Goal: Task Accomplishment & Management: Manage account settings

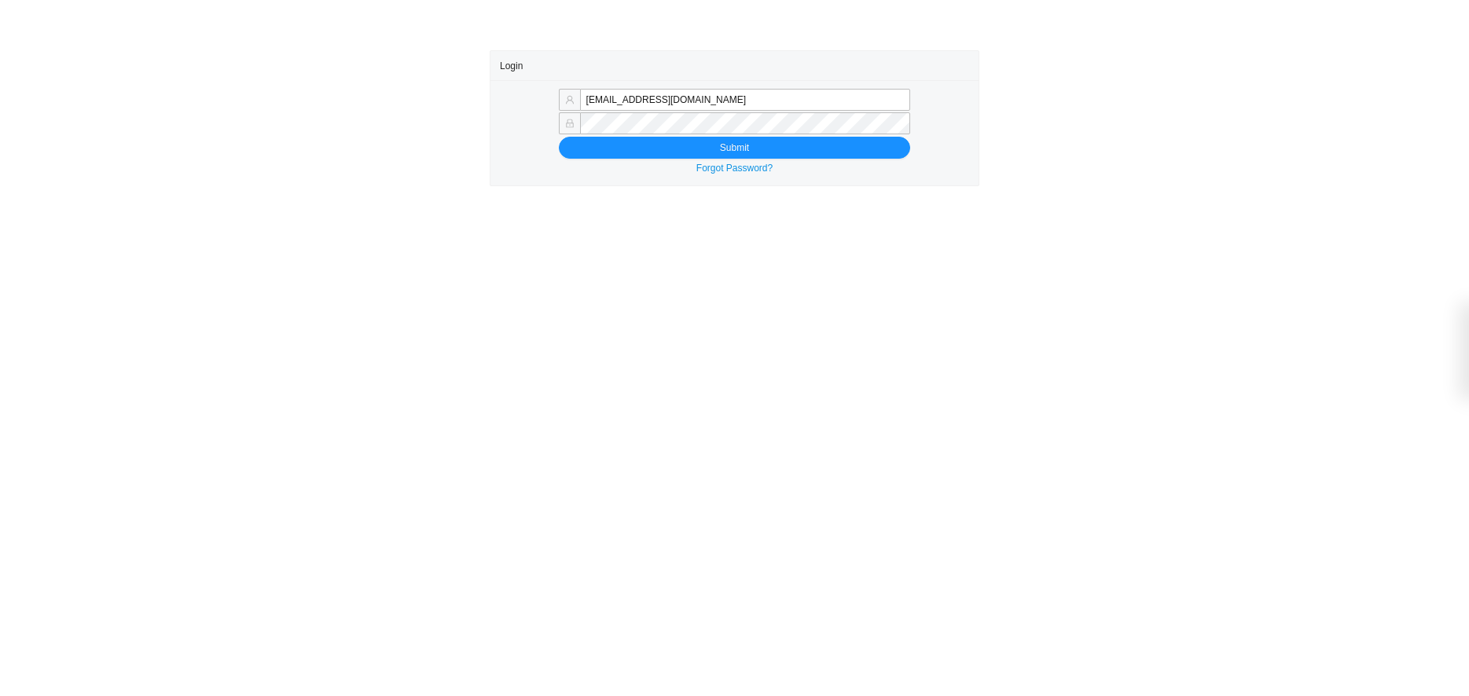
type input "[EMAIL_ADDRESS][DOMAIN_NAME]"
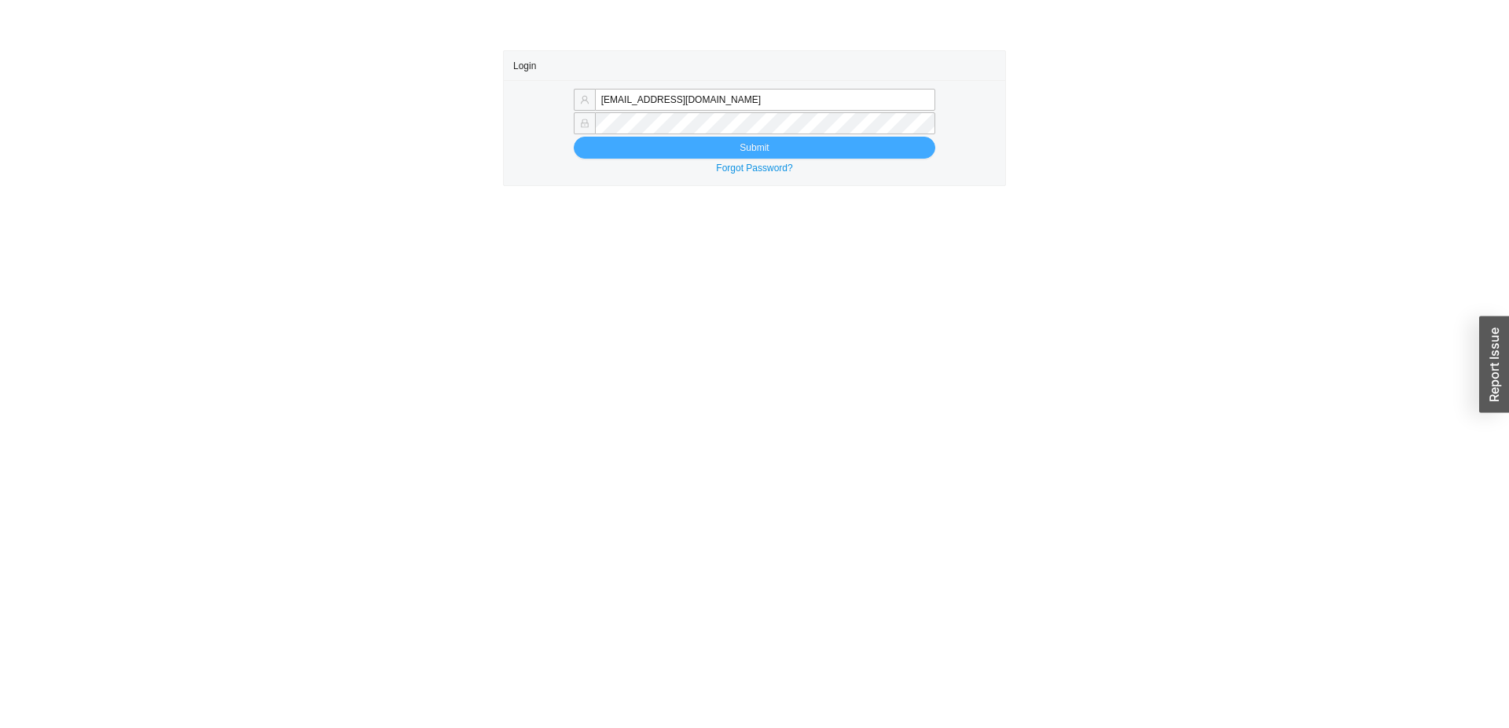
type input "[EMAIL_ADDRESS][DOMAIN_NAME]"
click at [823, 143] on button "Submit" at bounding box center [754, 148] width 361 height 22
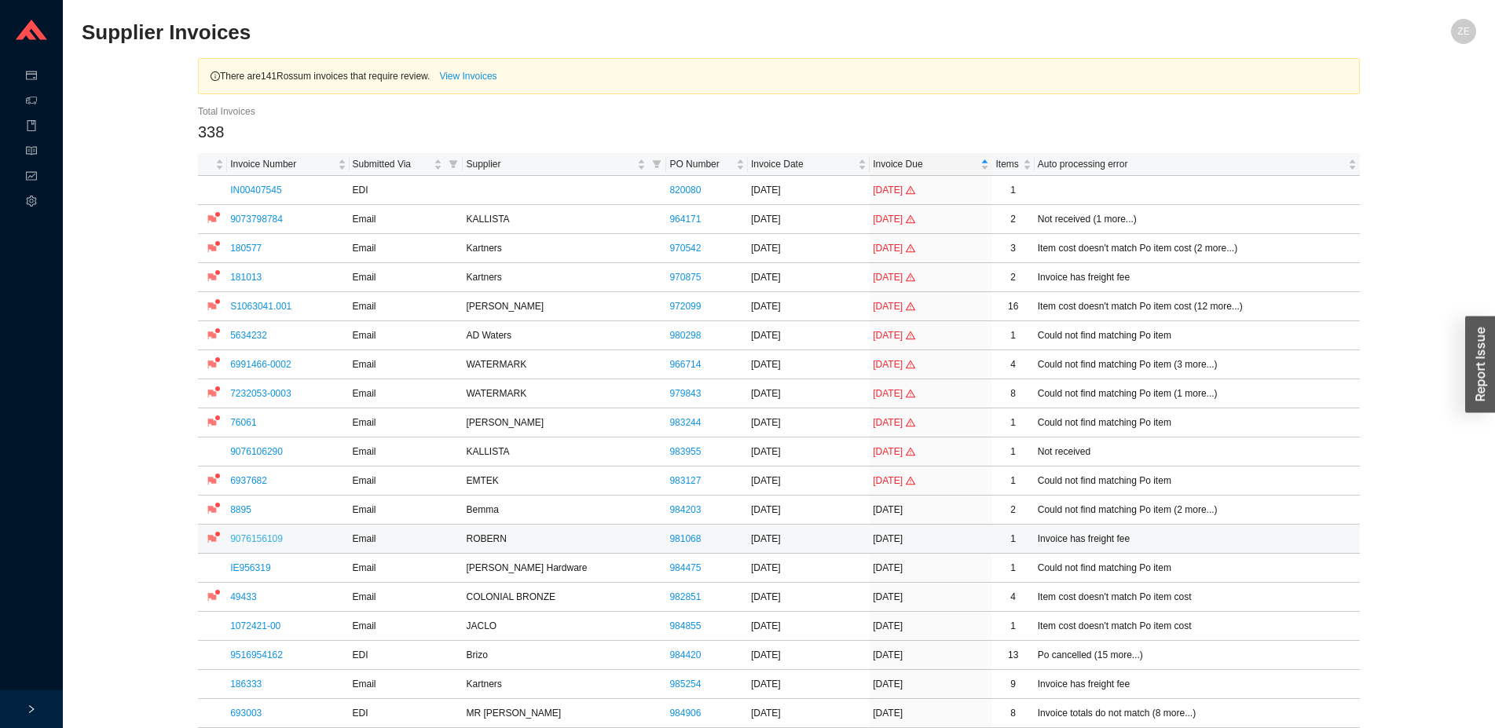
click at [243, 540] on link "9076156109" at bounding box center [256, 539] width 53 height 11
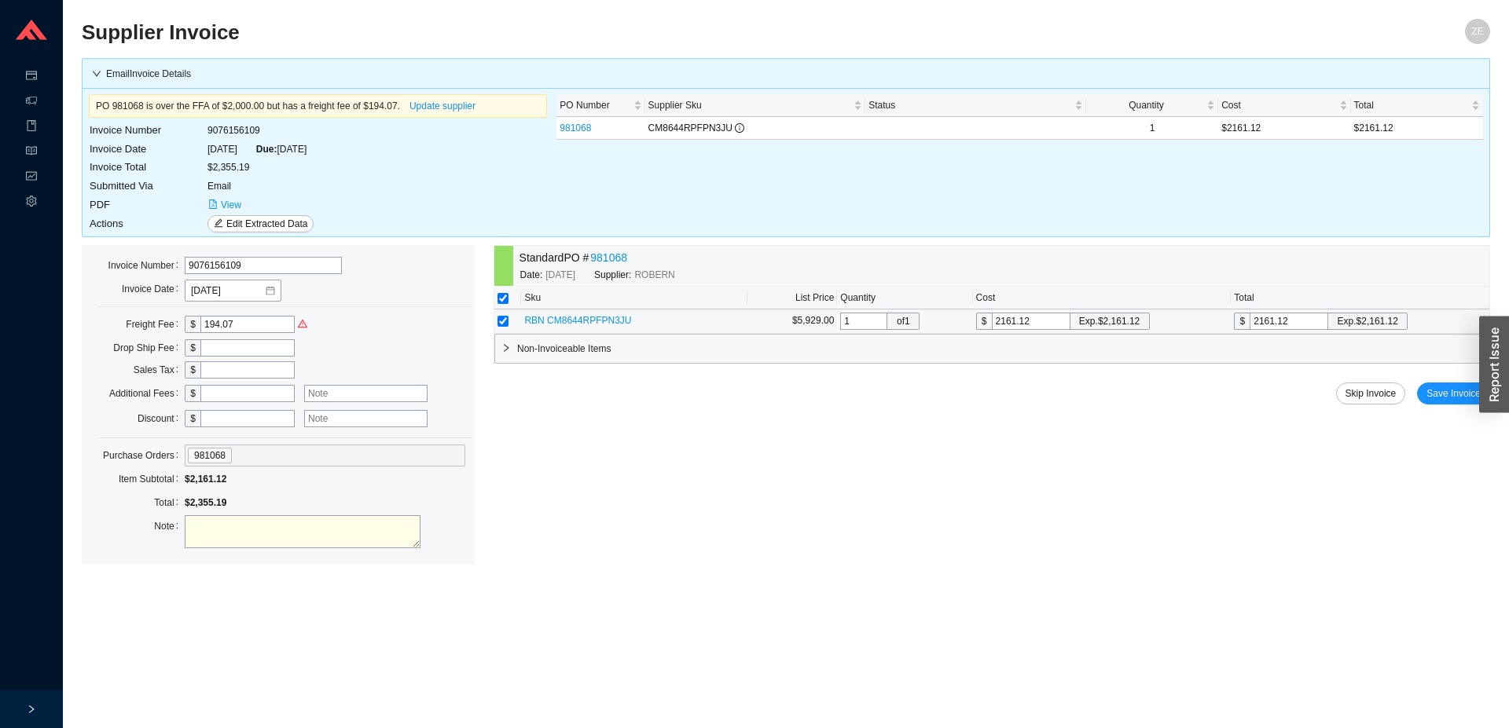
click at [587, 318] on span "RBN CM8644RPFPN3JU" at bounding box center [577, 320] width 107 height 11
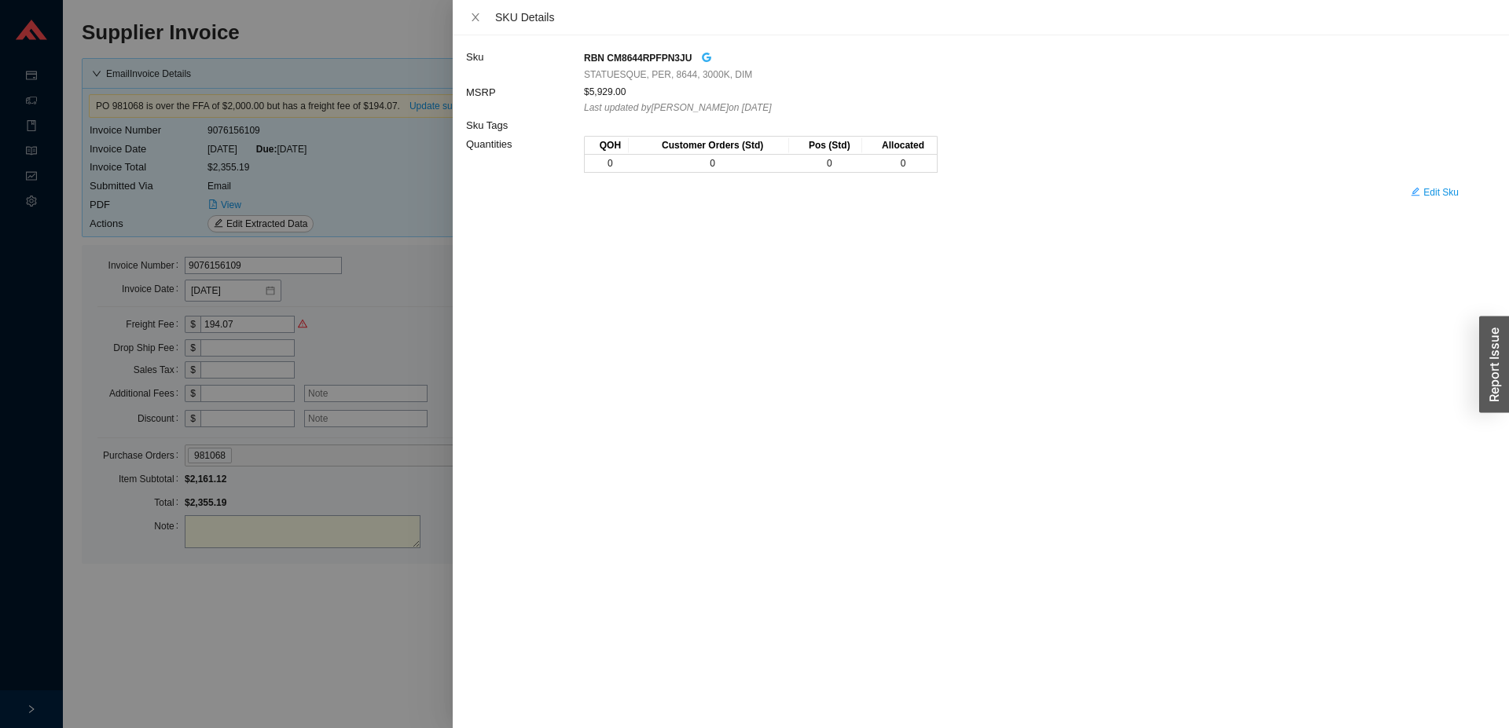
click at [703, 57] on icon "google" at bounding box center [706, 57] width 11 height 11
click at [422, 315] on div at bounding box center [754, 364] width 1509 height 728
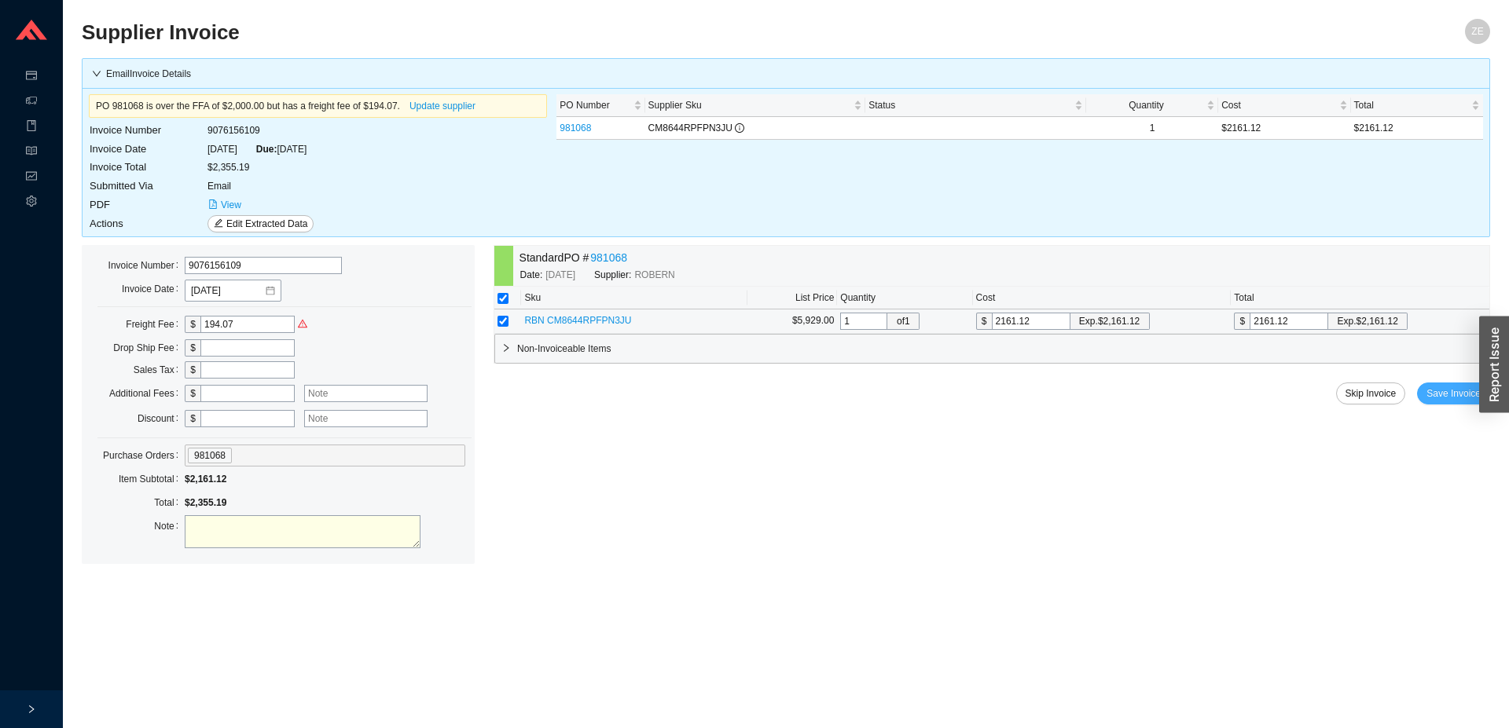
drag, startPoint x: 1455, startPoint y: 394, endPoint x: 1054, endPoint y: 640, distance: 469.8
click at [1053, 679] on main "Supplier Invoice ZE Email Invoice Details PO 981068 is over the FFA of $2,000.0…" at bounding box center [786, 374] width 1408 height 710
drag, startPoint x: 193, startPoint y: 517, endPoint x: 197, endPoint y: 532, distance: 15.4
paste textarea "The Statuesque does not qualify for FFA"
type textarea "The Statuesque does not qualify for FFA"
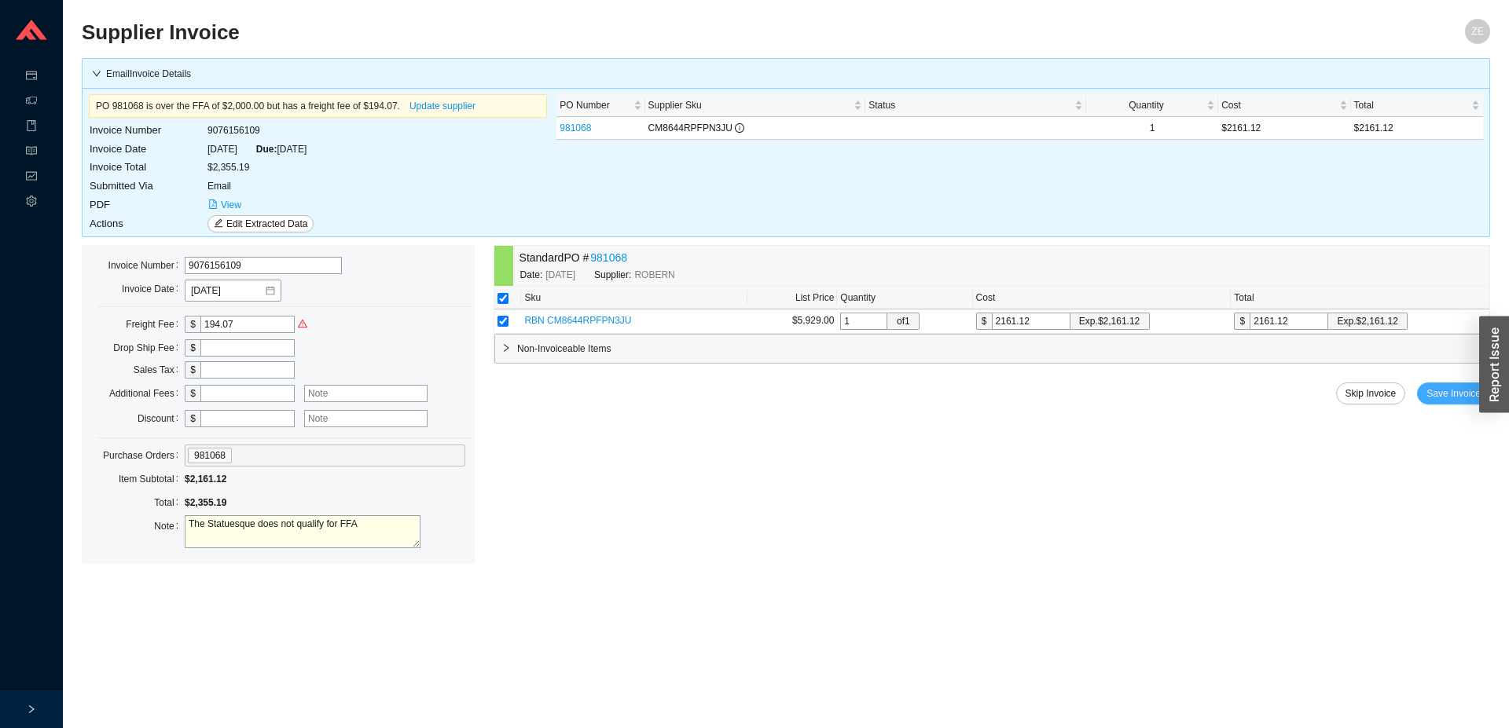
click at [1461, 396] on span "Save Invoice" at bounding box center [1453, 394] width 54 height 16
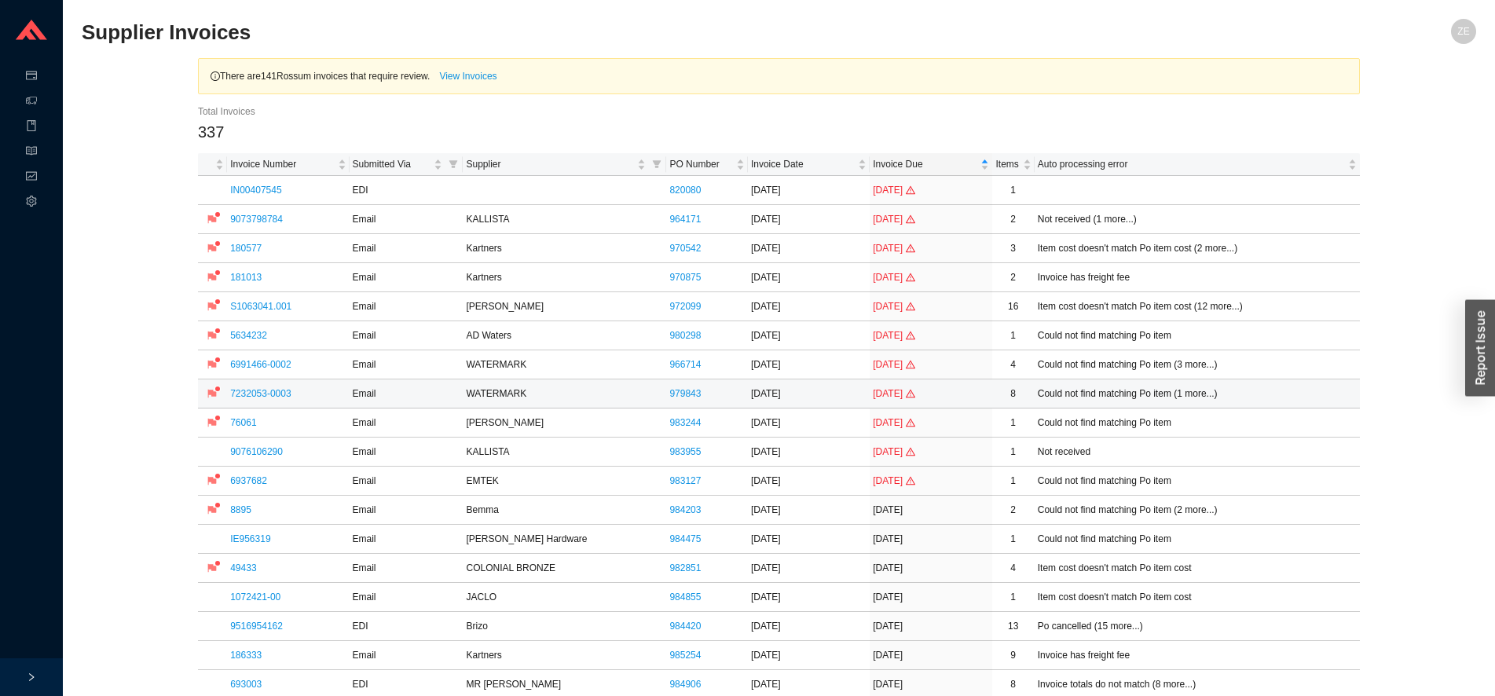
scroll to position [3186, 0]
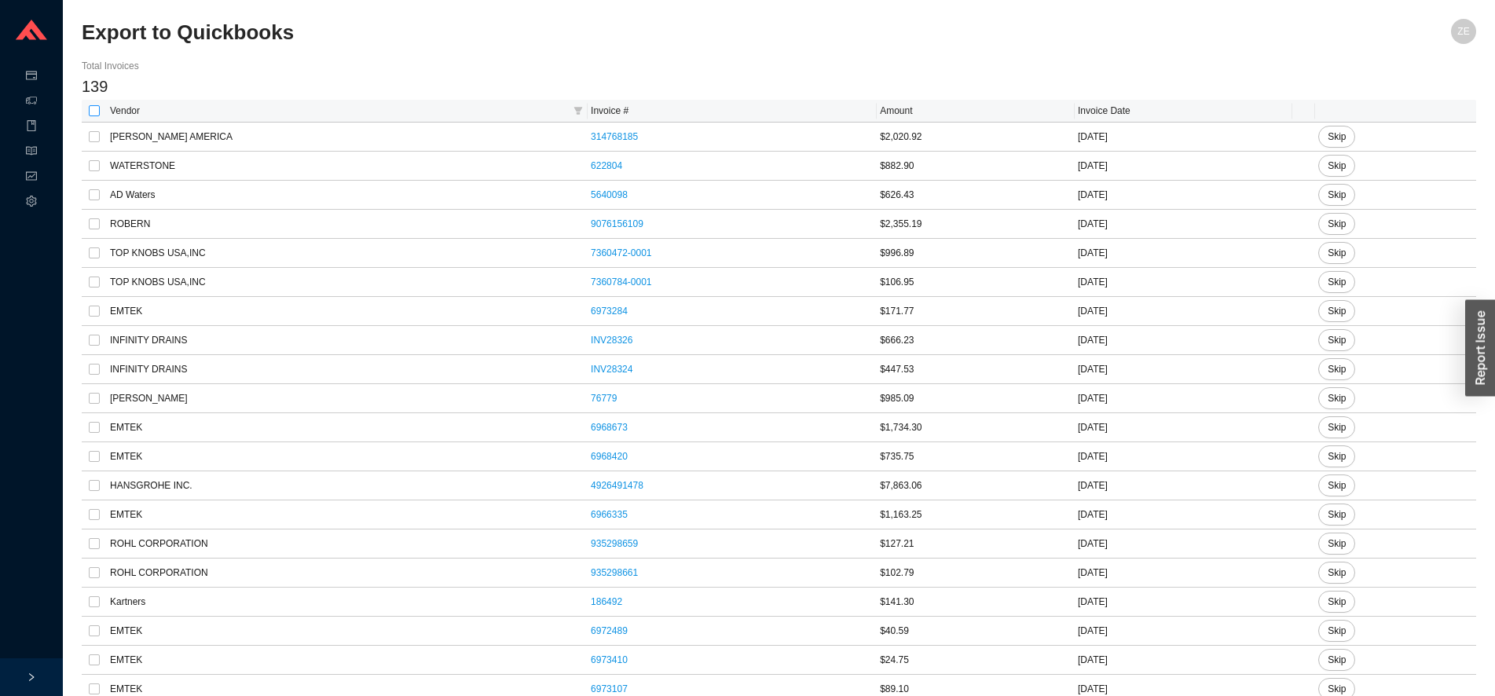
click at [97, 112] on input "checkbox" at bounding box center [94, 110] width 11 height 11
checkbox input "true"
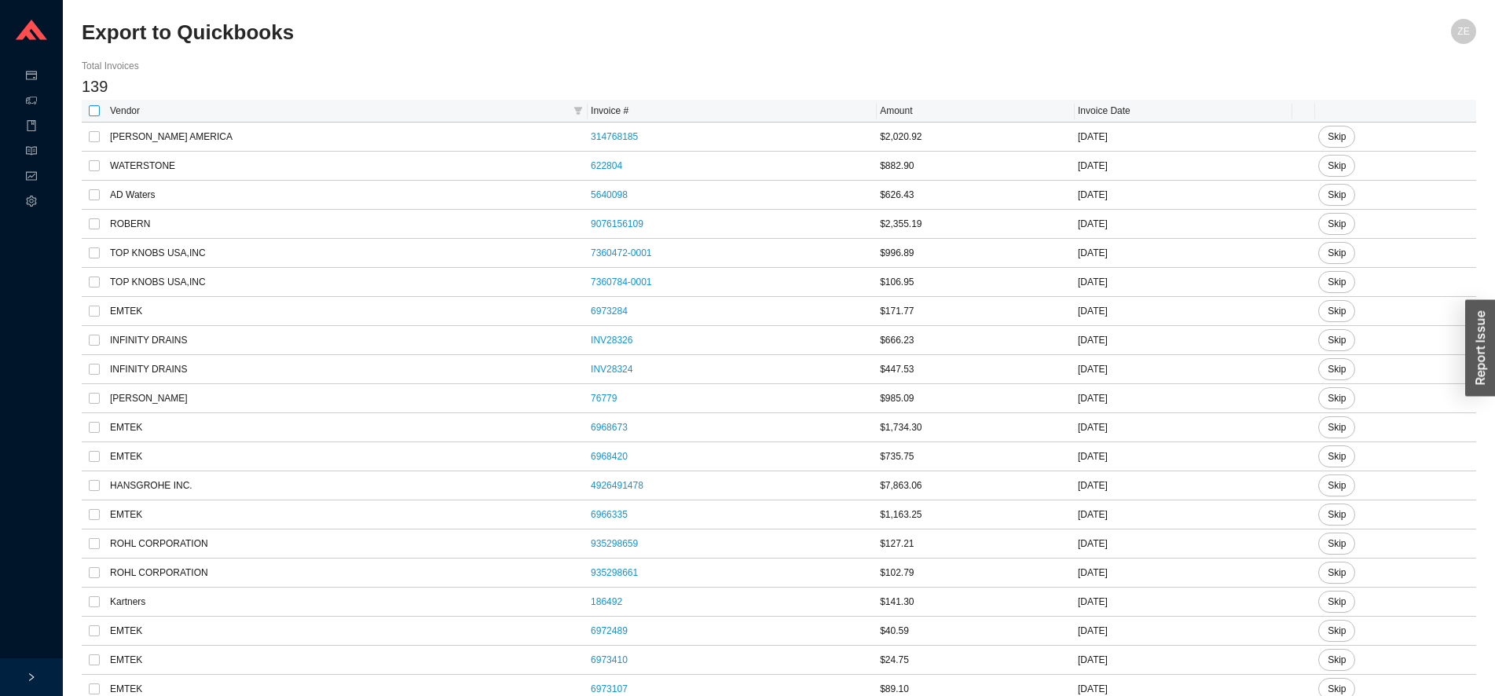
checkbox input "true"
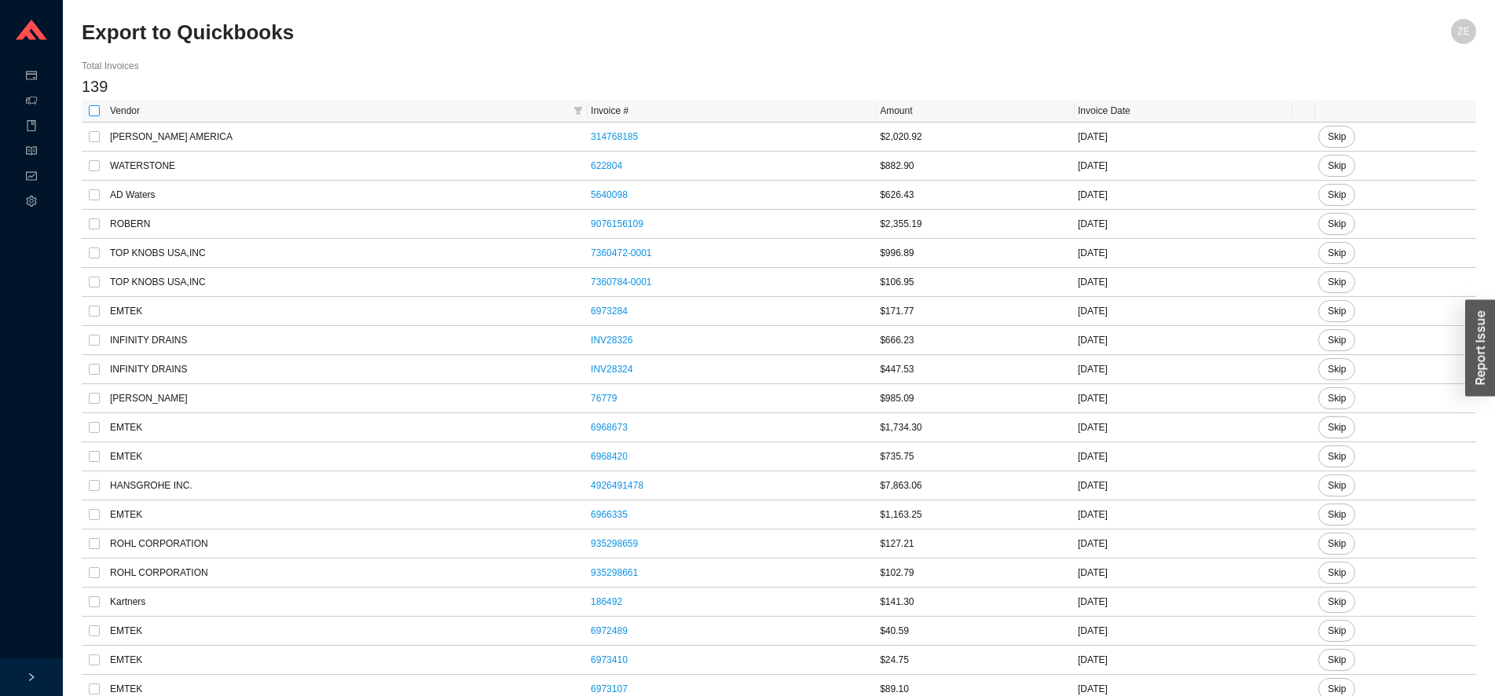
checkbox input "true"
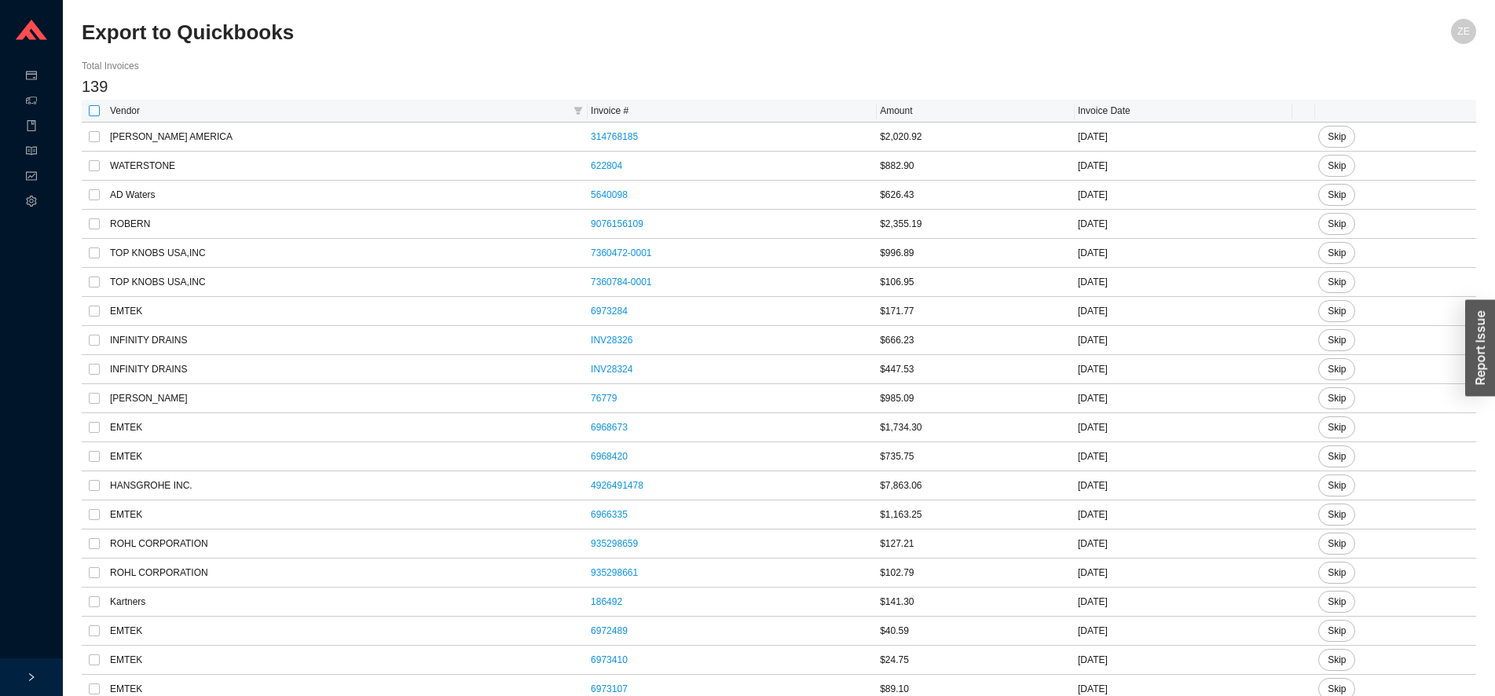
checkbox input "true"
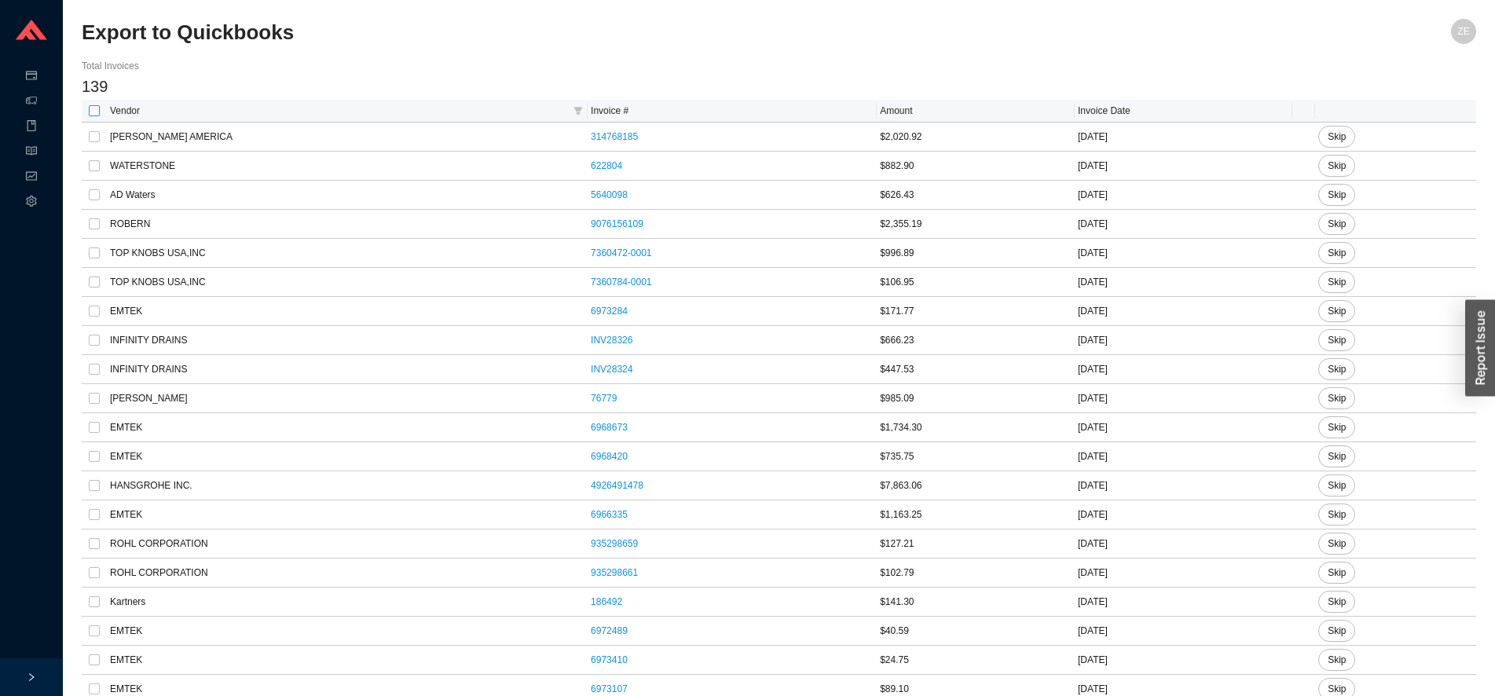
checkbox input "true"
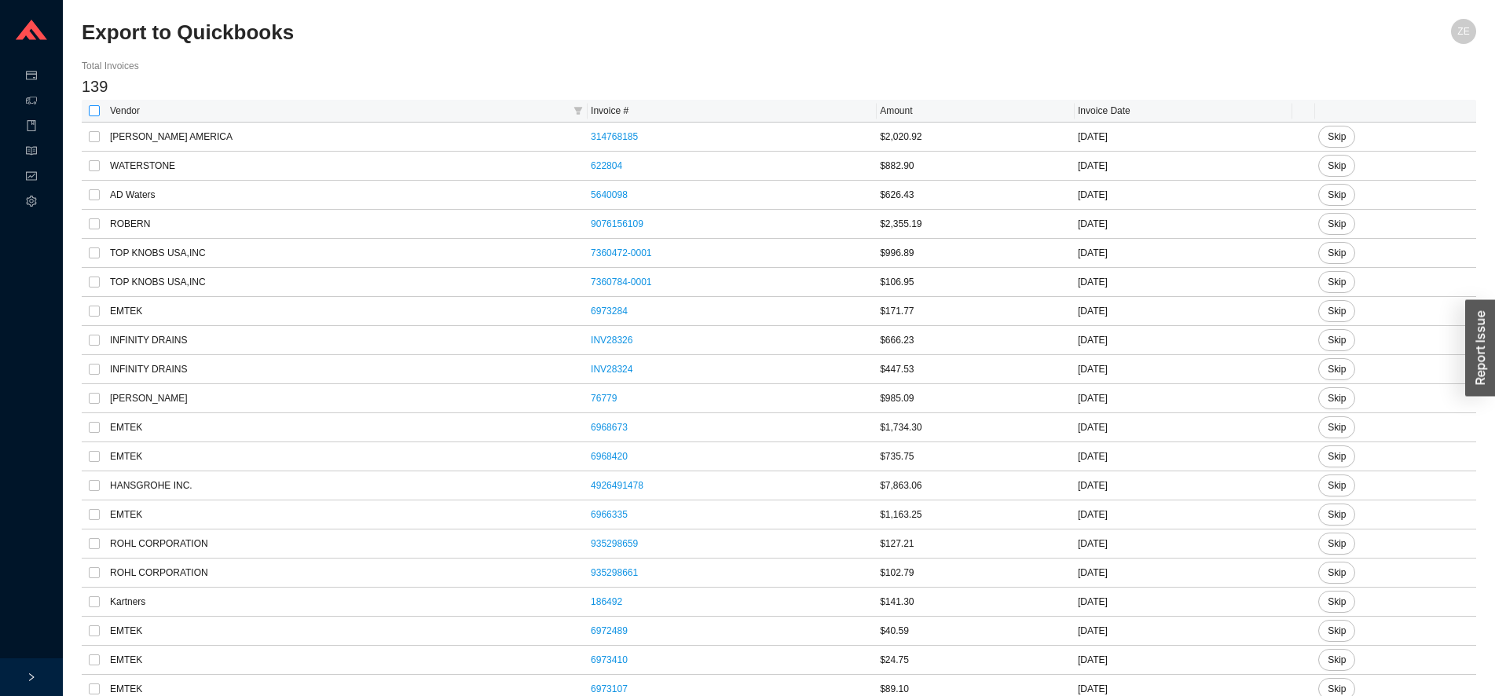
checkbox input "true"
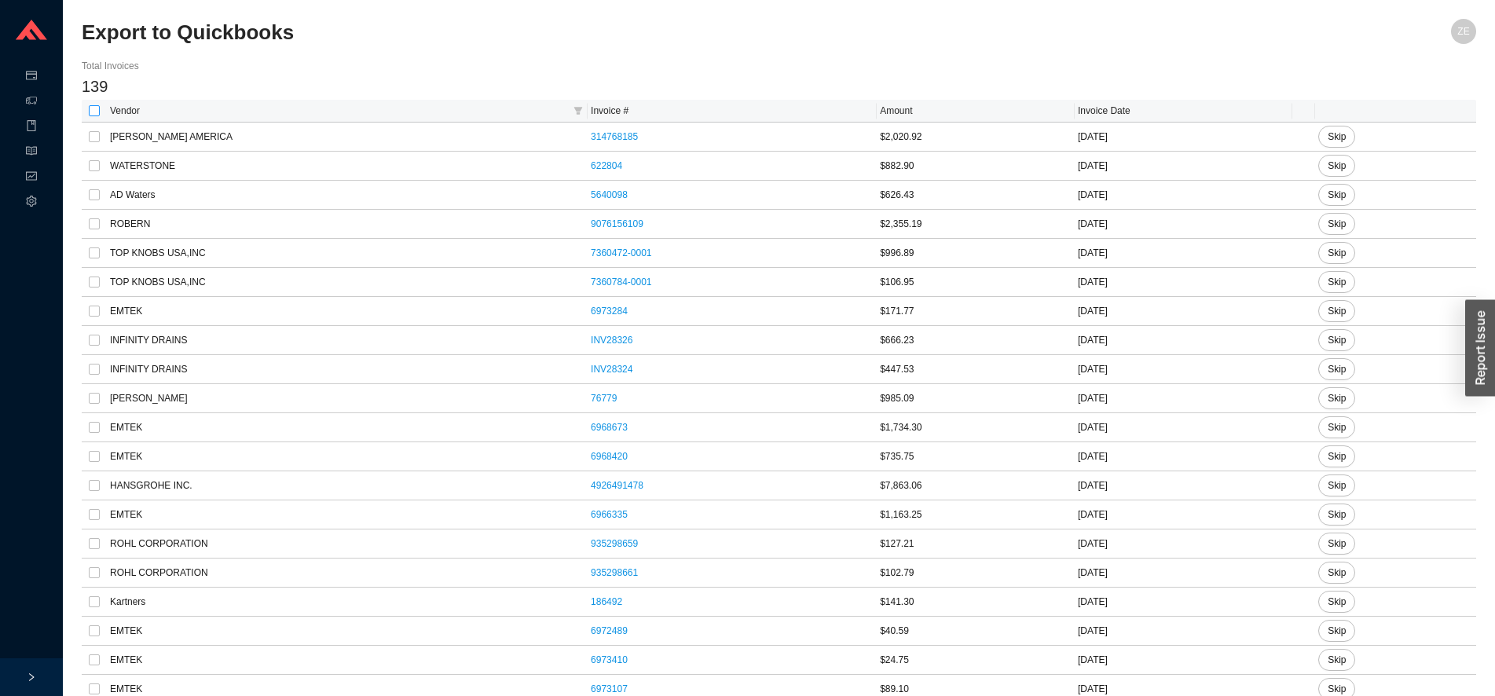
checkbox input "true"
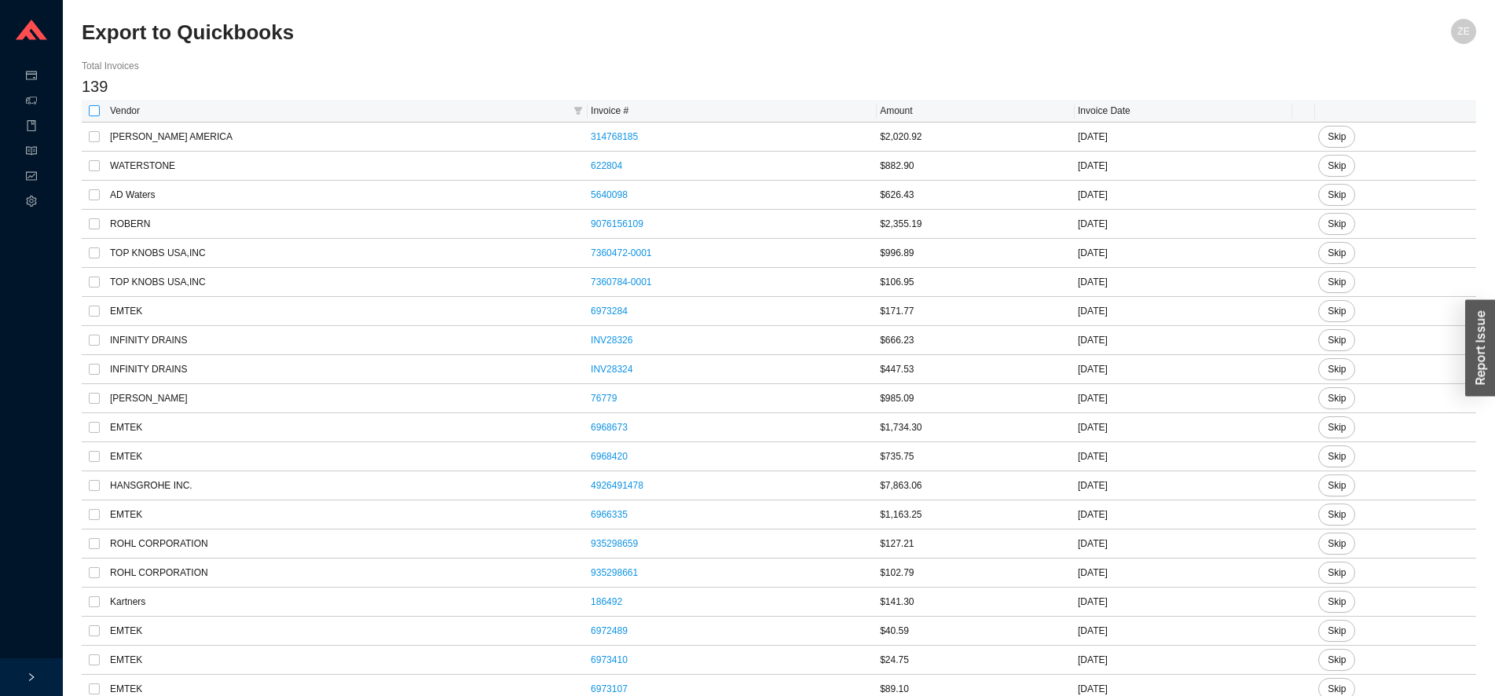
checkbox input "true"
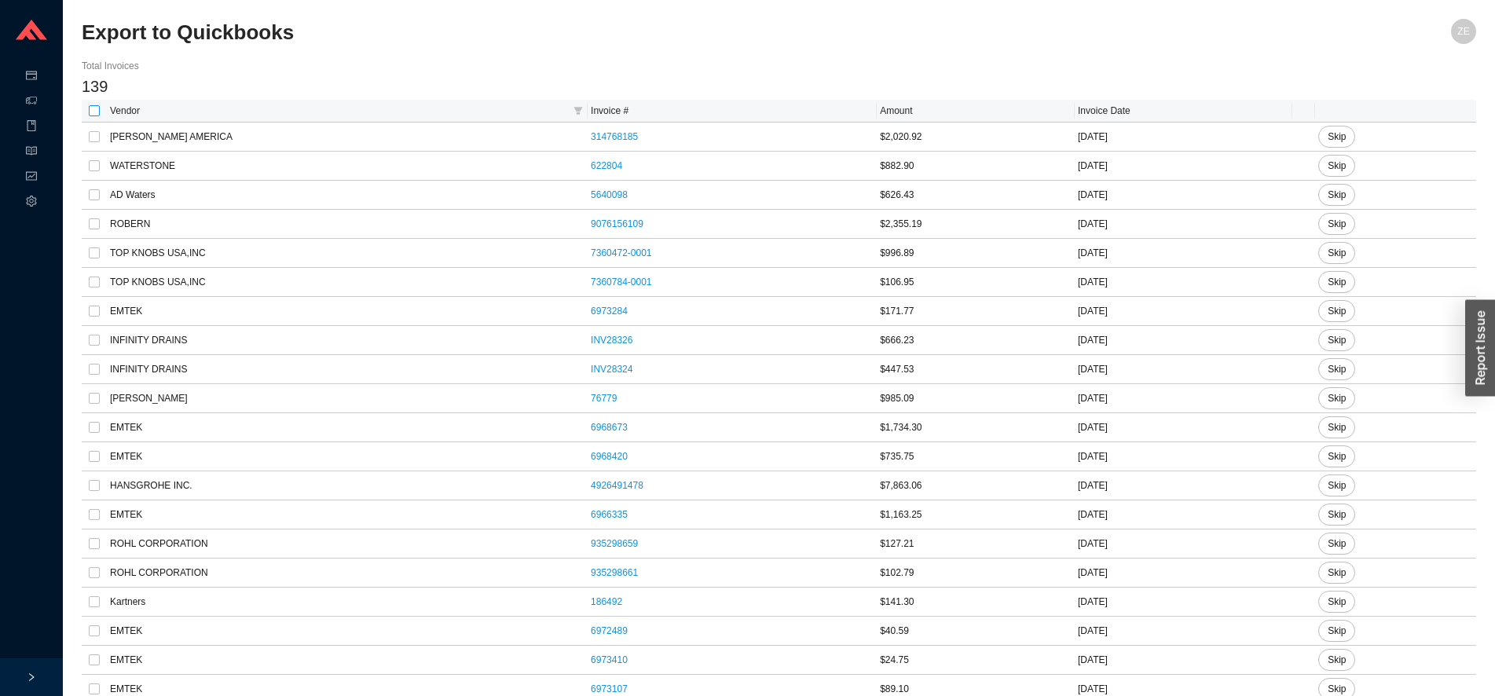
checkbox input "true"
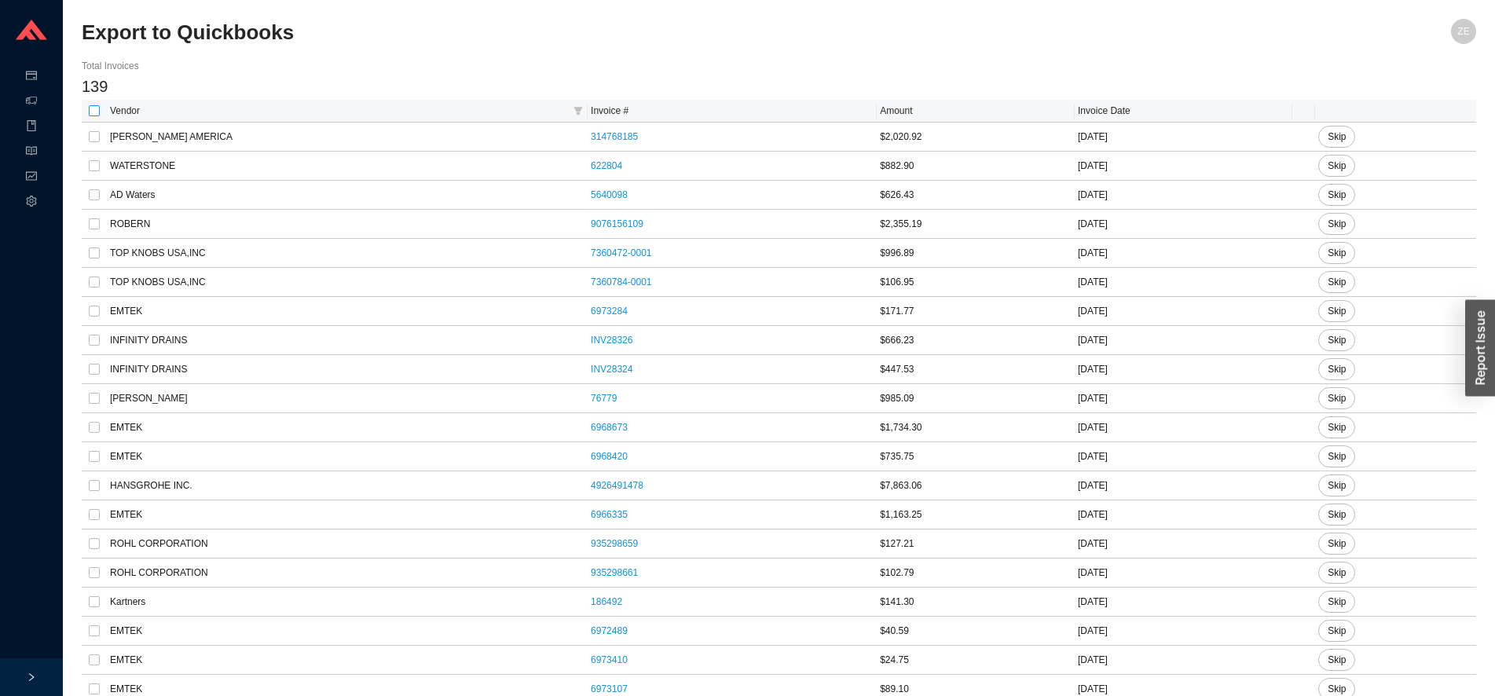
checkbox input "true"
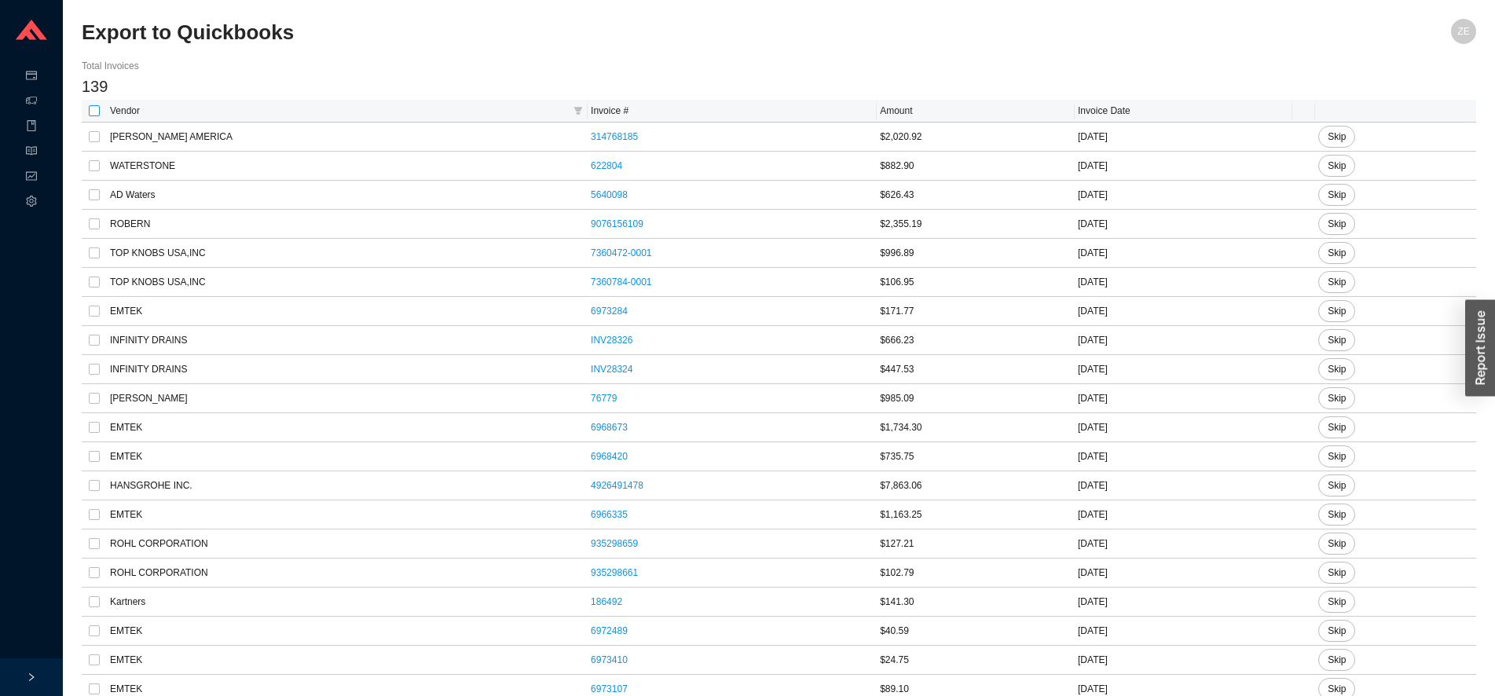
checkbox input "true"
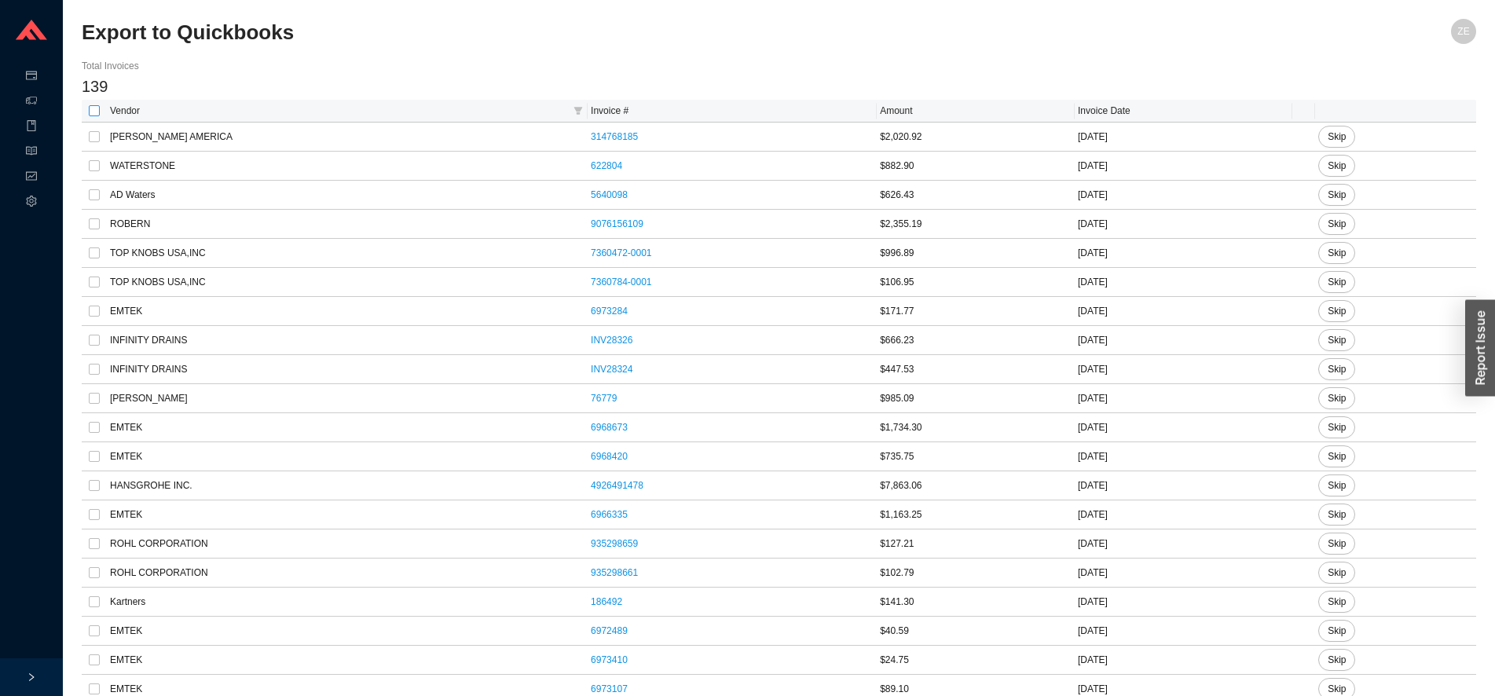
checkbox input "true"
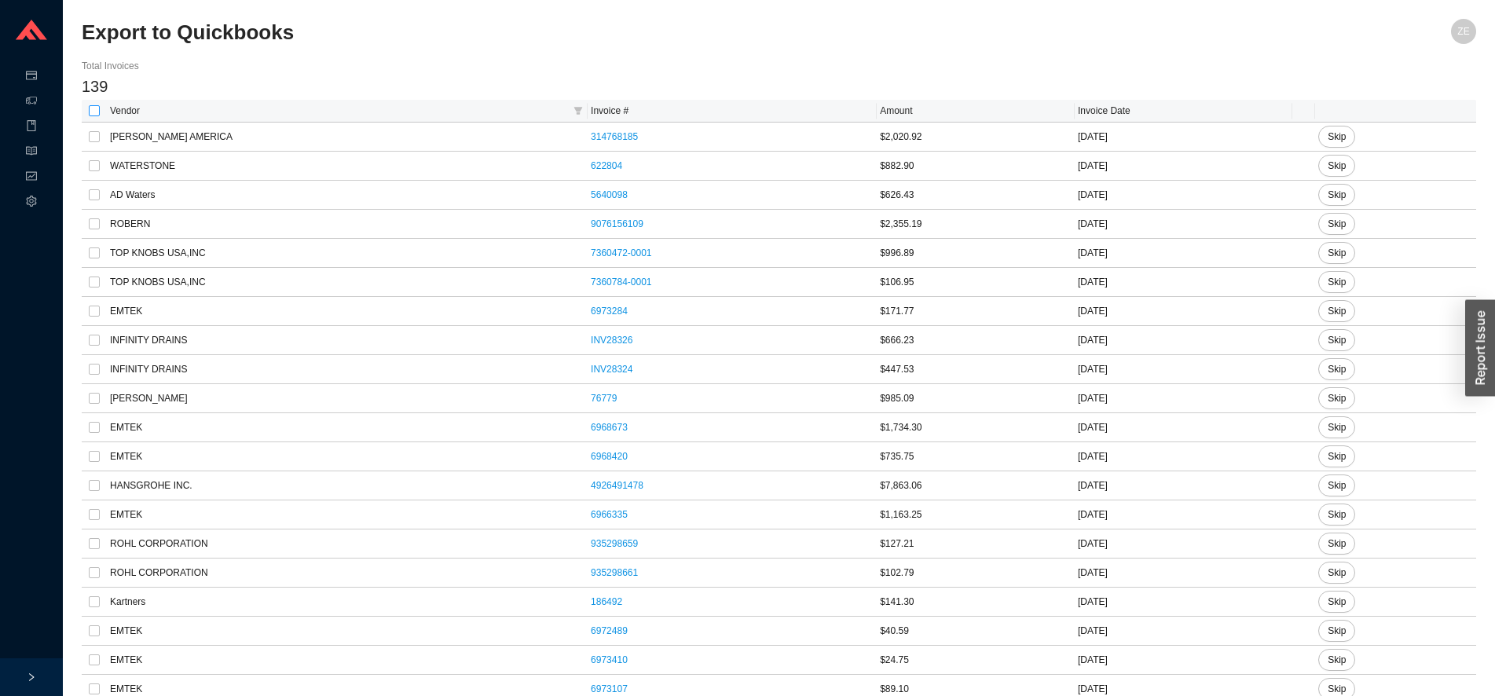
checkbox input "true"
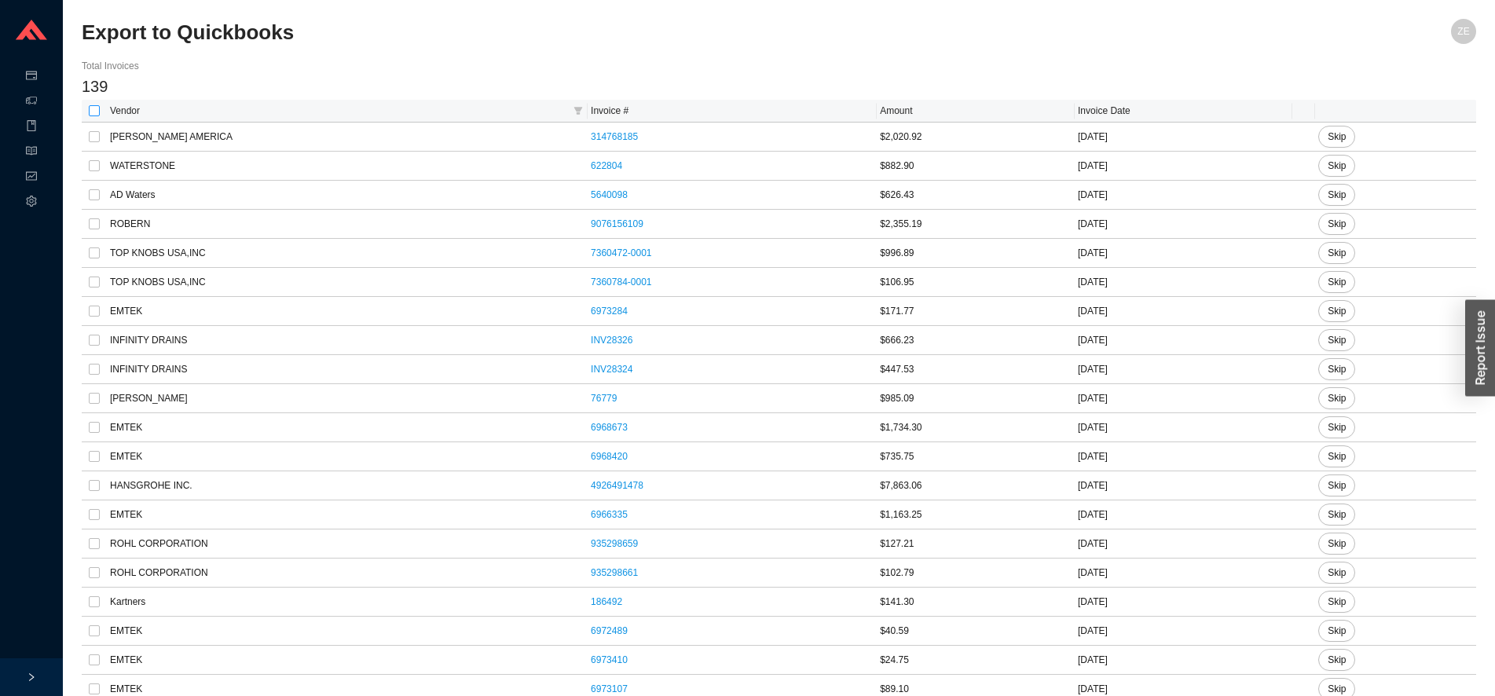
checkbox input "true"
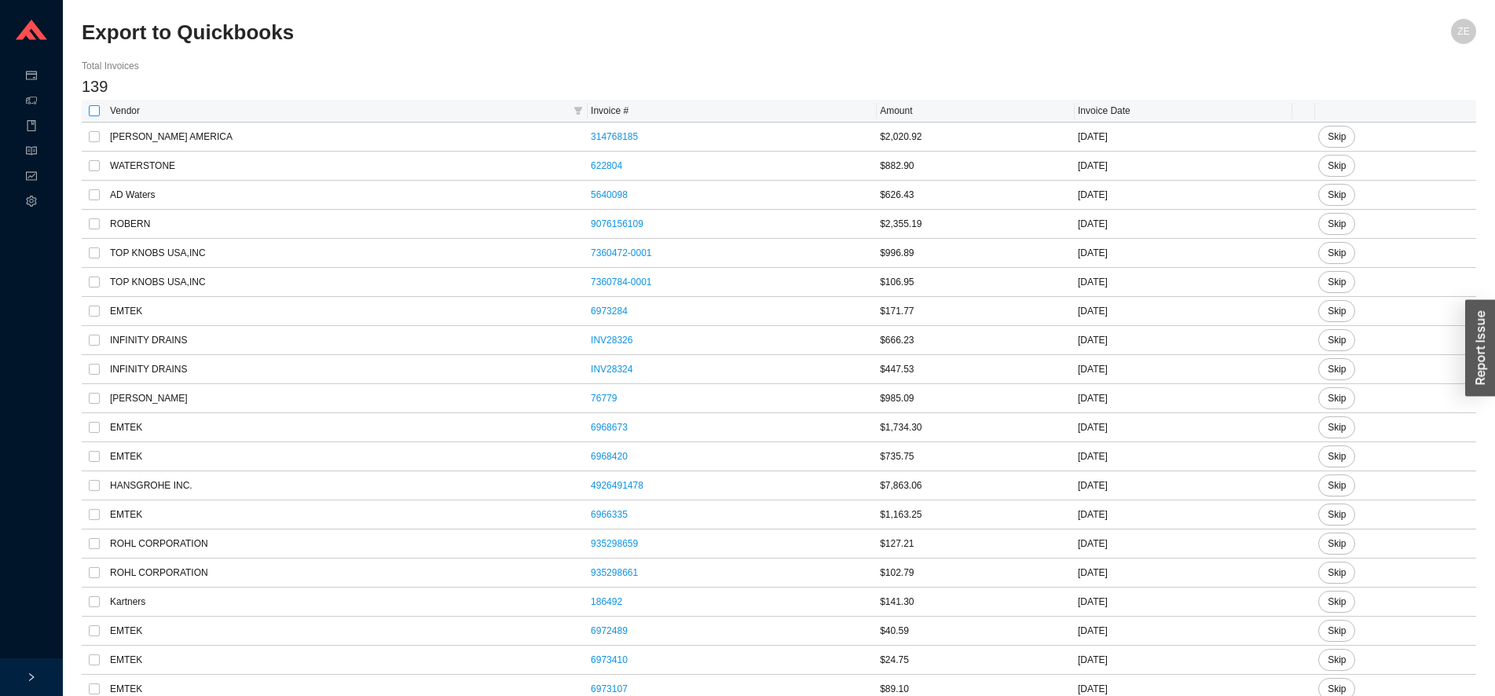
checkbox input "true"
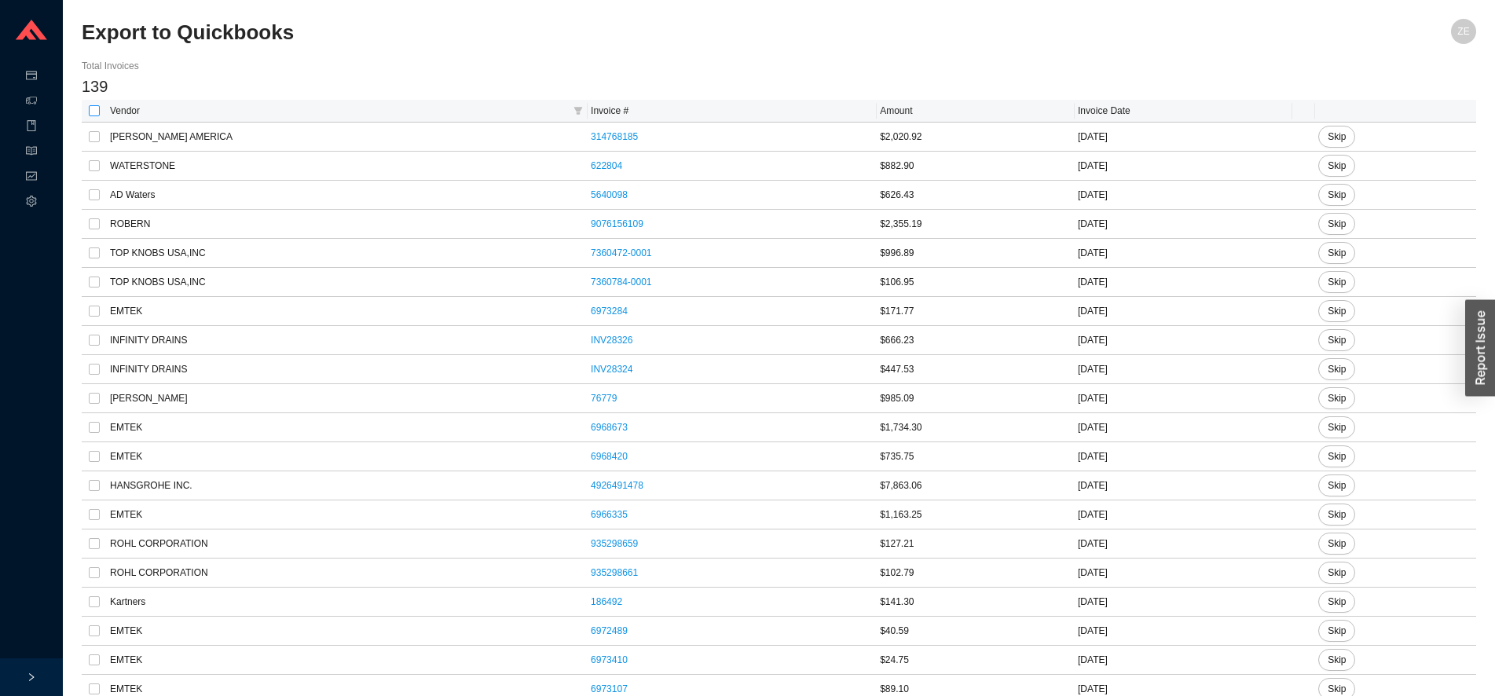
checkbox input "true"
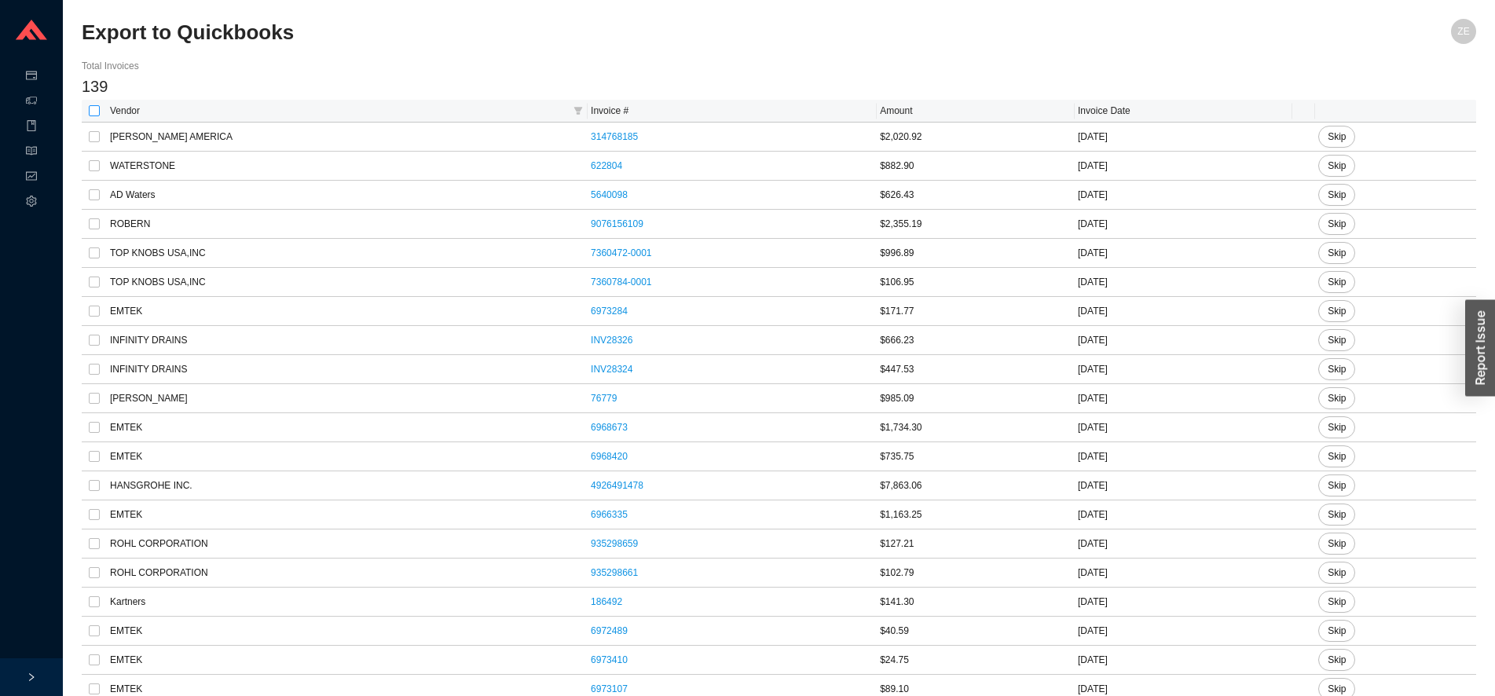
checkbox input "true"
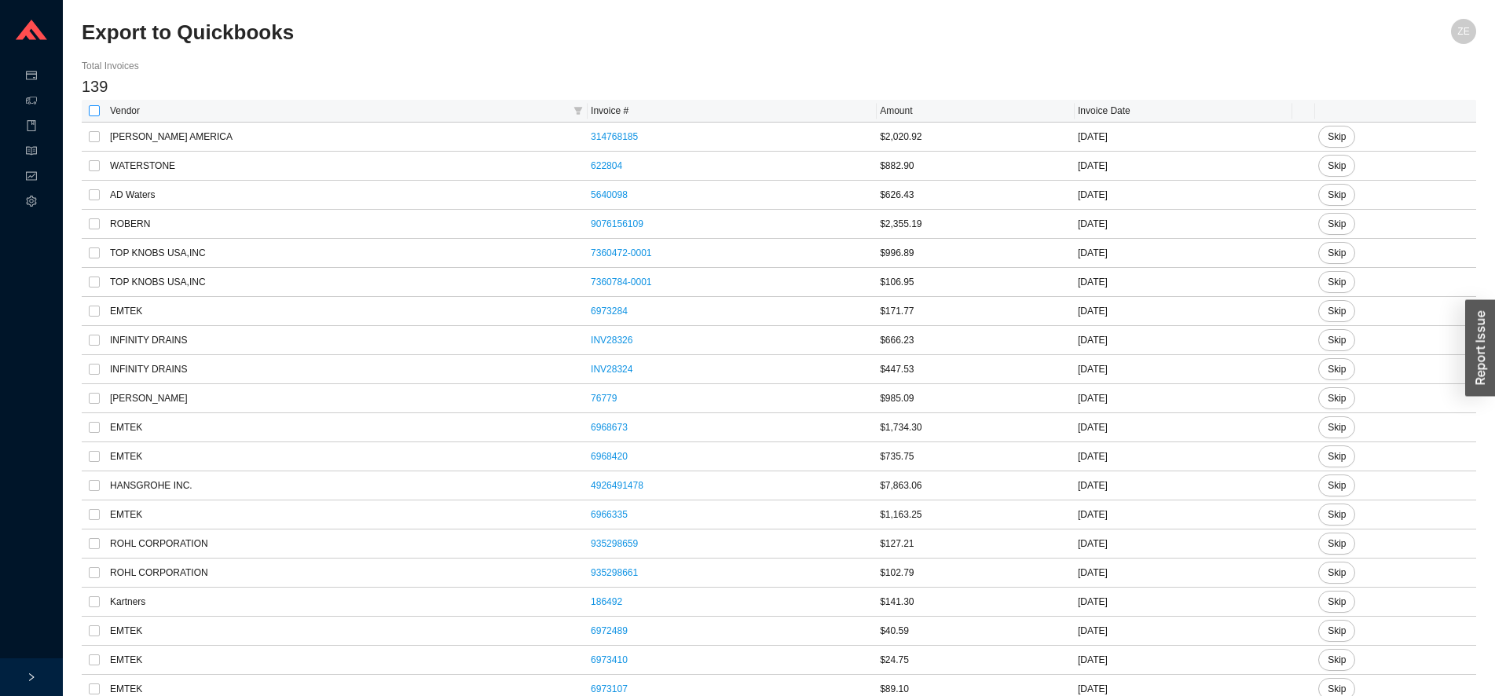
checkbox input "true"
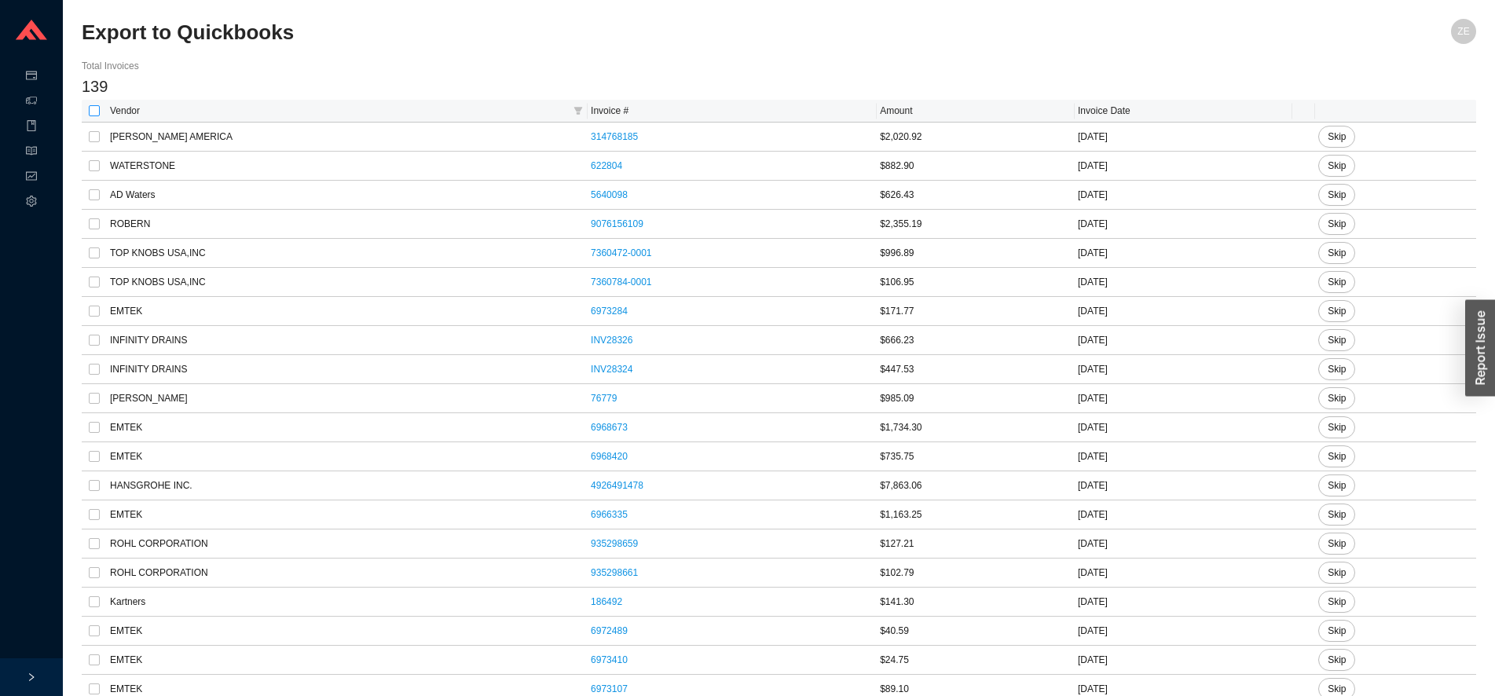
checkbox input "true"
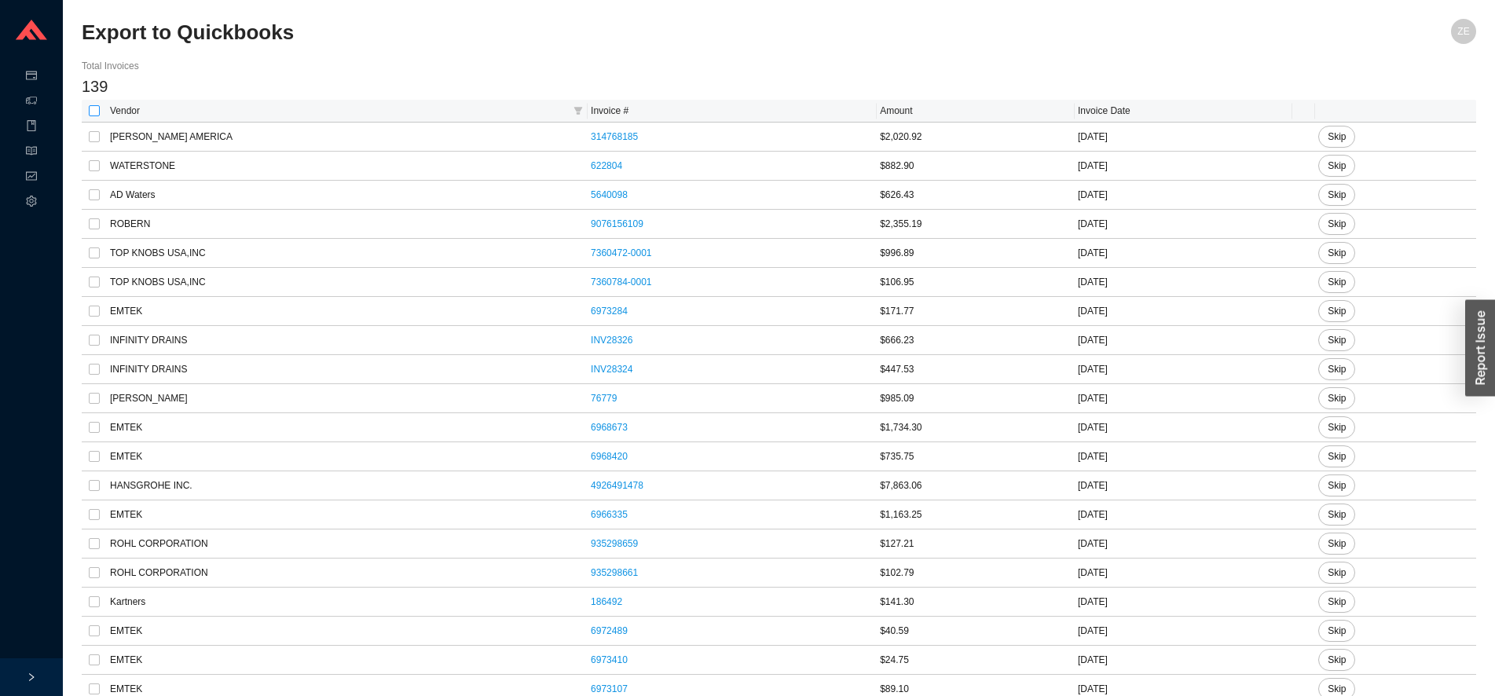
checkbox input "true"
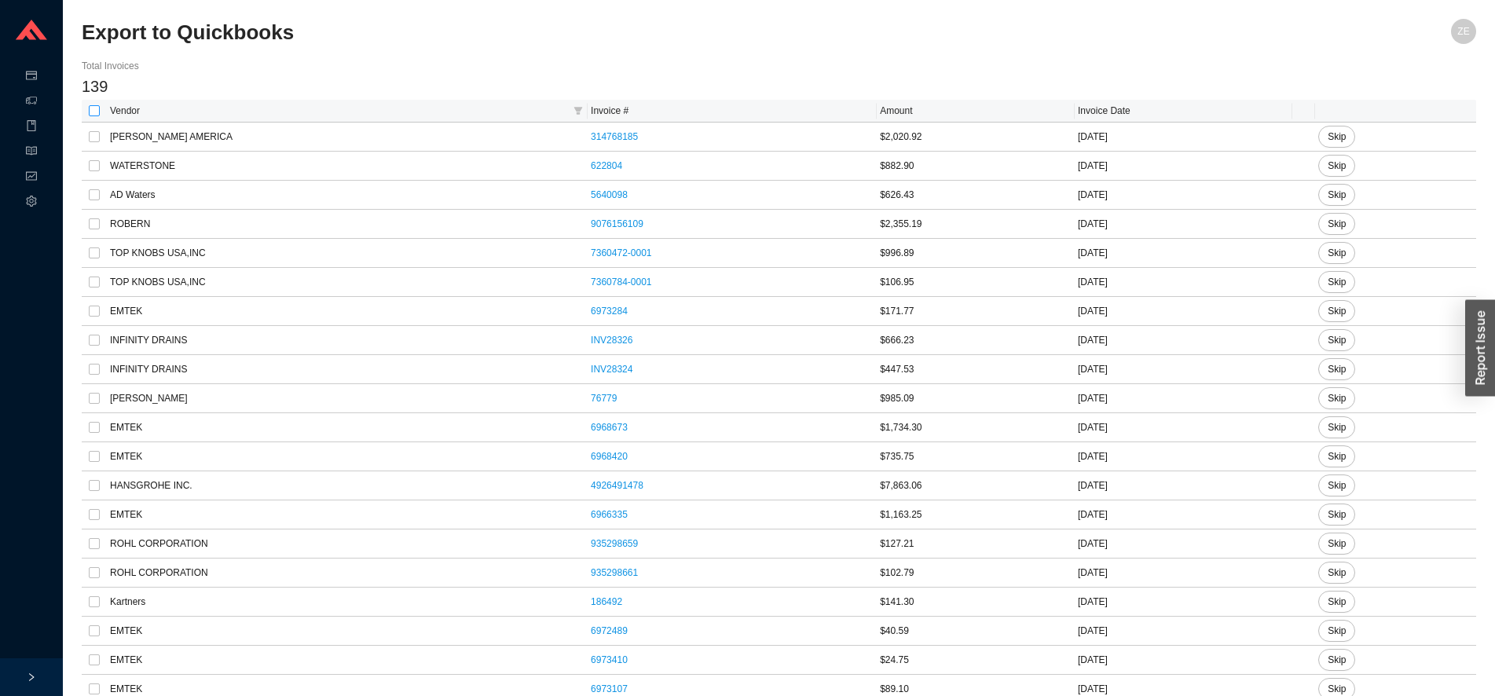
checkbox input "true"
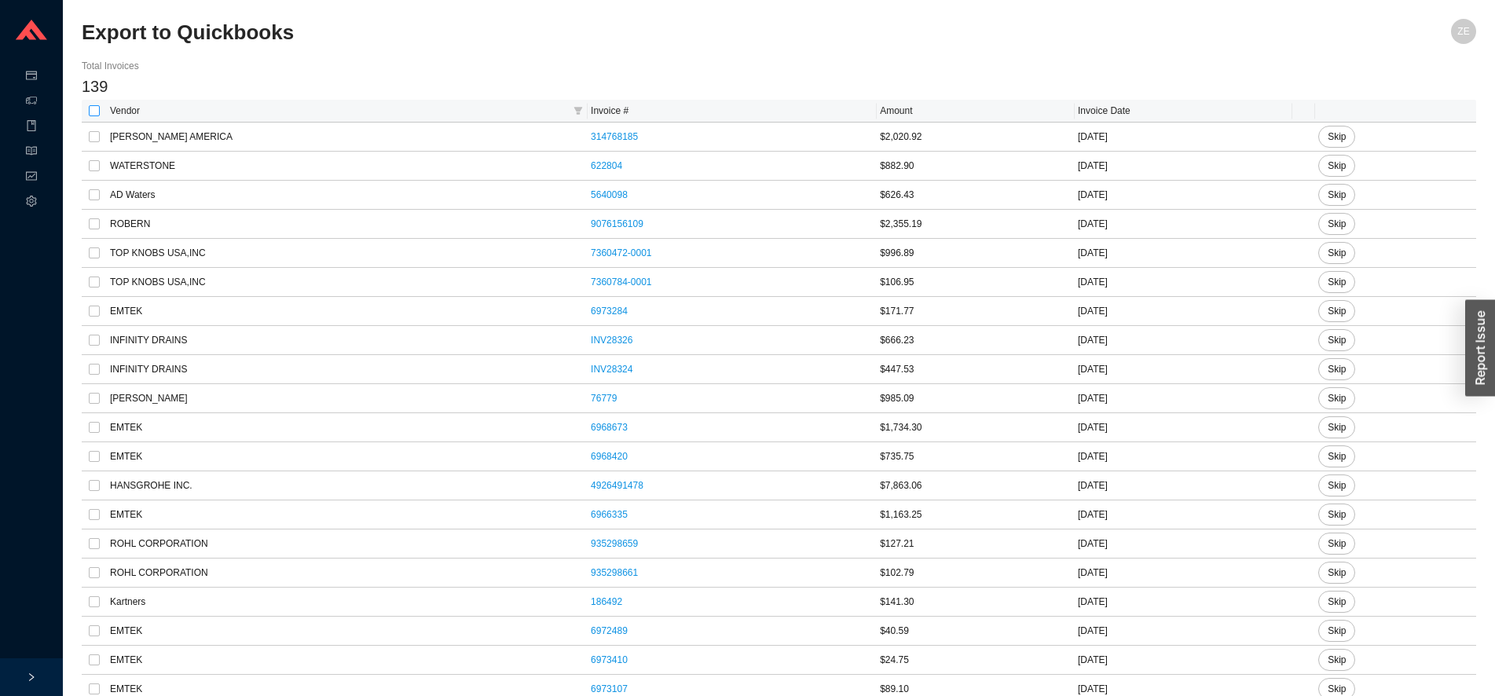
checkbox input "true"
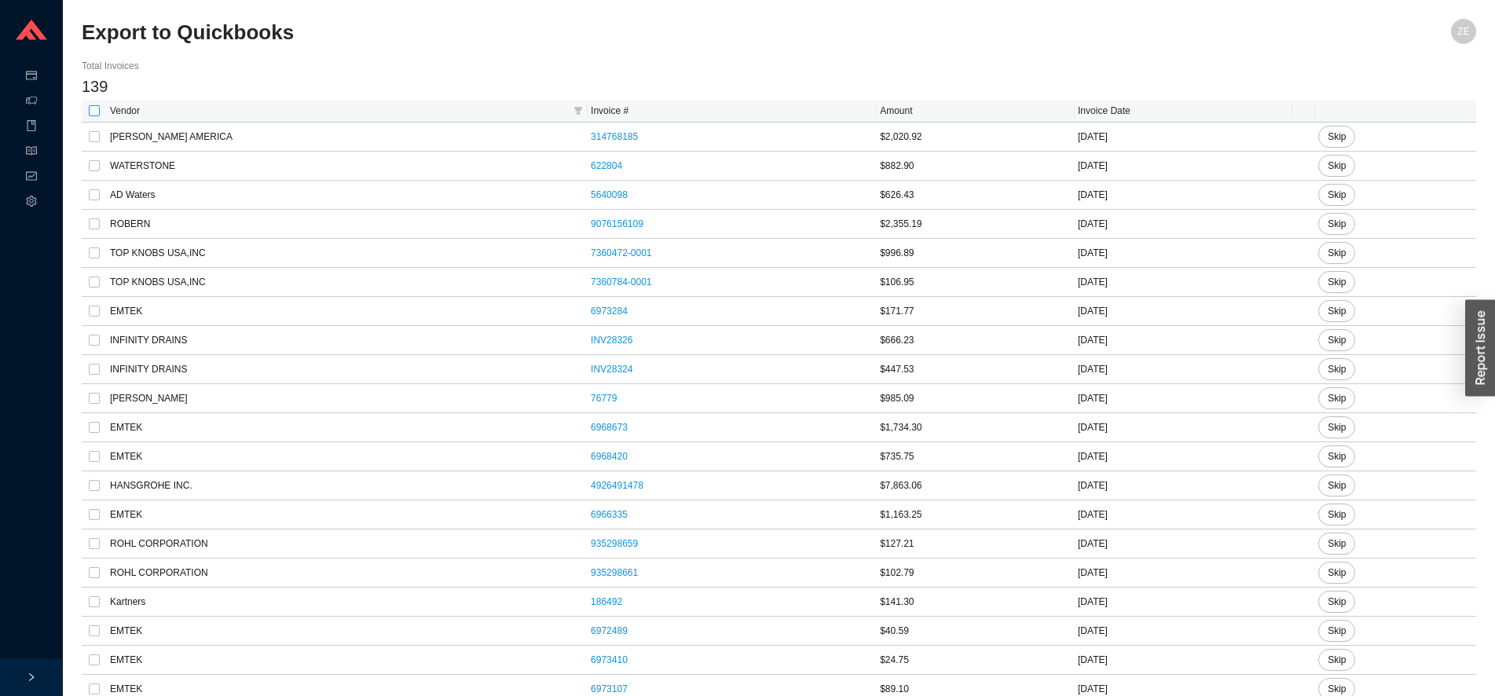
checkbox input "true"
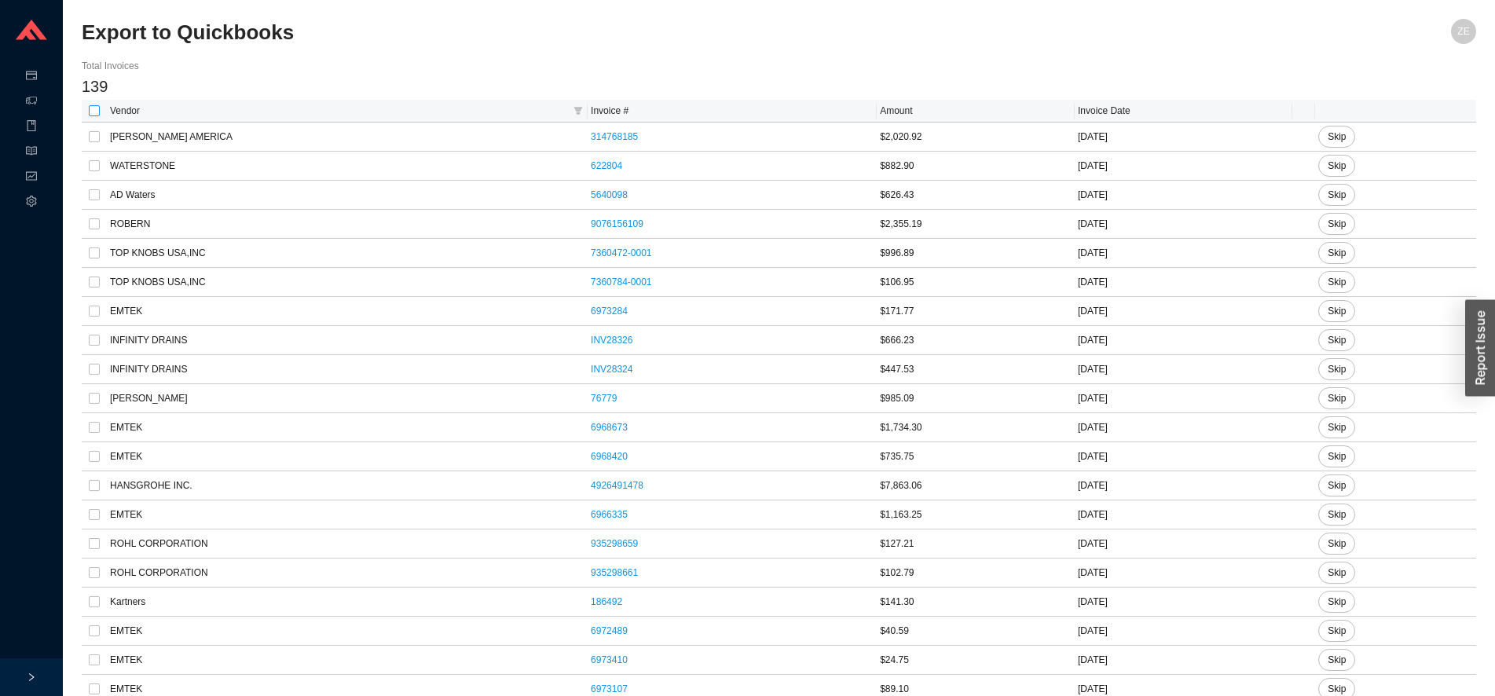
checkbox input "true"
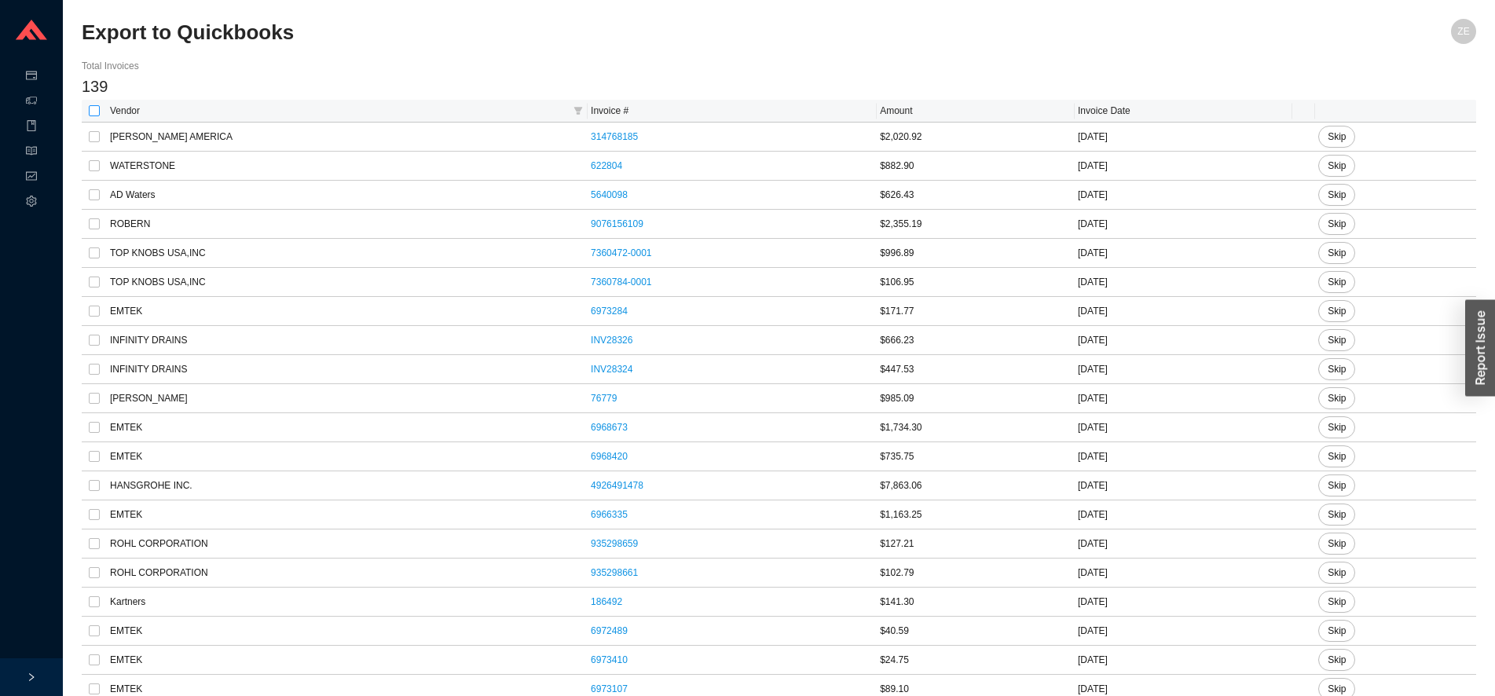
checkbox input "true"
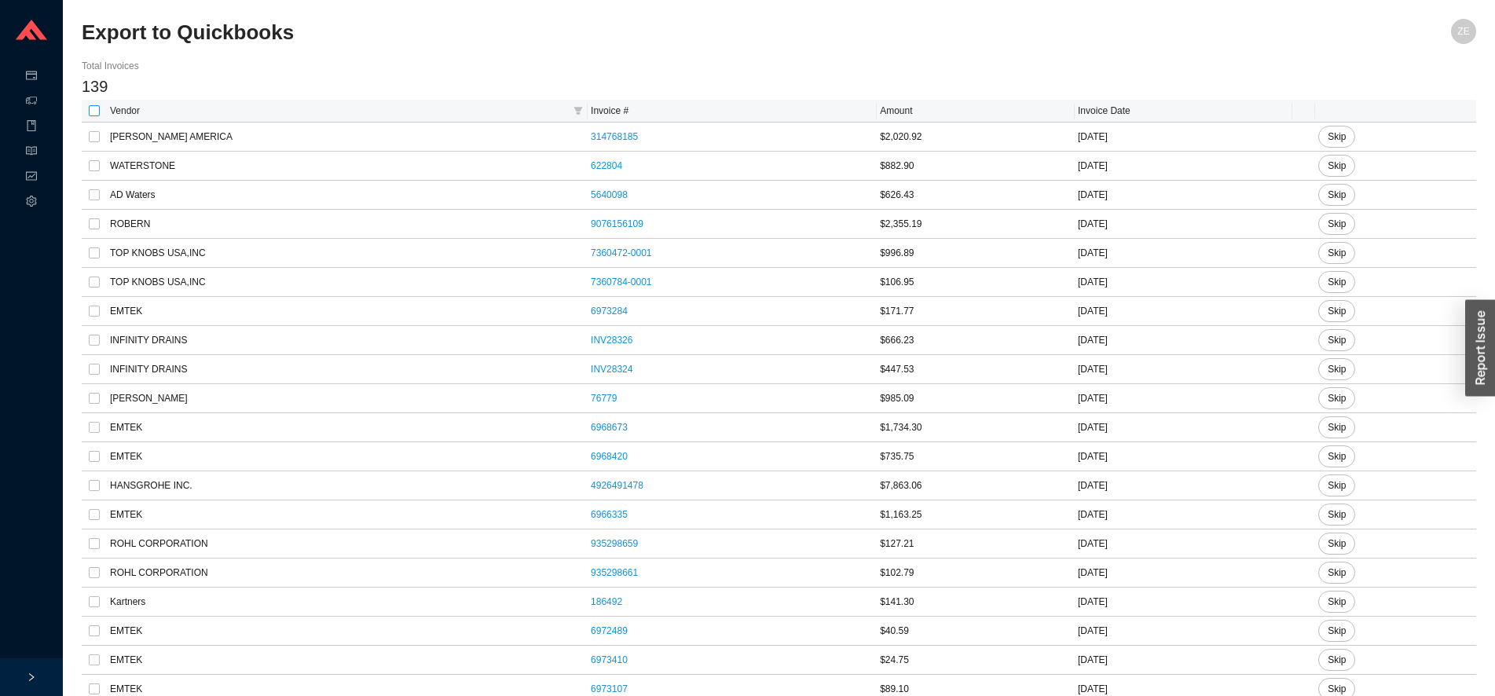
checkbox input "true"
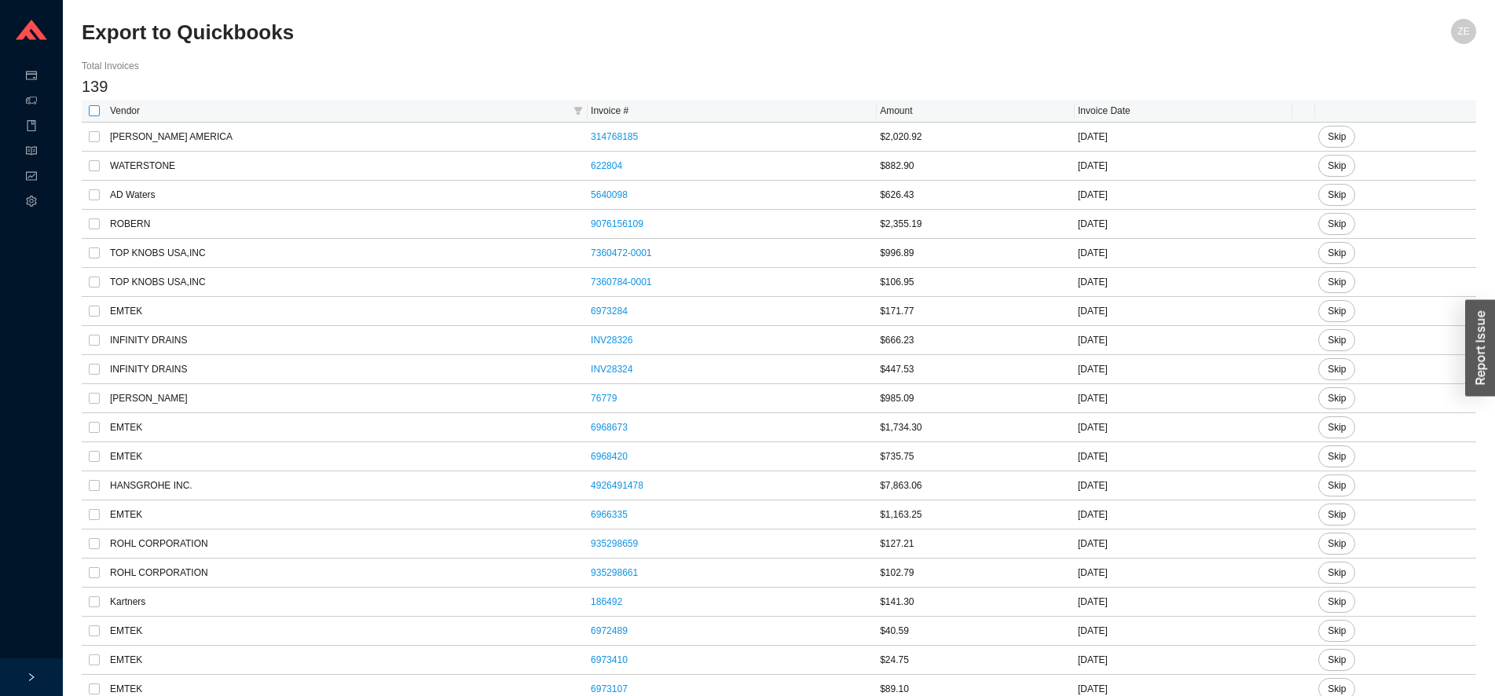
checkbox input "true"
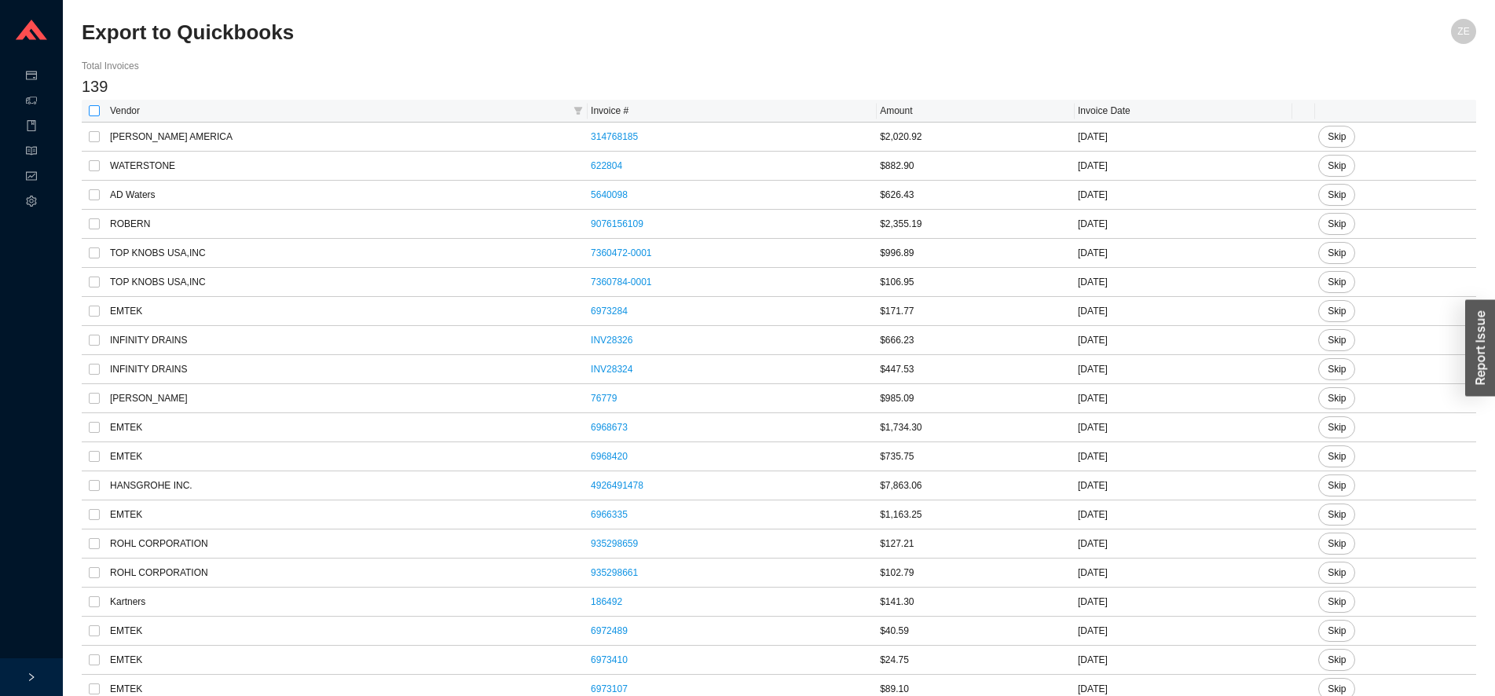
checkbox input "true"
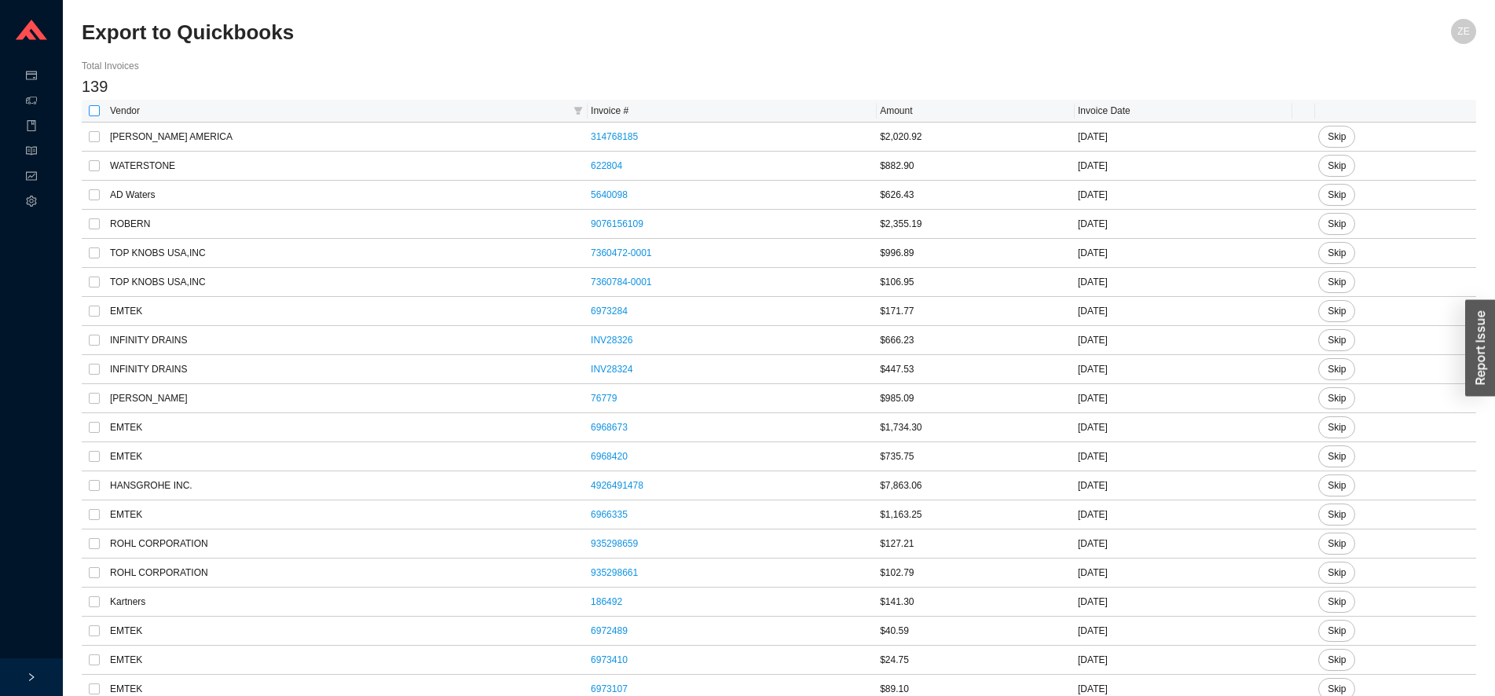
checkbox input "true"
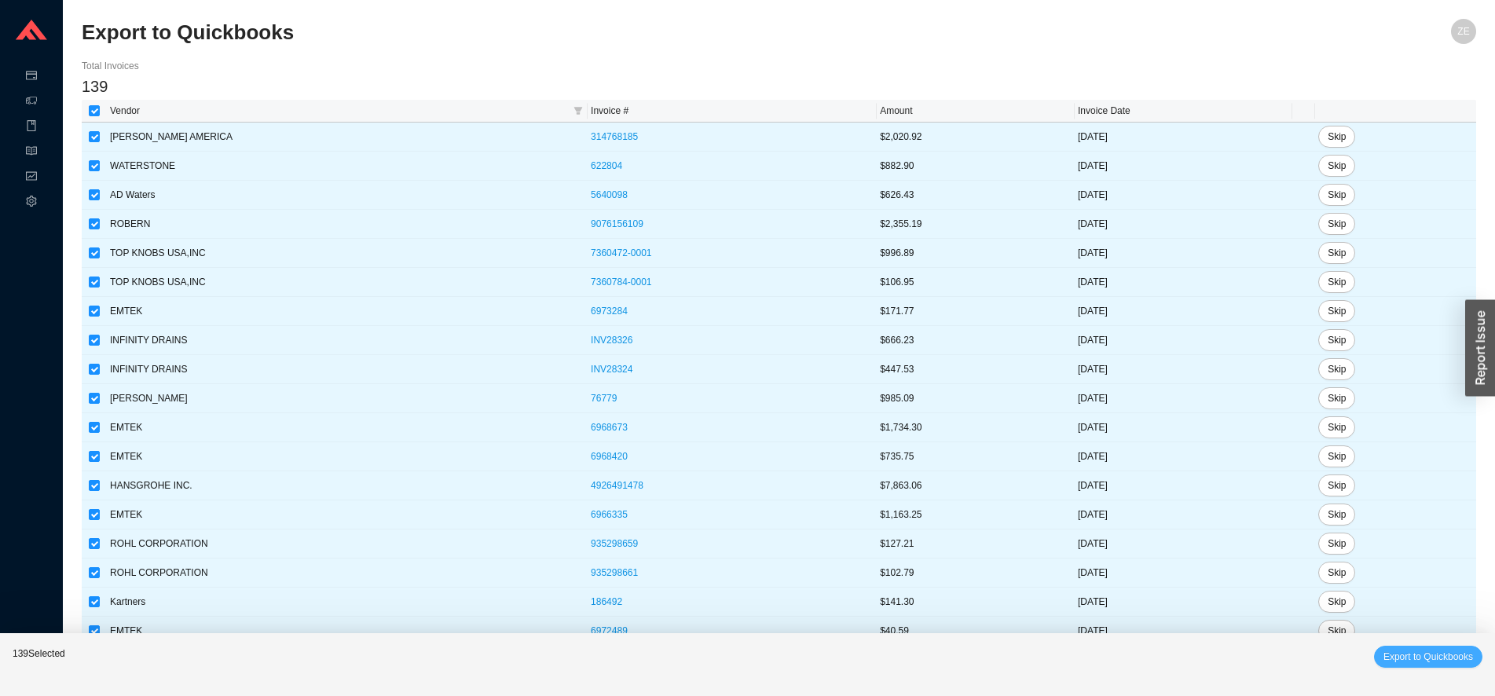
click at [1398, 651] on span "Export to Quickbooks" at bounding box center [1429, 657] width 90 height 16
checkbox input "false"
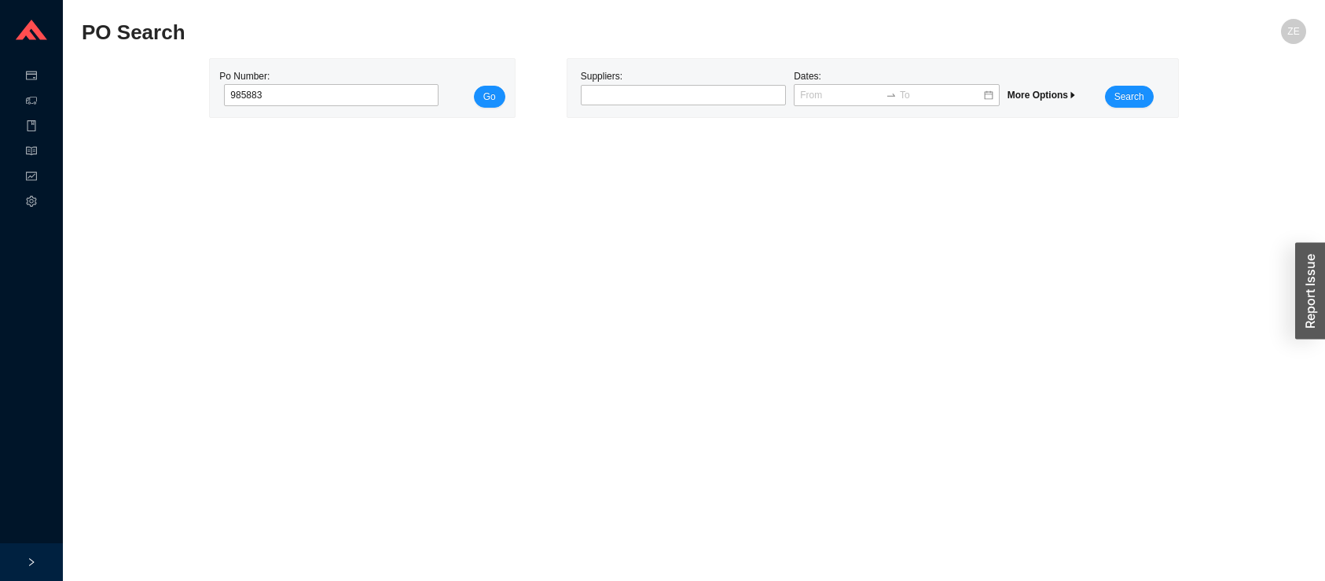
type input "985883"
click button "Go" at bounding box center [489, 97] width 31 height 22
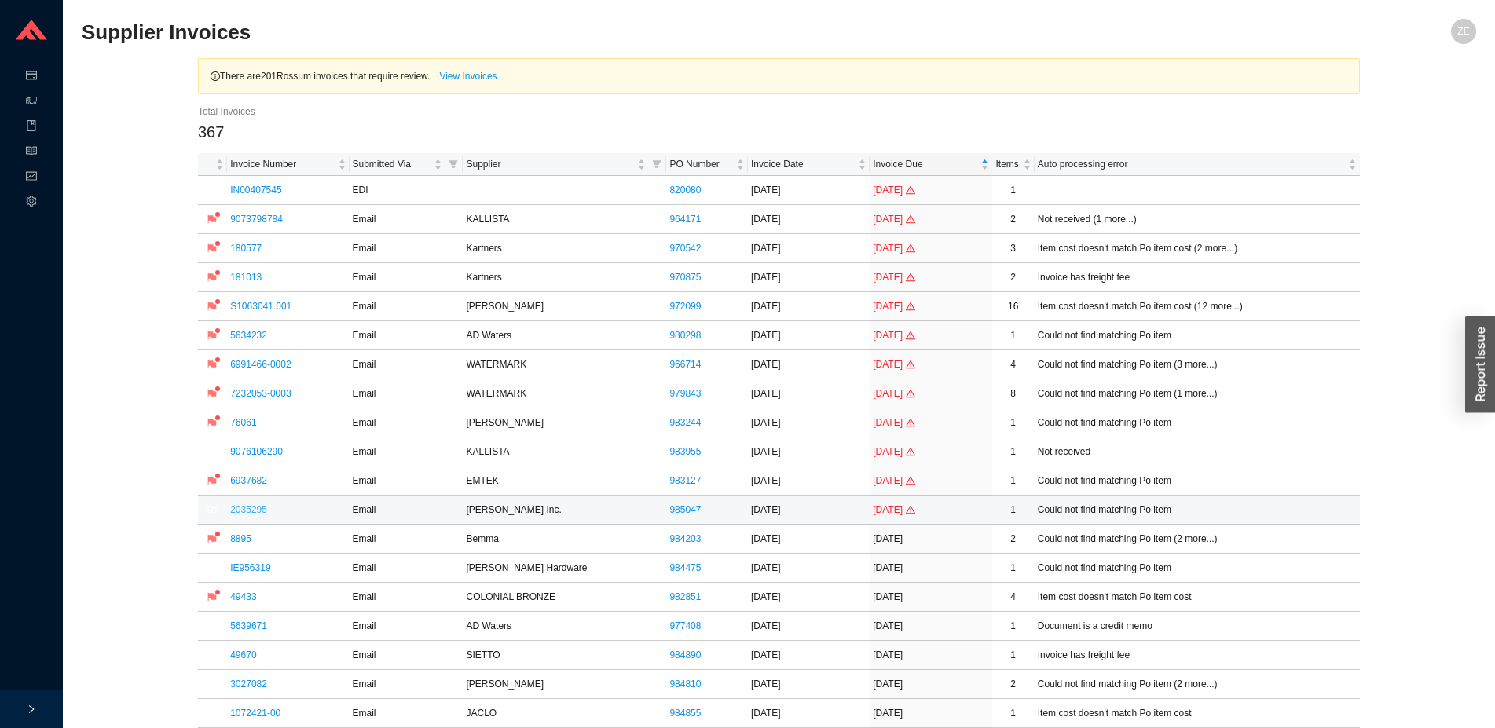
click at [245, 508] on link "2035295" at bounding box center [248, 509] width 37 height 11
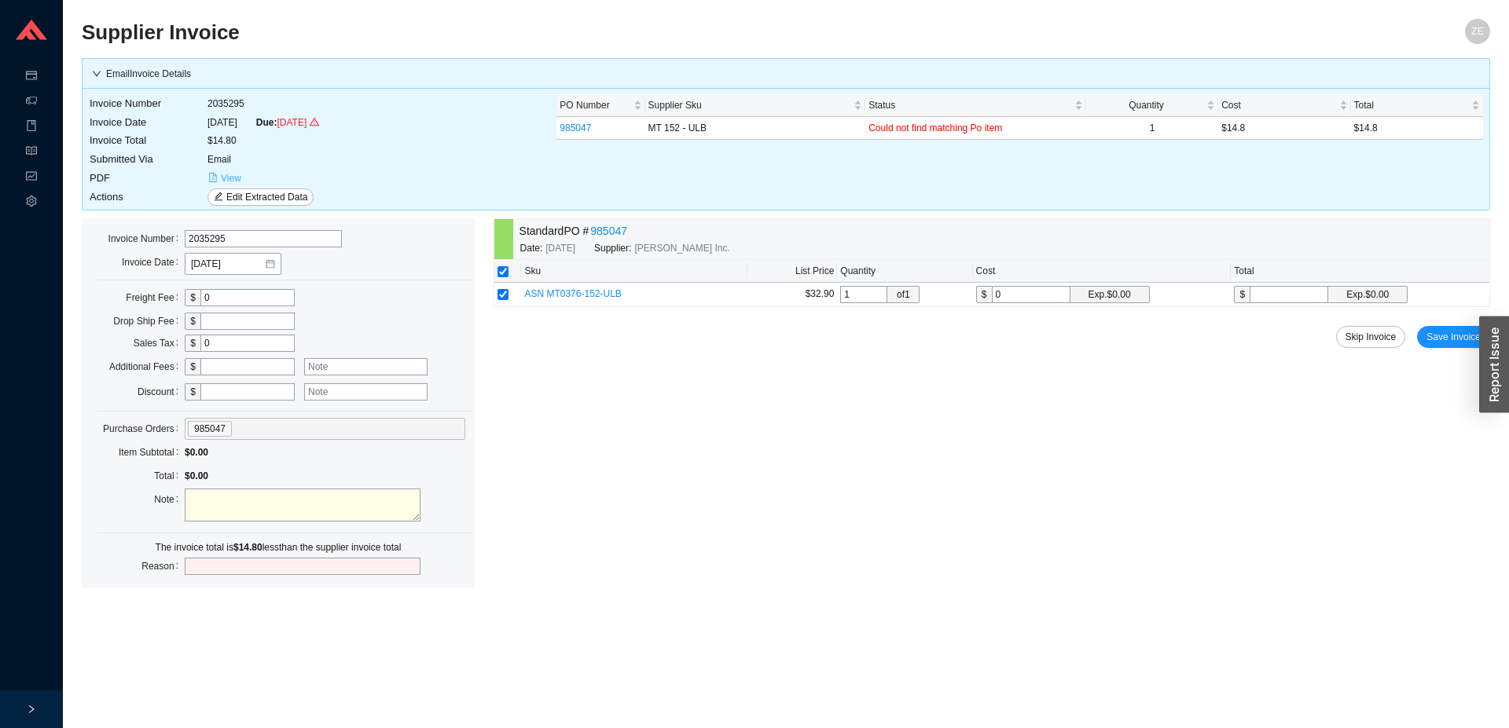
click at [229, 178] on span "View" at bounding box center [231, 179] width 20 height 16
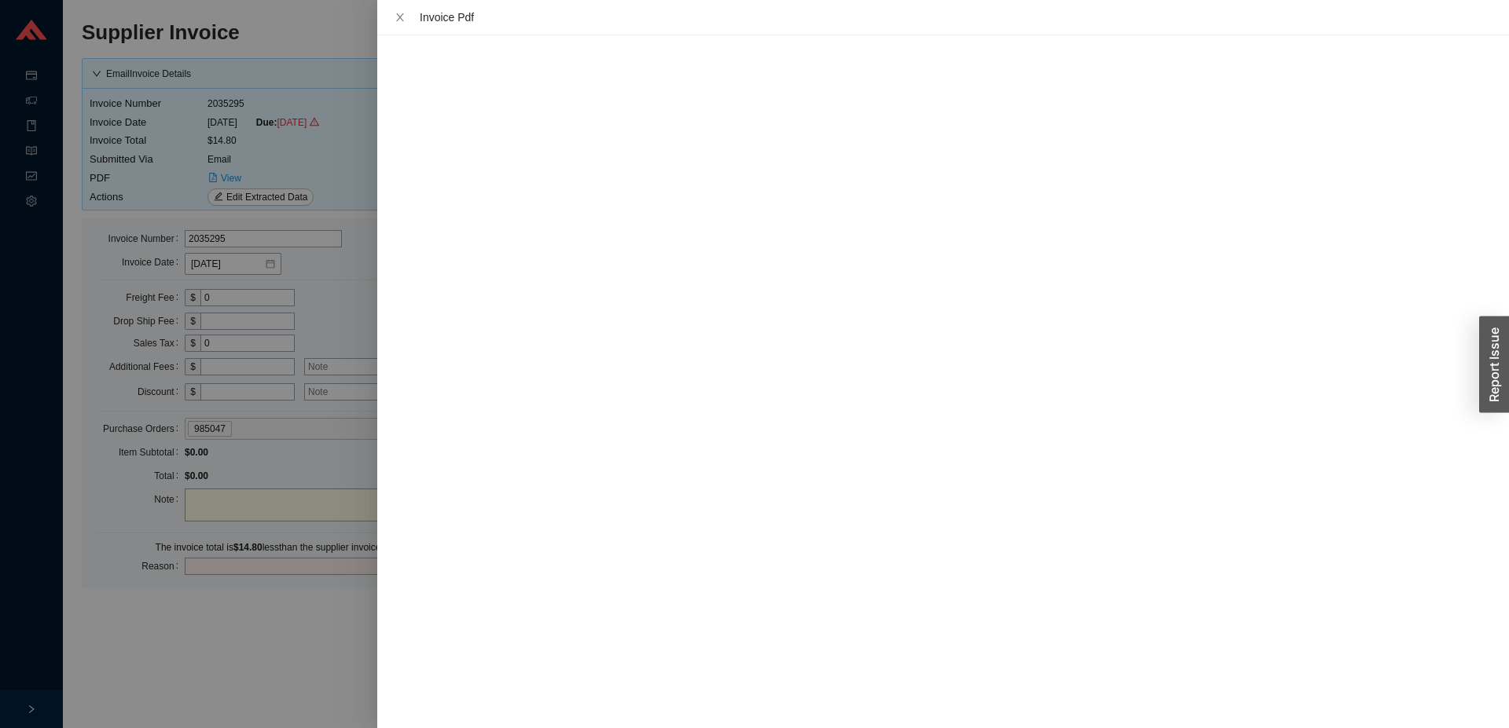
click at [317, 444] on div at bounding box center [754, 364] width 1509 height 728
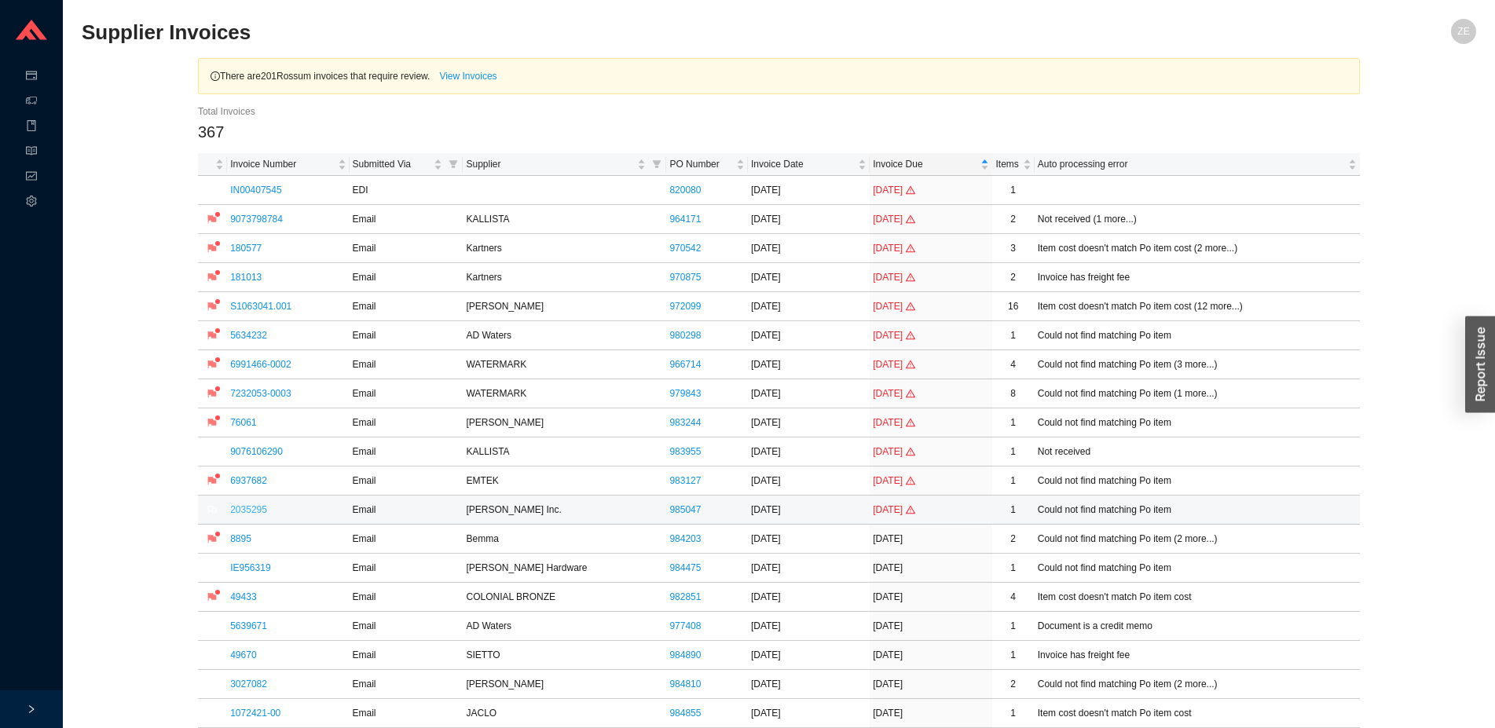
click at [246, 507] on link "2035295" at bounding box center [248, 509] width 37 height 11
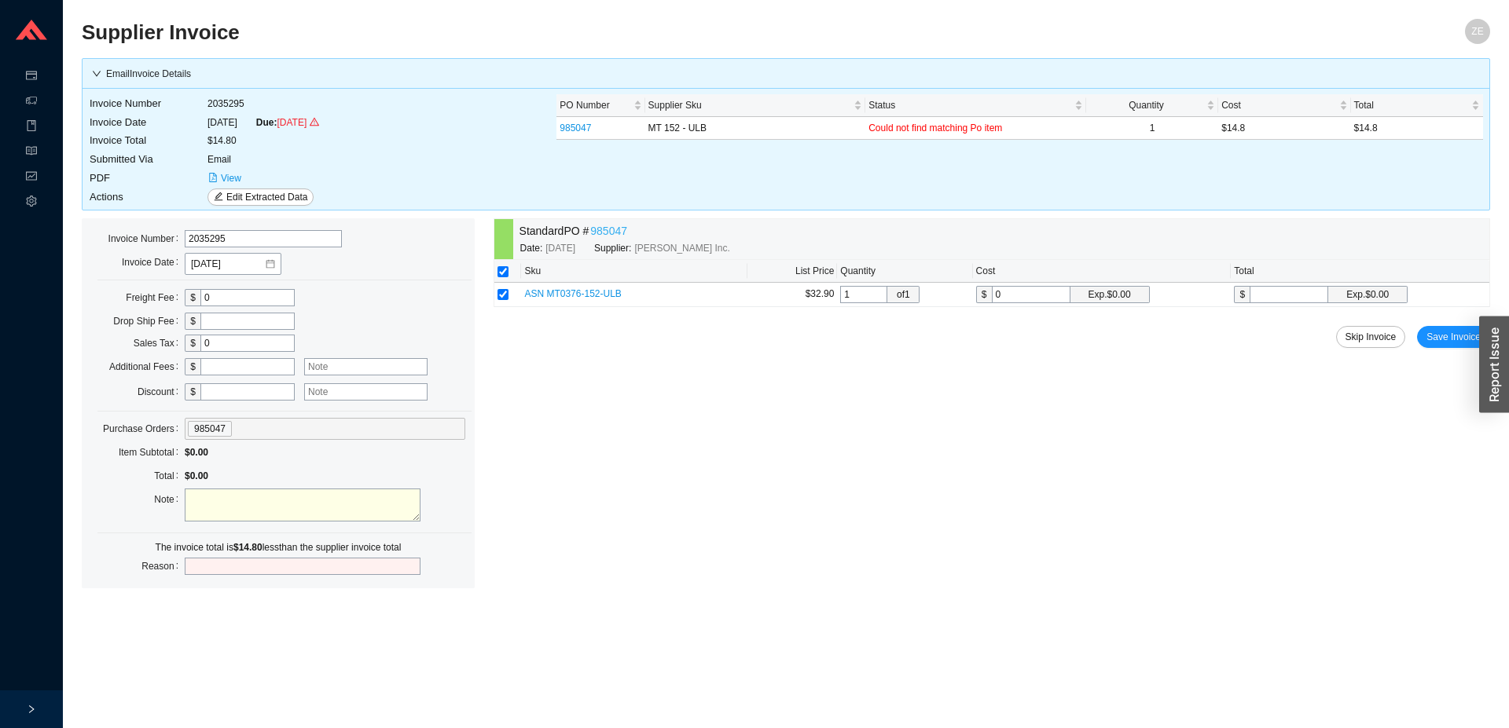
click at [612, 232] on link "985047" at bounding box center [608, 231] width 37 height 18
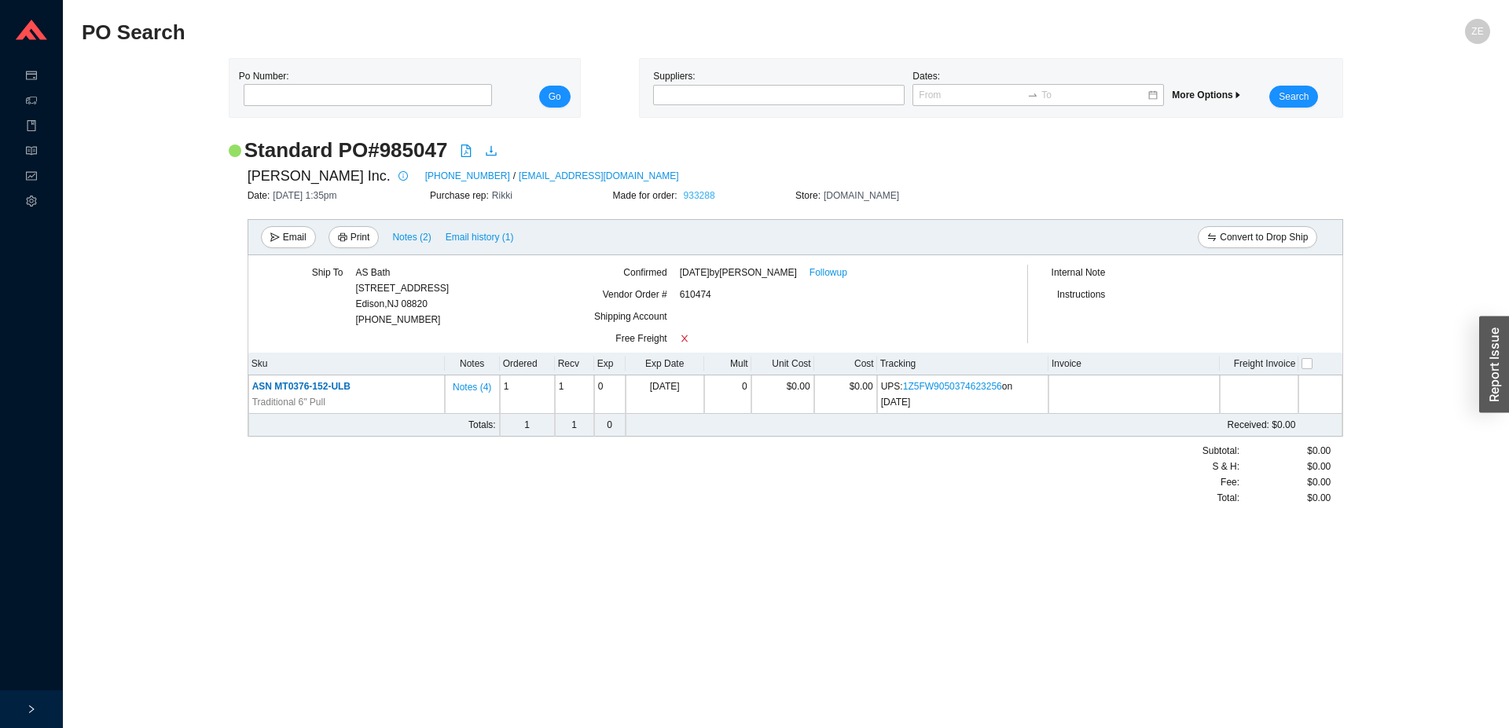
click at [695, 192] on link "933288" at bounding box center [699, 195] width 31 height 11
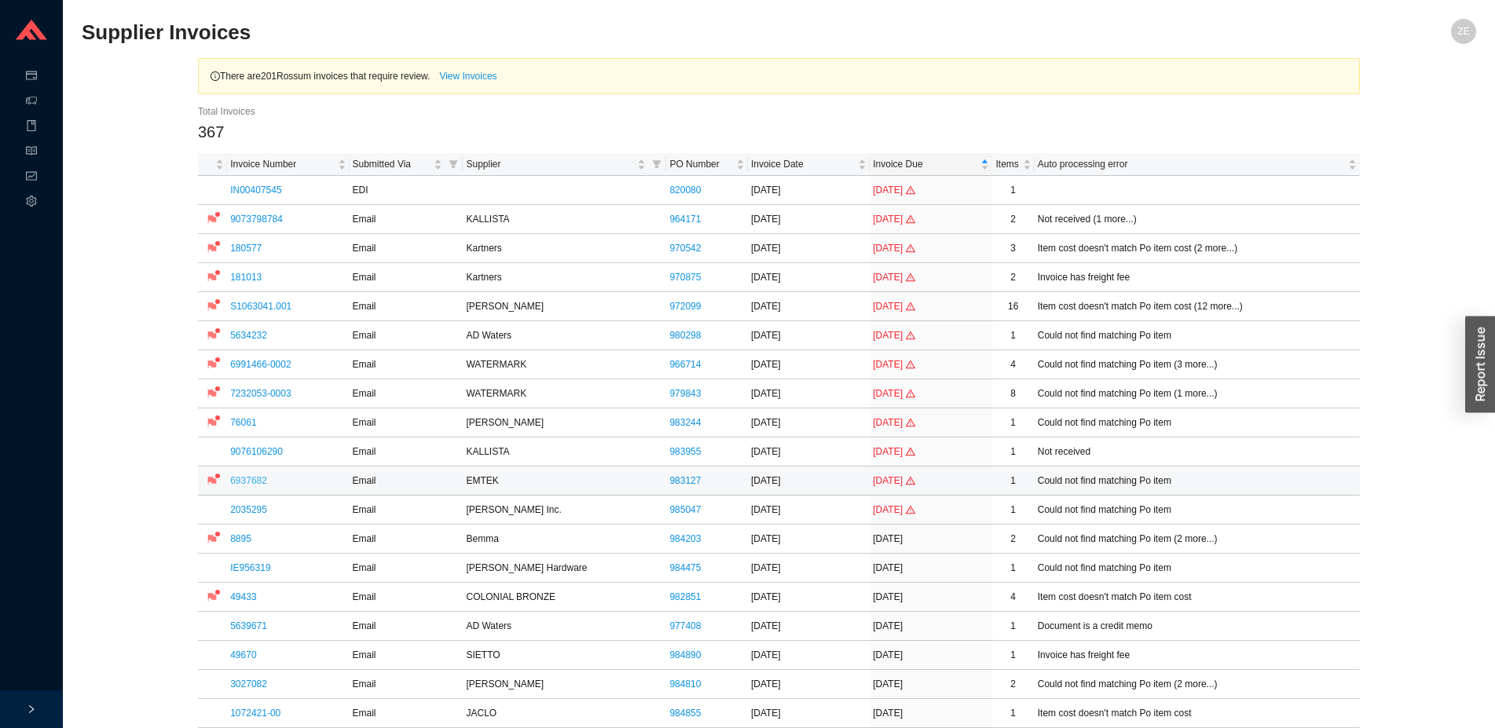
click at [246, 486] on link "6937682" at bounding box center [248, 480] width 37 height 11
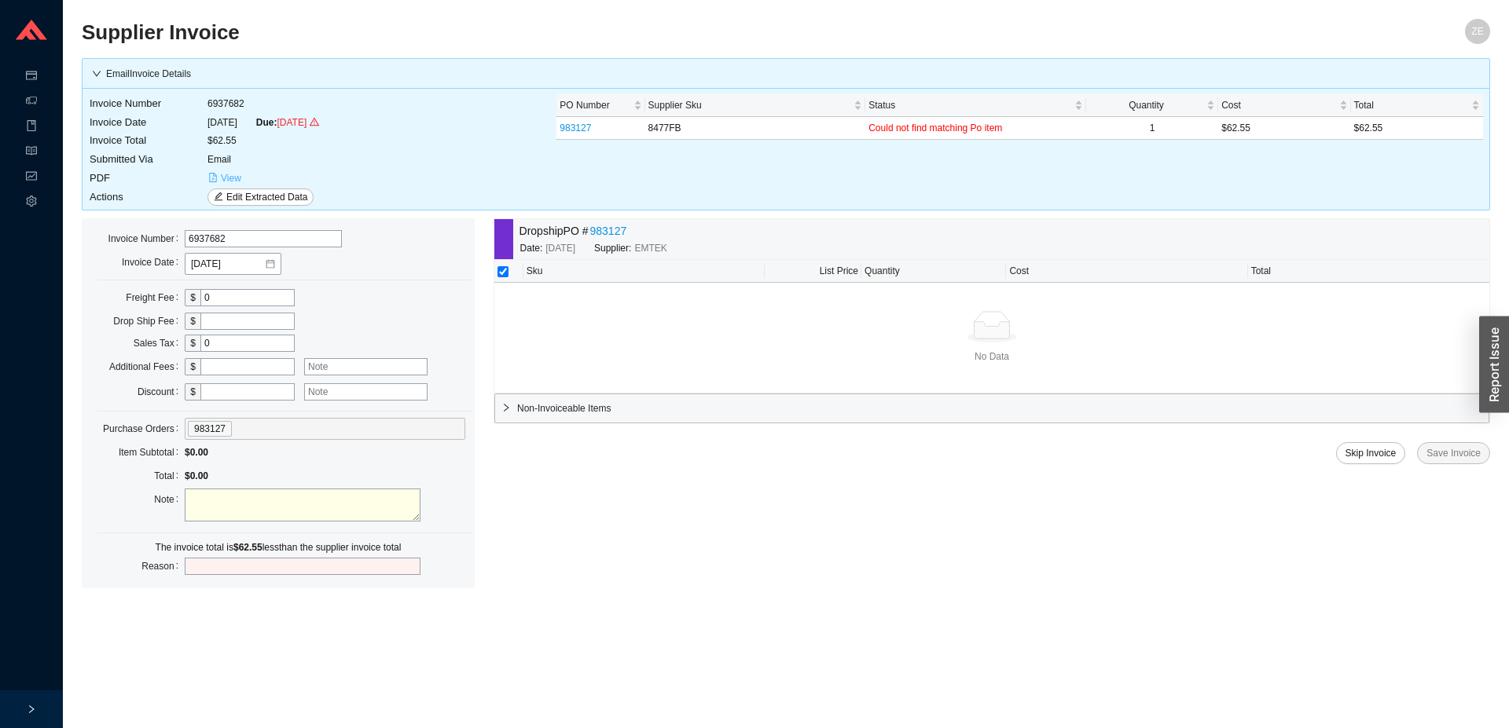
click at [222, 180] on span "View" at bounding box center [231, 179] width 20 height 16
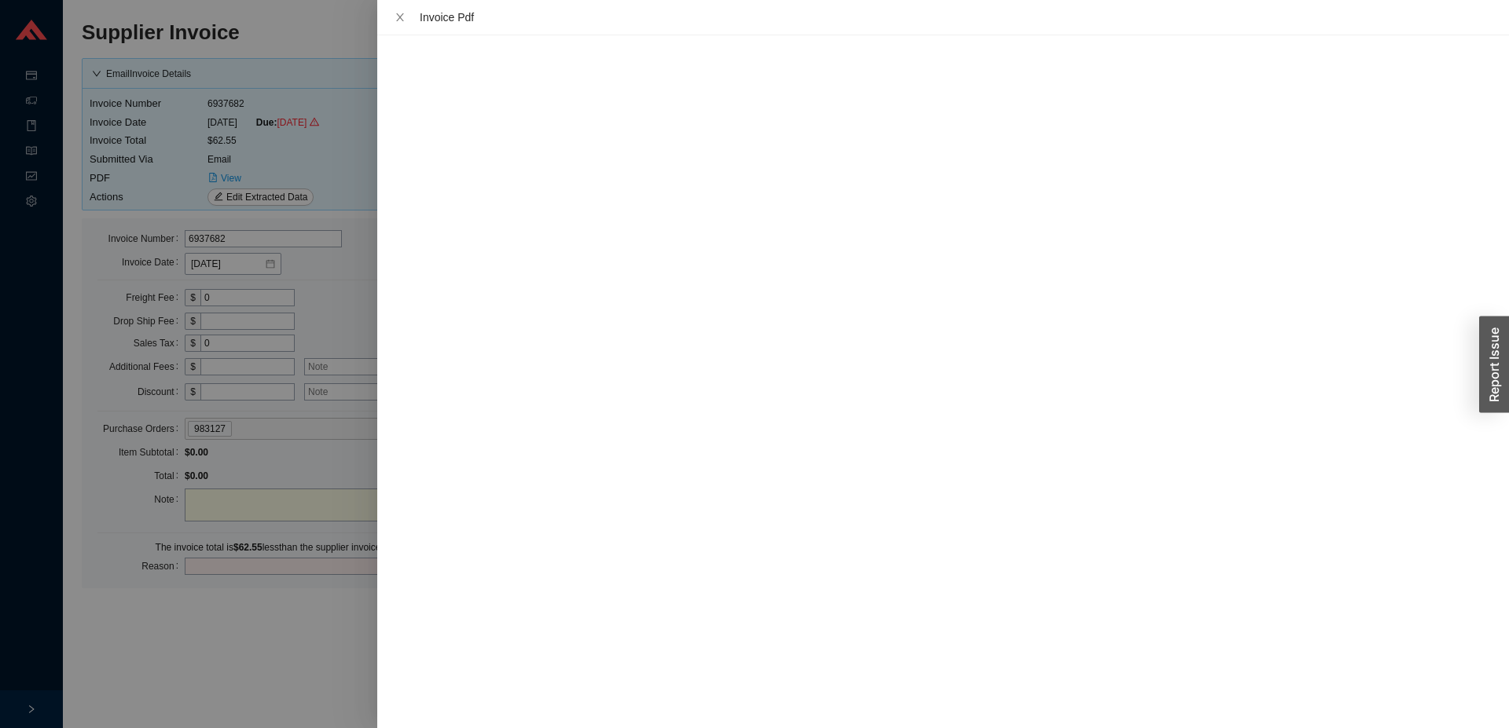
click at [207, 627] on div at bounding box center [754, 364] width 1509 height 728
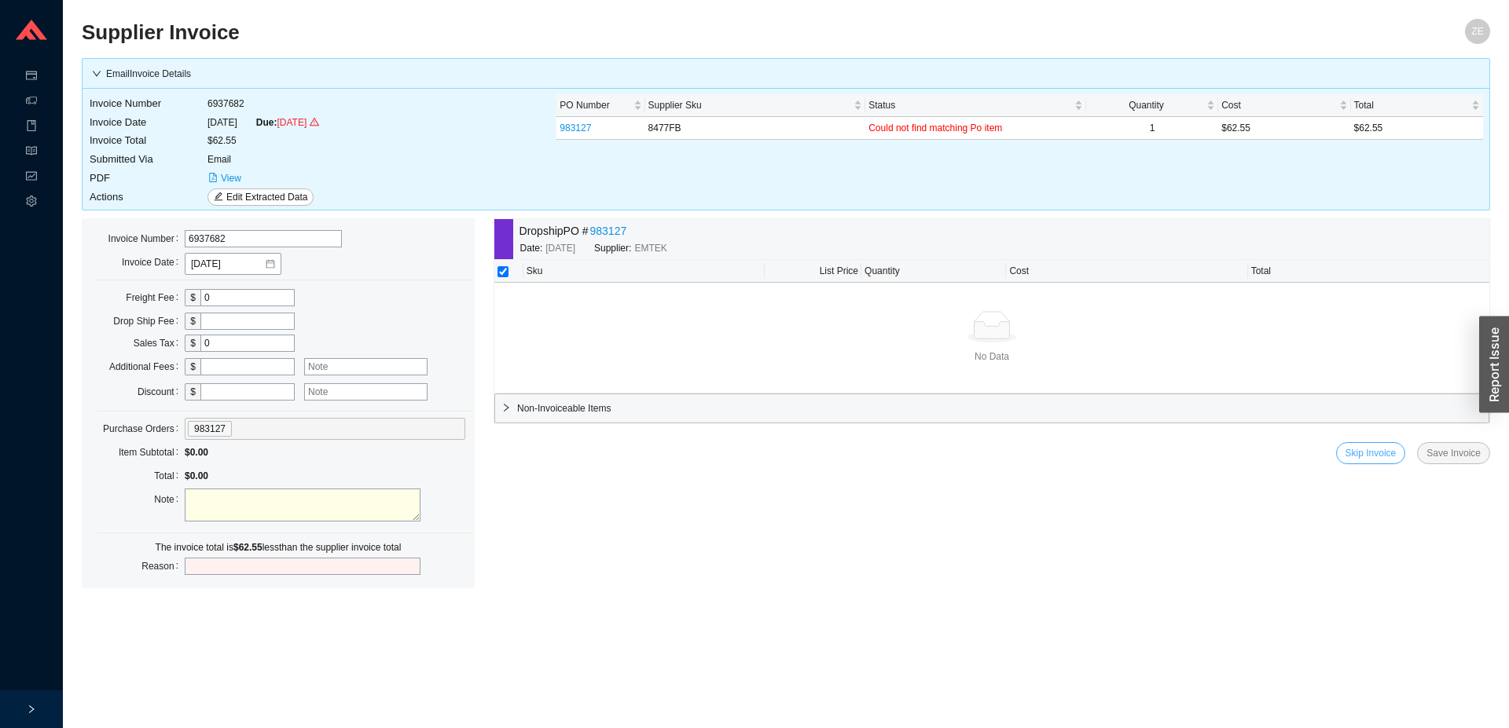
click at [1381, 455] on span "Skip Invoice" at bounding box center [1370, 454] width 51 height 16
click at [1458, 411] on span "Yes" at bounding box center [1458, 410] width 16 height 16
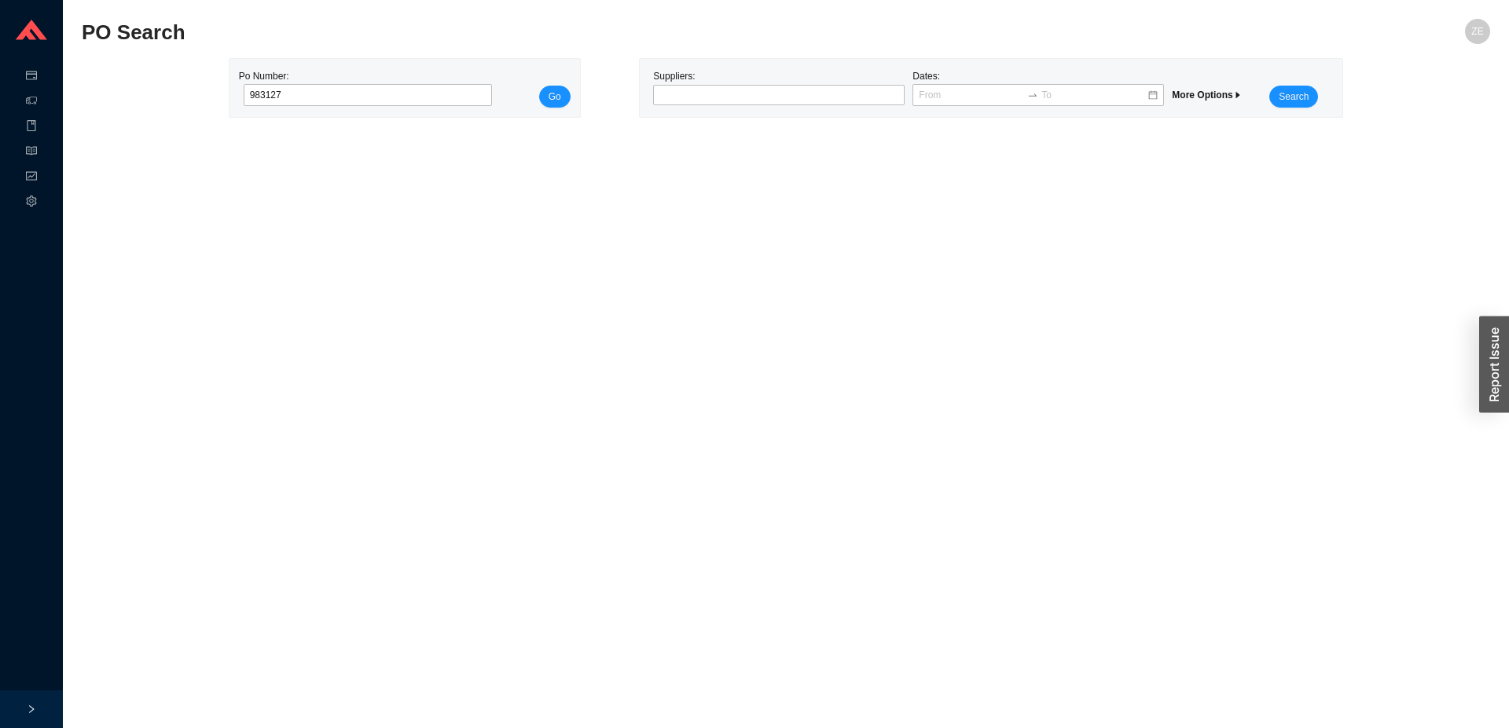
type input "983127"
click at [539, 86] on button "Go" at bounding box center [554, 97] width 31 height 22
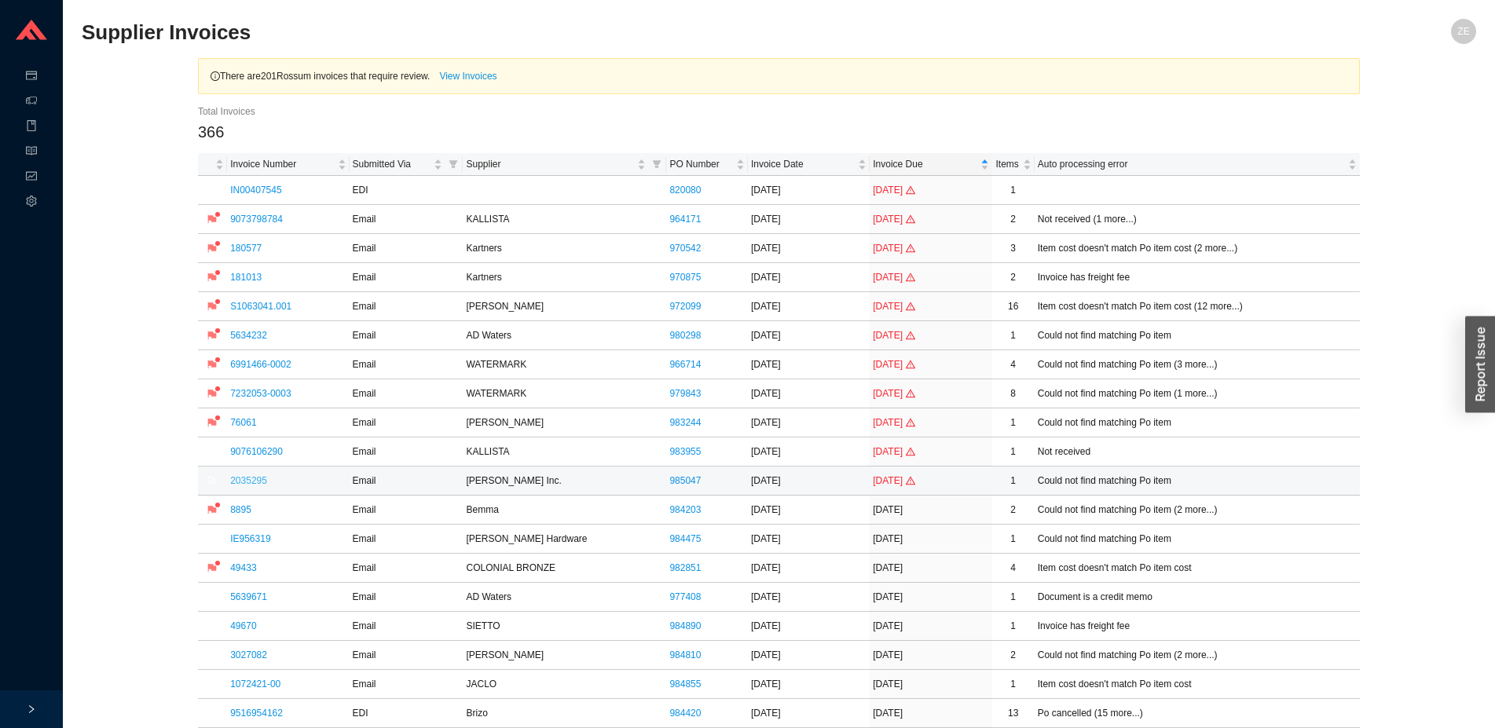
click at [259, 481] on link "2035295" at bounding box center [248, 480] width 37 height 11
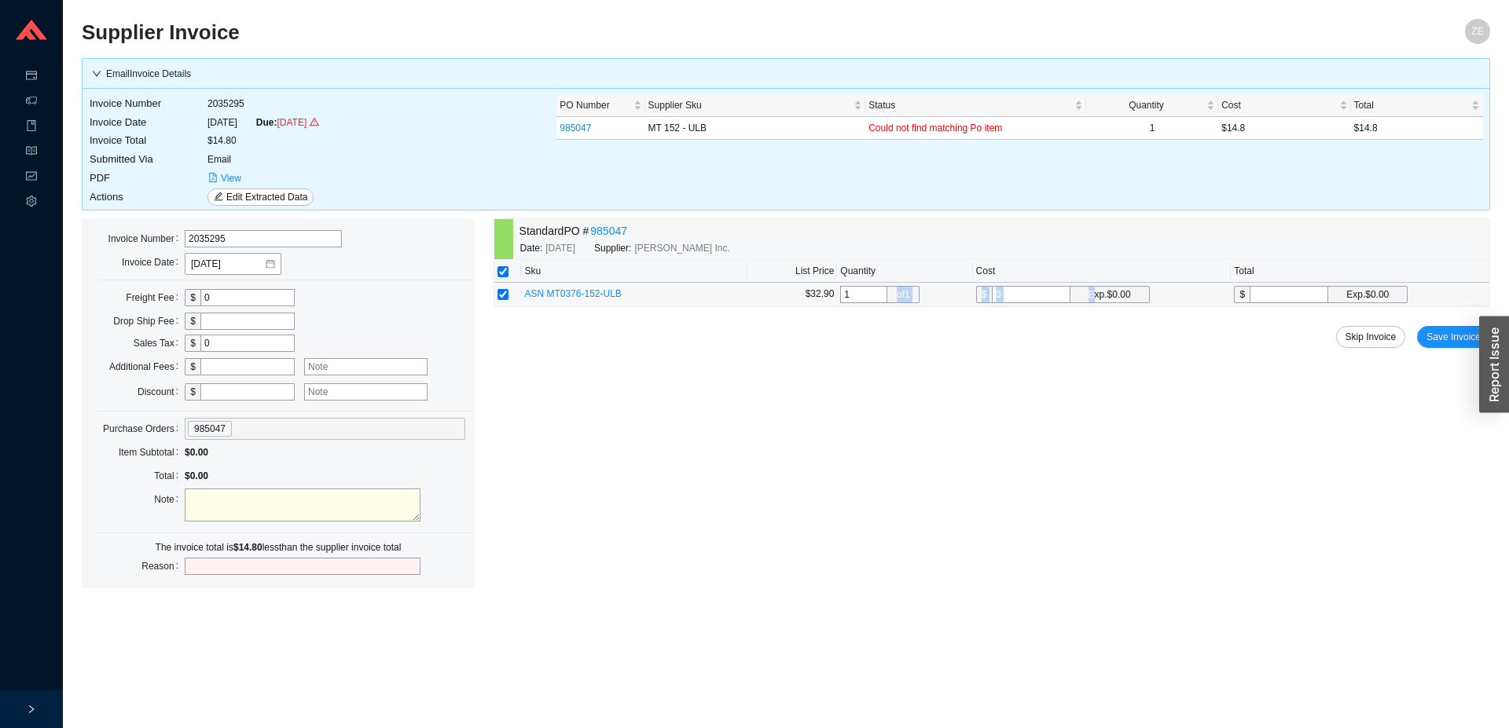
drag, startPoint x: 1073, startPoint y: 286, endPoint x: 894, endPoint y: 300, distance: 179.7
click at [894, 300] on tr "ASN MT0376-152-ULB $32.90 1 of 1 $ 0 Exp. $0.00 $ Exp. $0.00" at bounding box center [991, 295] width 995 height 24
drag, startPoint x: 1040, startPoint y: 288, endPoint x: 987, endPoint y: 277, distance: 54.7
click at [992, 297] on input "0" at bounding box center [1031, 294] width 79 height 17
type input "1"
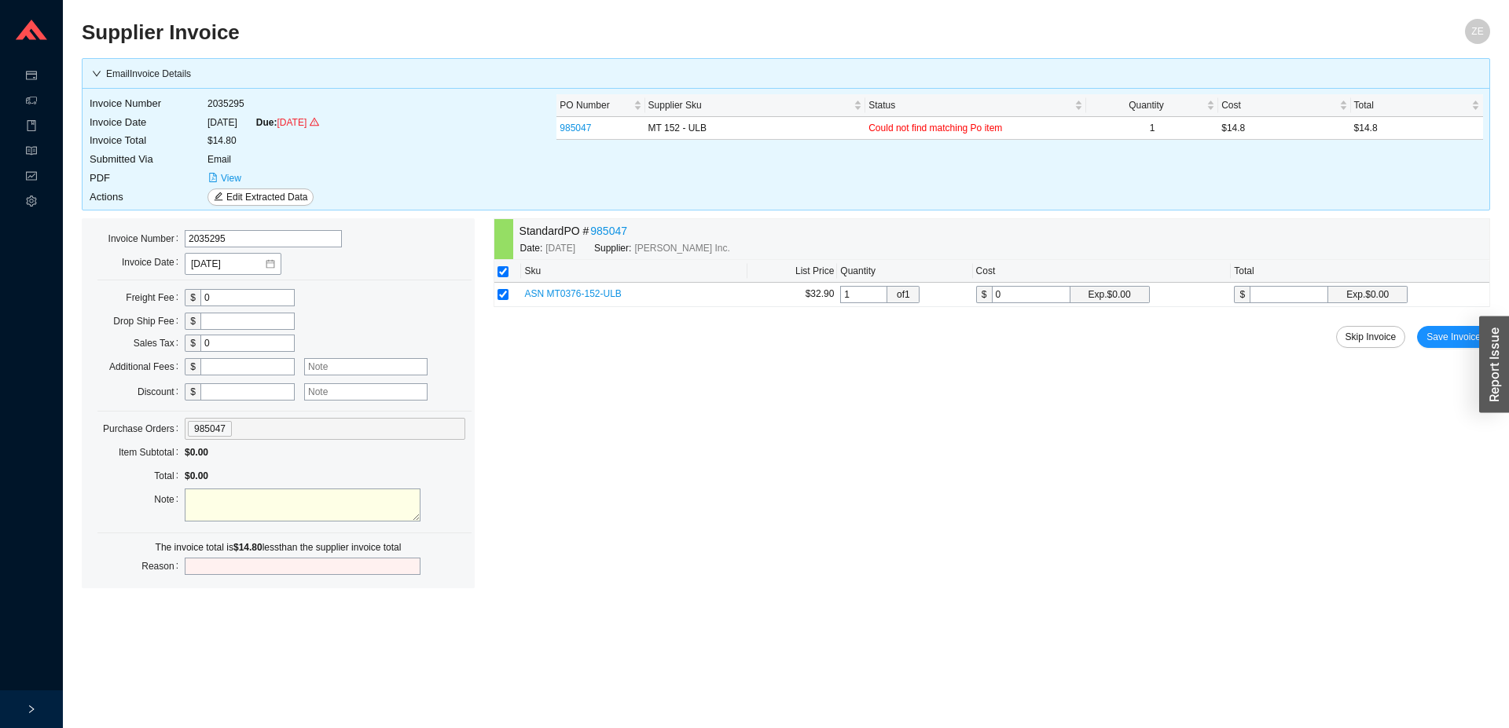
type input "1"
type input "14"
type input "14.8"
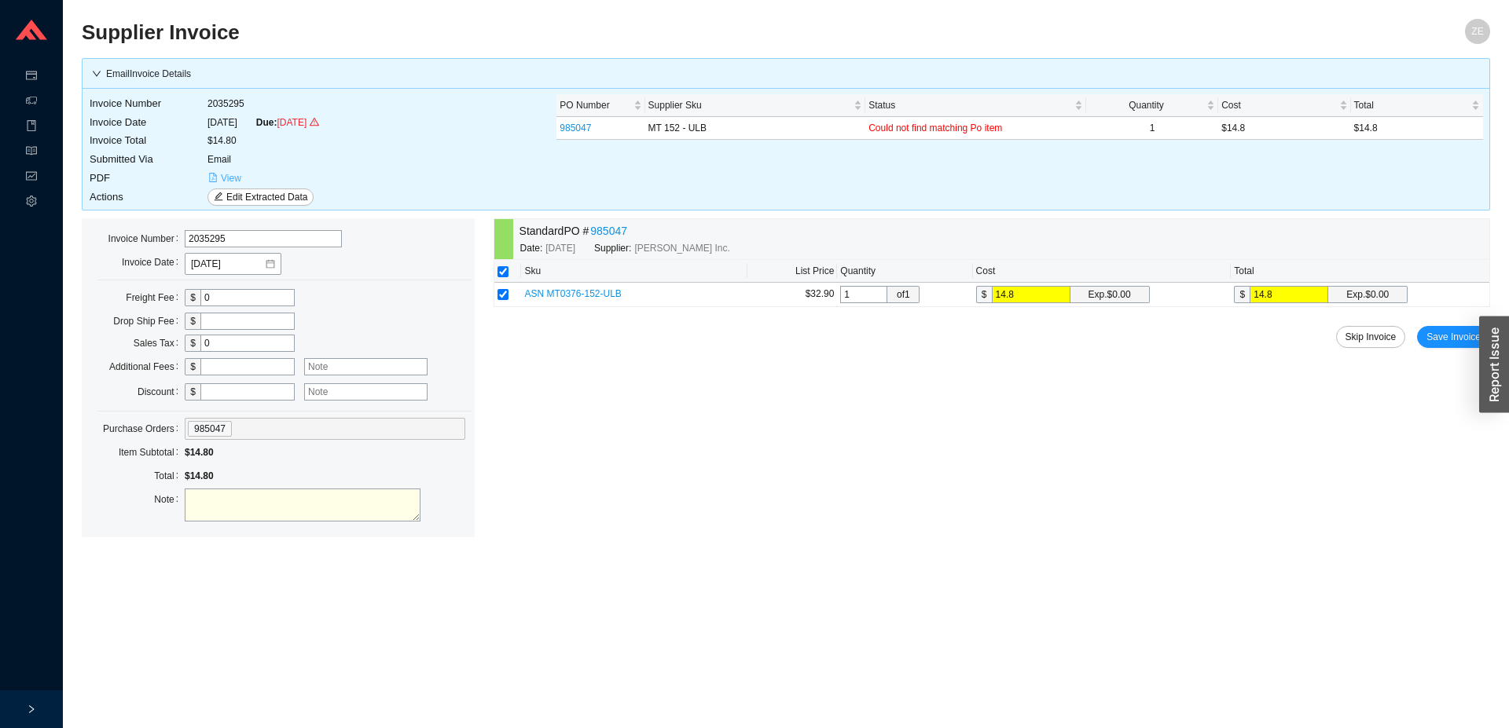
type input "14.8"
click at [218, 172] on button "View" at bounding box center [224, 178] width 35 height 17
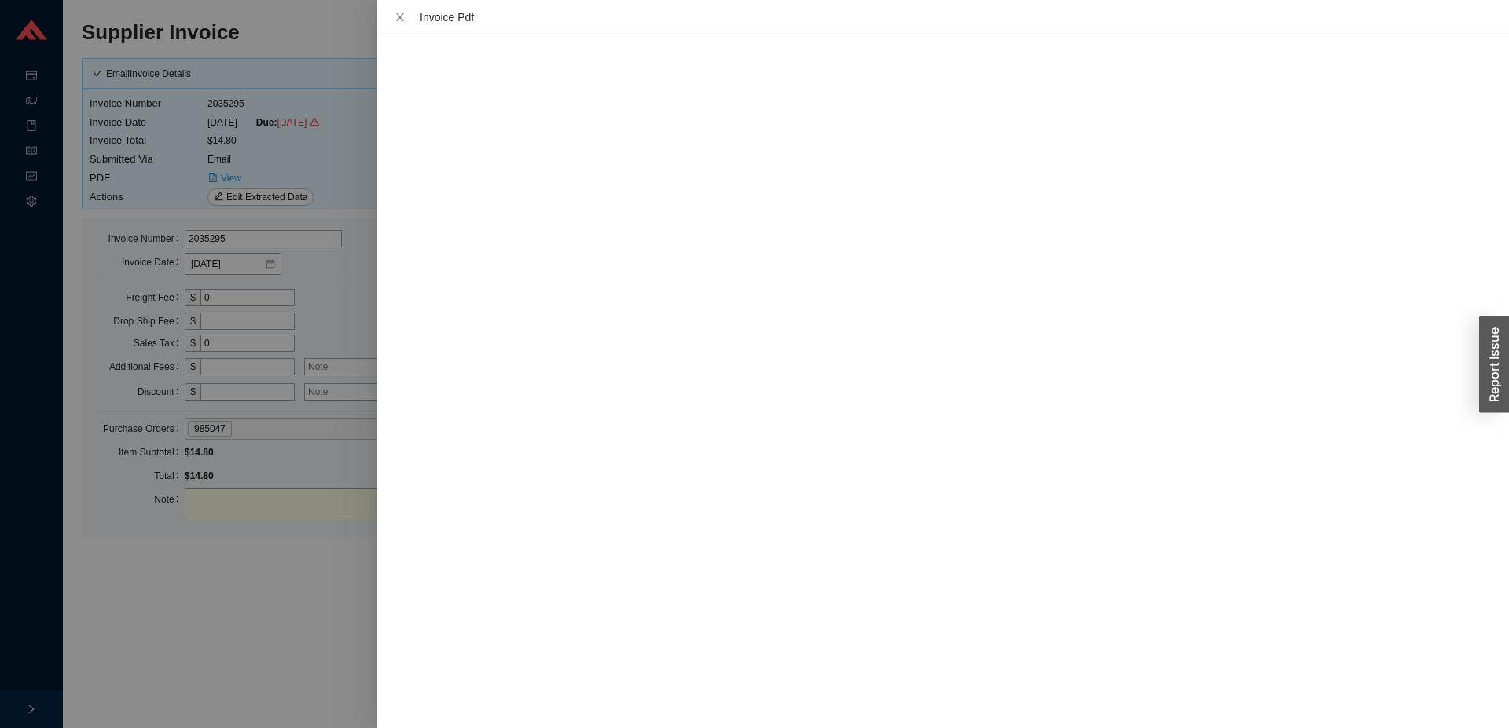
click at [350, 624] on div at bounding box center [754, 364] width 1509 height 728
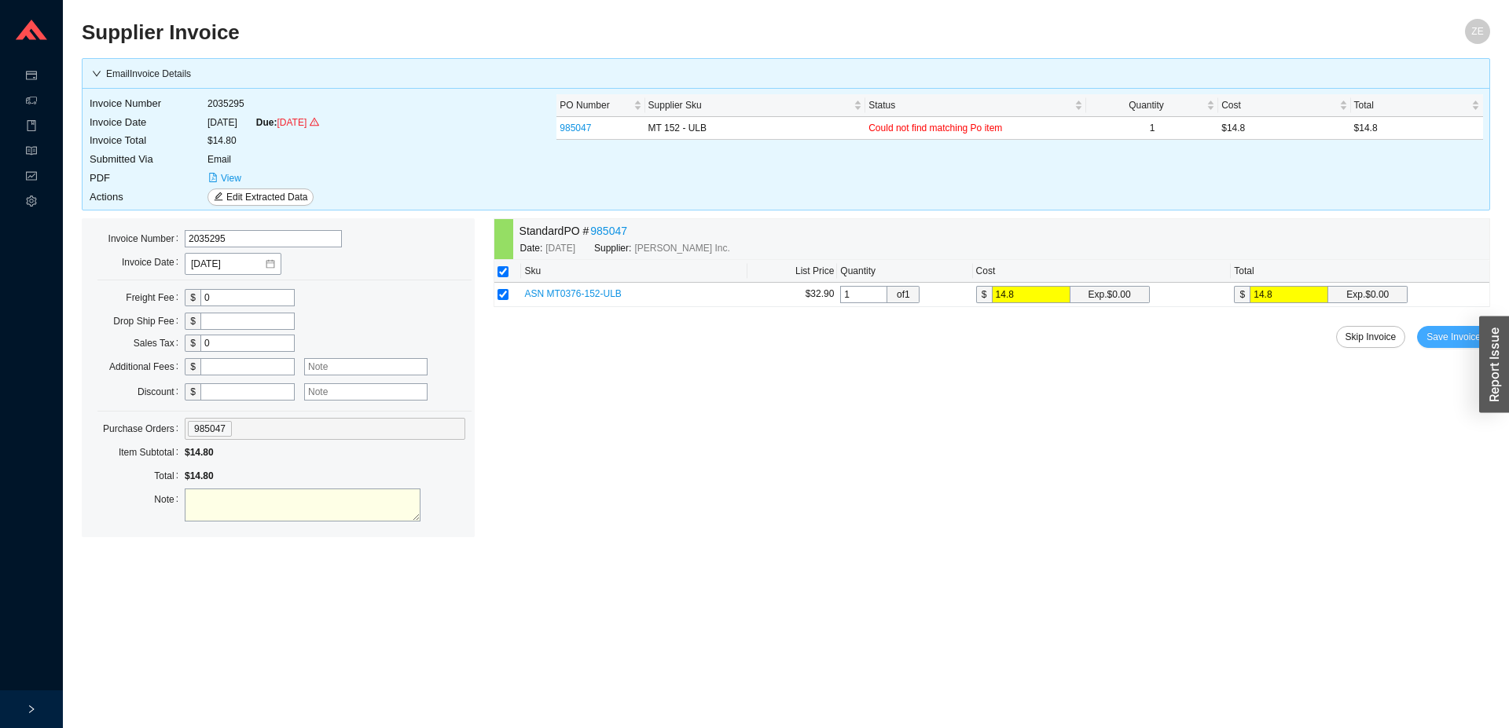
click at [1451, 328] on button "Save Invoice" at bounding box center [1453, 337] width 73 height 22
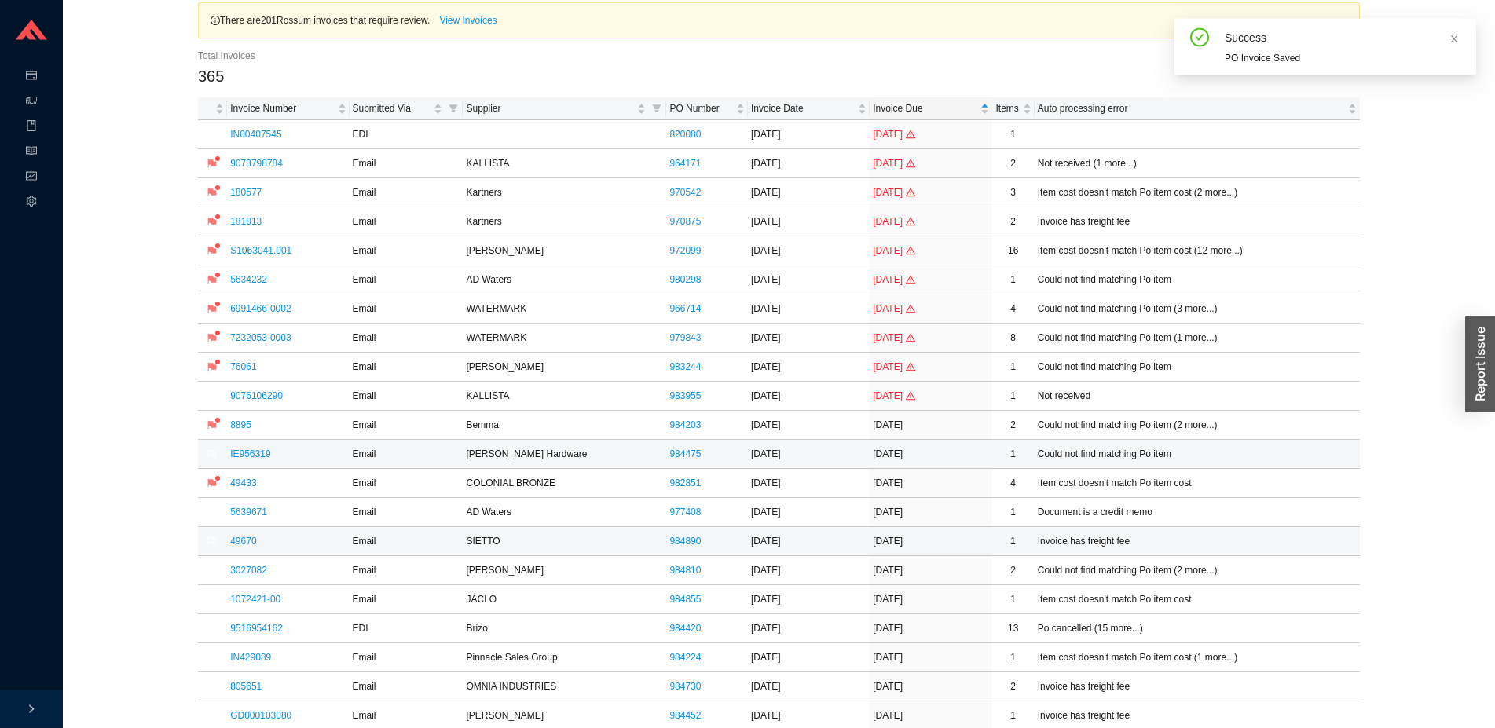
scroll to position [80, 0]
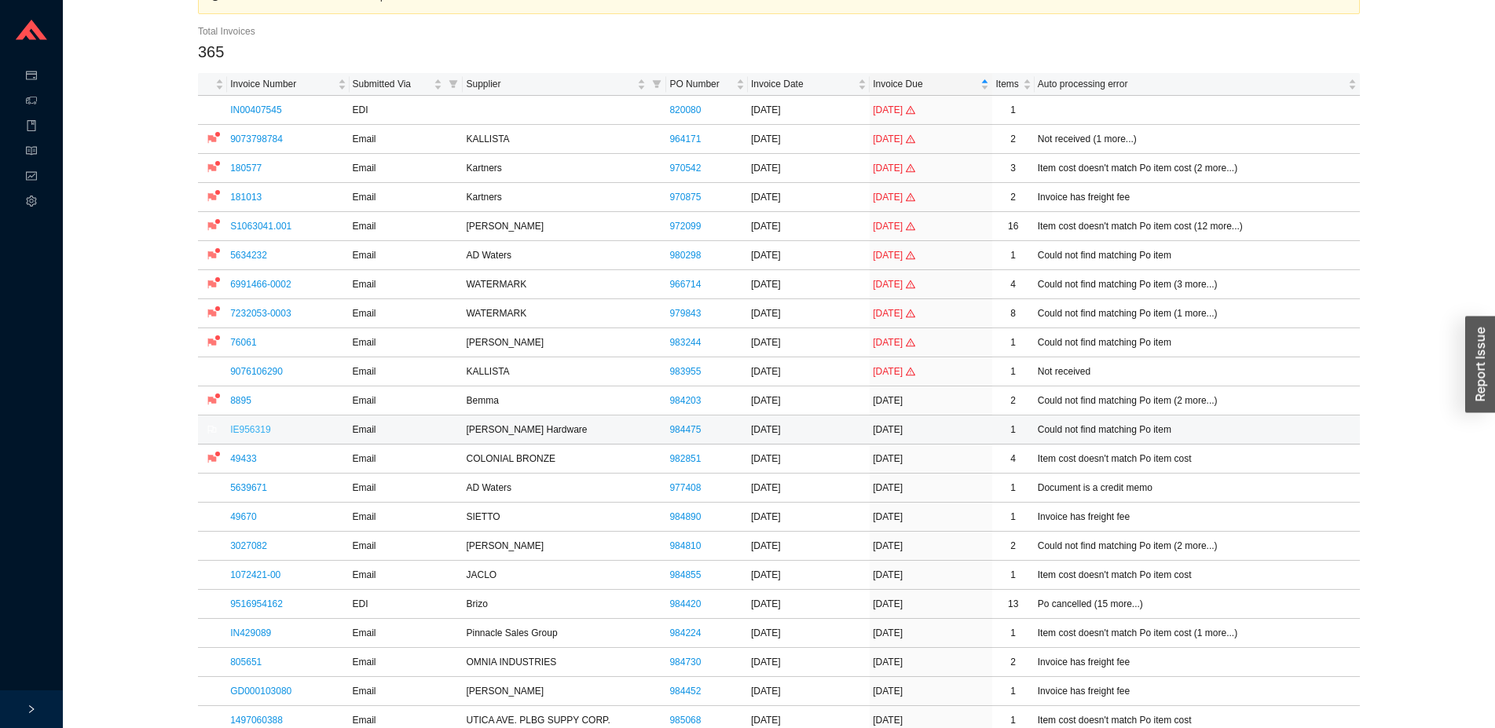
click at [244, 427] on link "IE956319" at bounding box center [250, 429] width 40 height 11
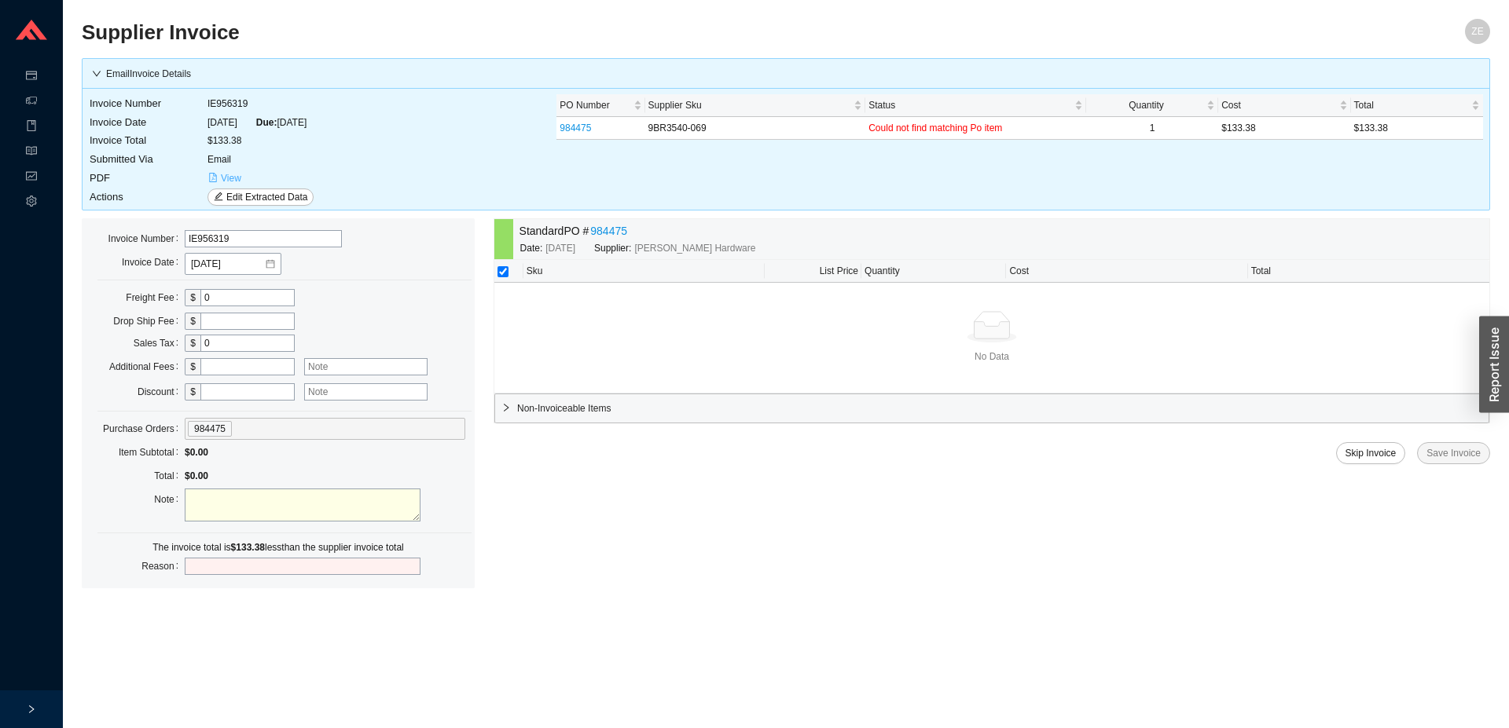
click at [234, 175] on span "View" at bounding box center [231, 179] width 20 height 16
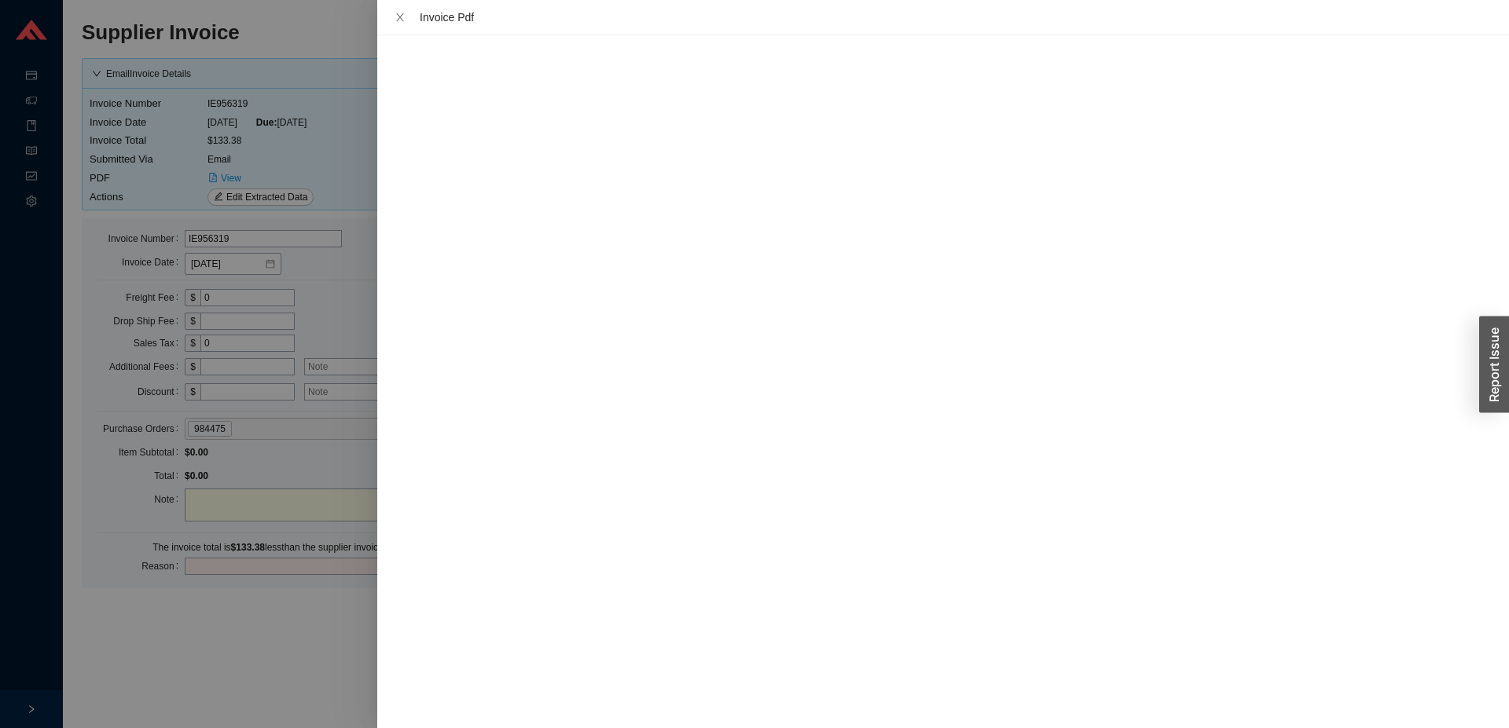
click at [316, 629] on div at bounding box center [754, 364] width 1509 height 728
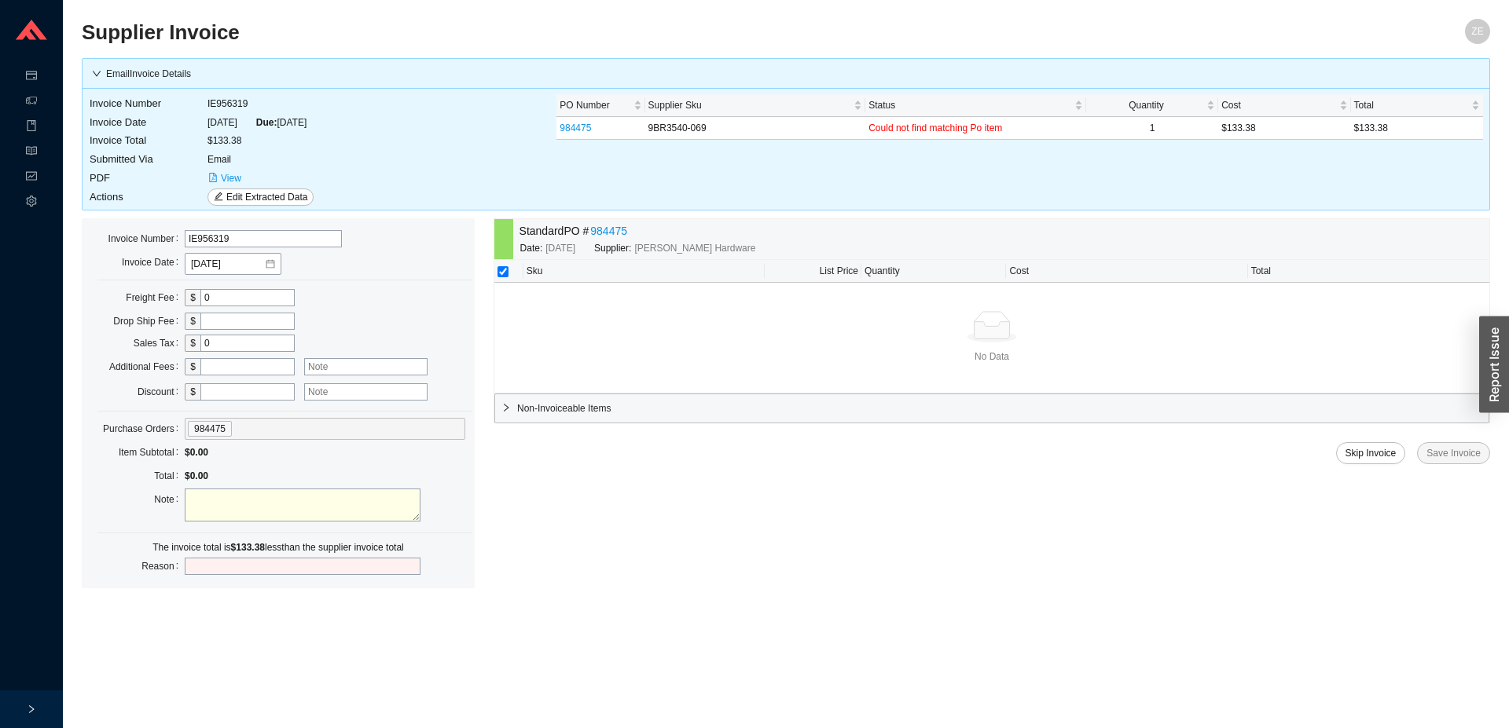
click at [618, 222] on div "Standard PO # 984475 Date: 8/4/2025 Supplier: Baldwin Hardware" at bounding box center [1001, 239] width 976 height 40
click at [615, 223] on link "984475" at bounding box center [608, 231] width 37 height 18
click at [226, 172] on span "View" at bounding box center [231, 179] width 20 height 16
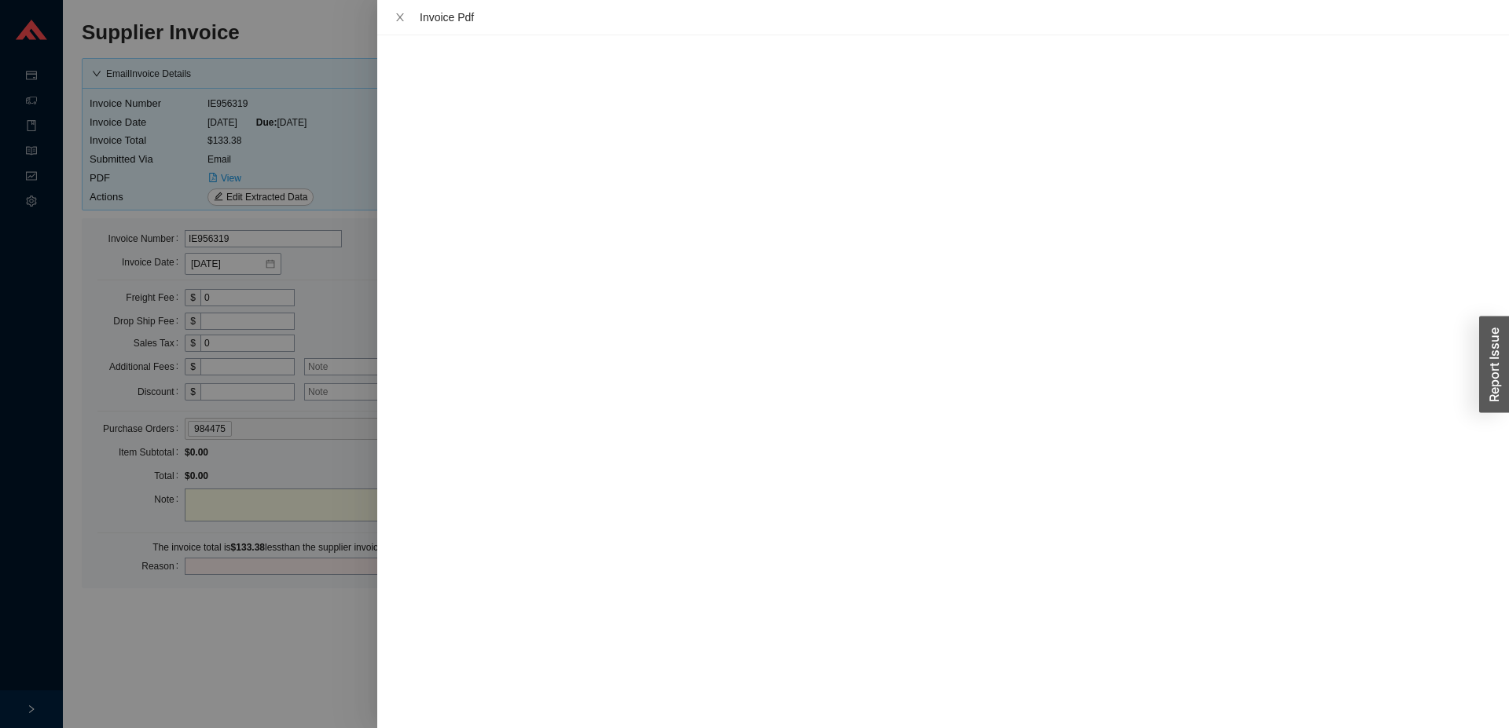
click at [346, 149] on div at bounding box center [754, 364] width 1509 height 728
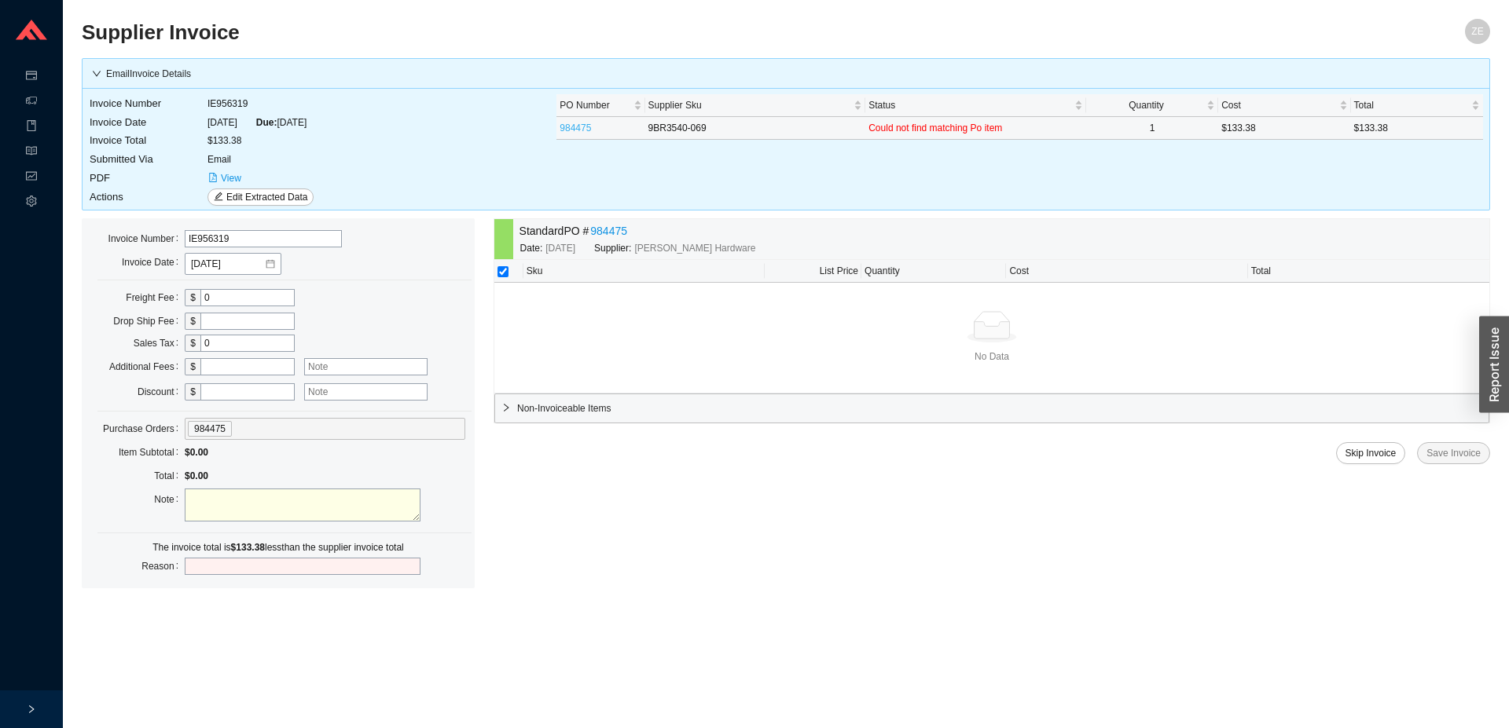
click at [567, 123] on link "984475" at bounding box center [575, 128] width 31 height 11
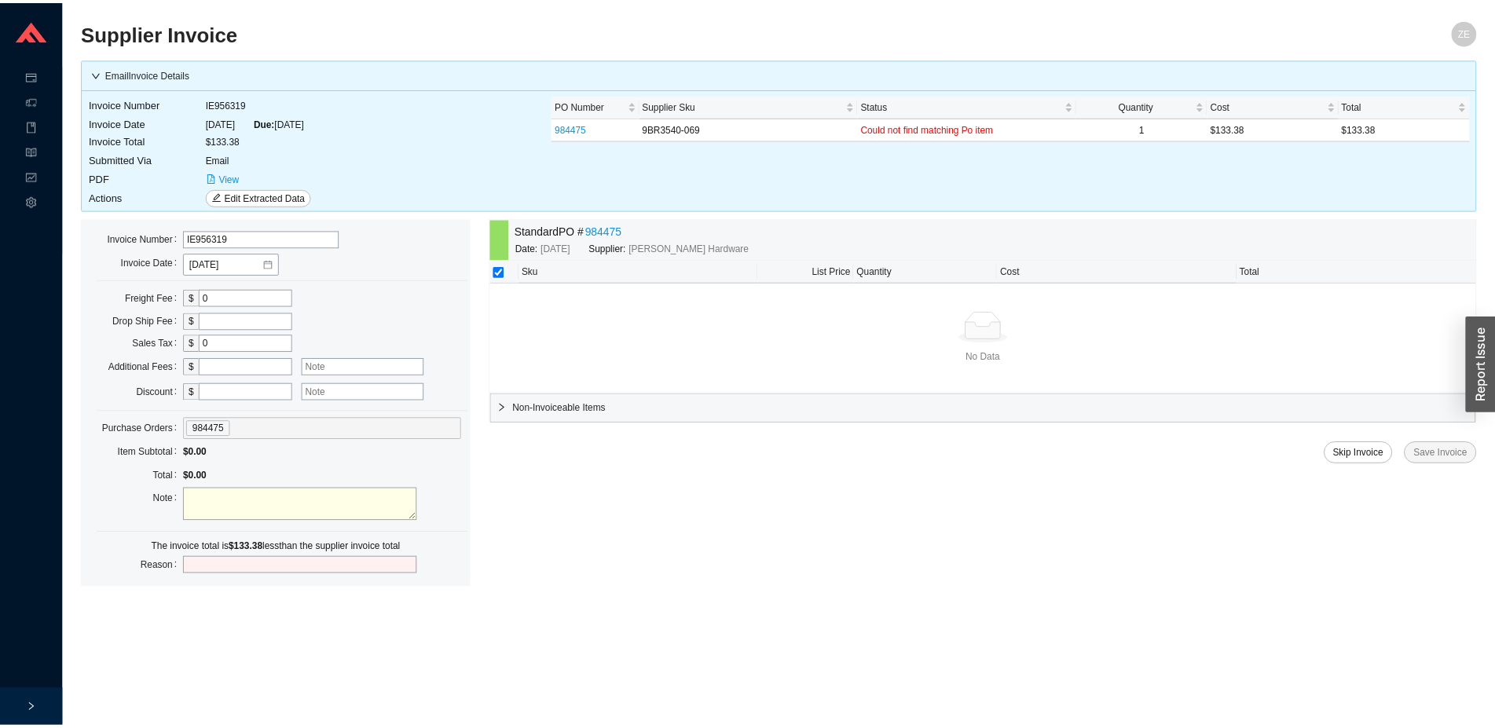
scroll to position [80, 0]
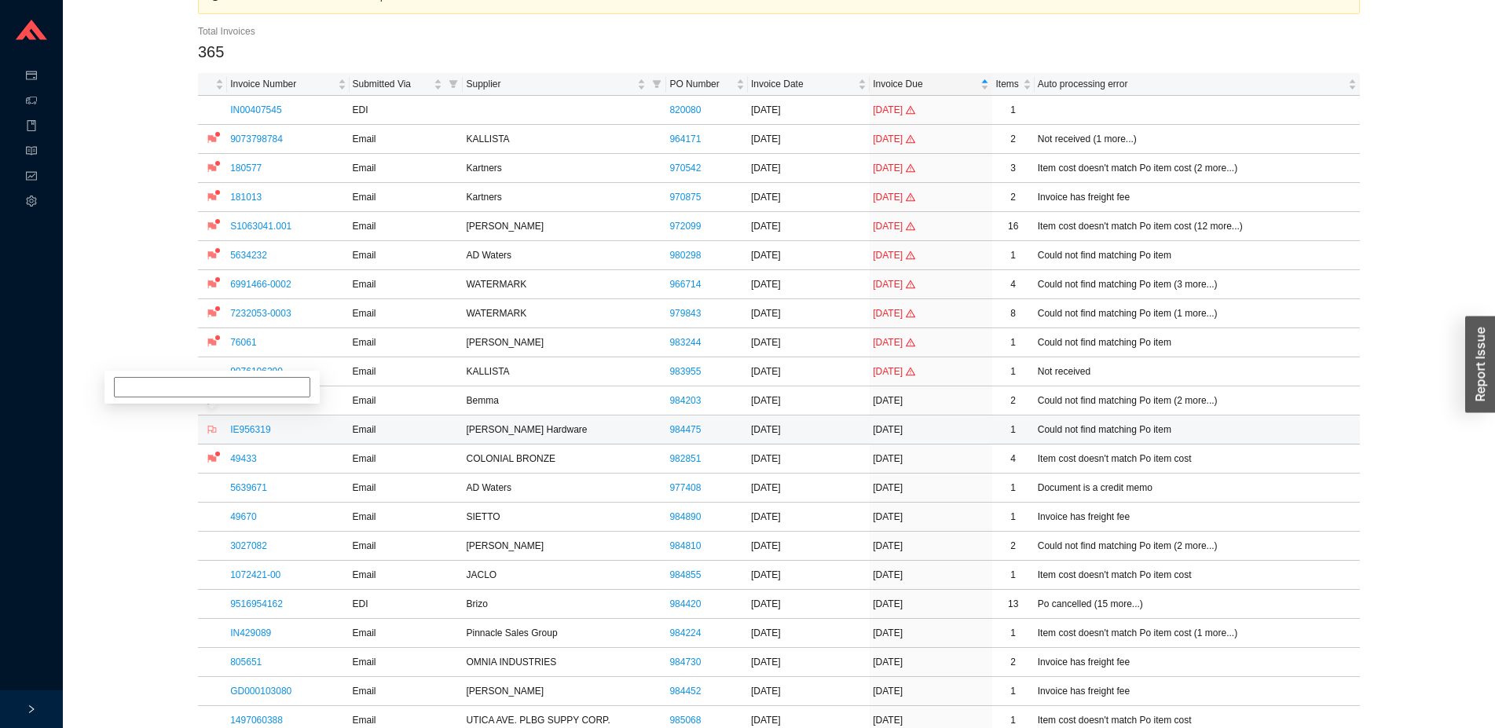
click at [212, 427] on icon "flag" at bounding box center [211, 429] width 9 height 9
click at [237, 374] on input at bounding box center [212, 372] width 196 height 20
type input "wait for replc to be rec."
drag, startPoint x: 211, startPoint y: 317, endPoint x: 200, endPoint y: 339, distance: 23.9
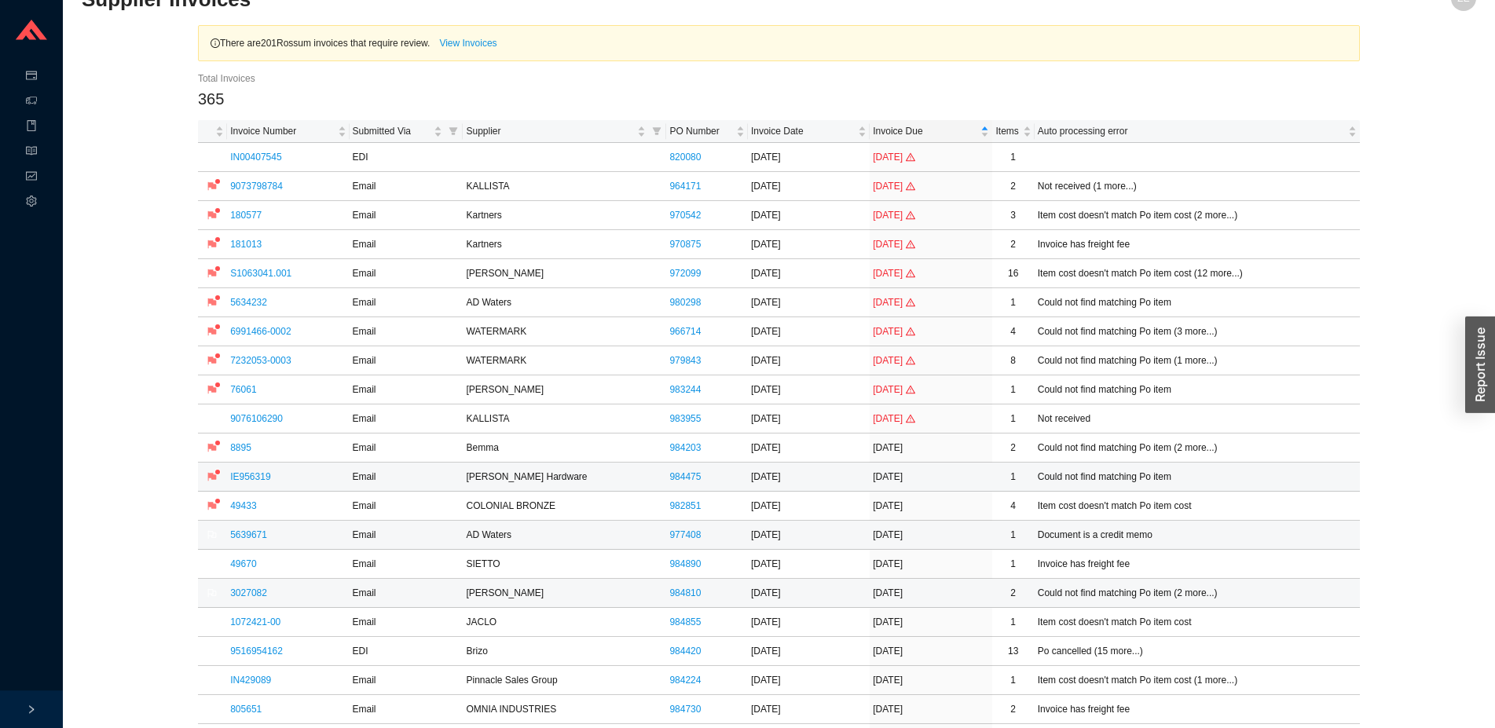
scroll to position [0, 0]
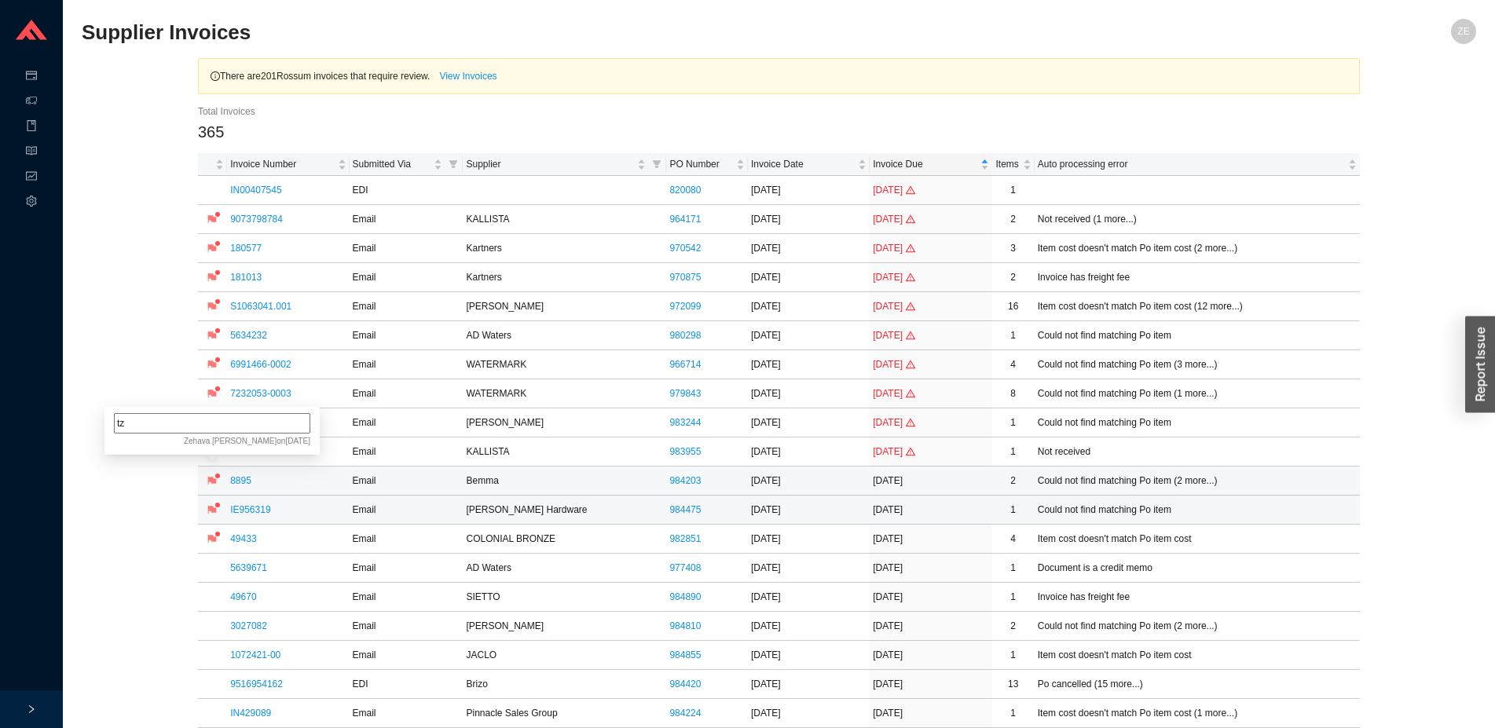
click at [213, 431] on input "tz" at bounding box center [212, 423] width 196 height 20
type input "tz, bemma pricing"
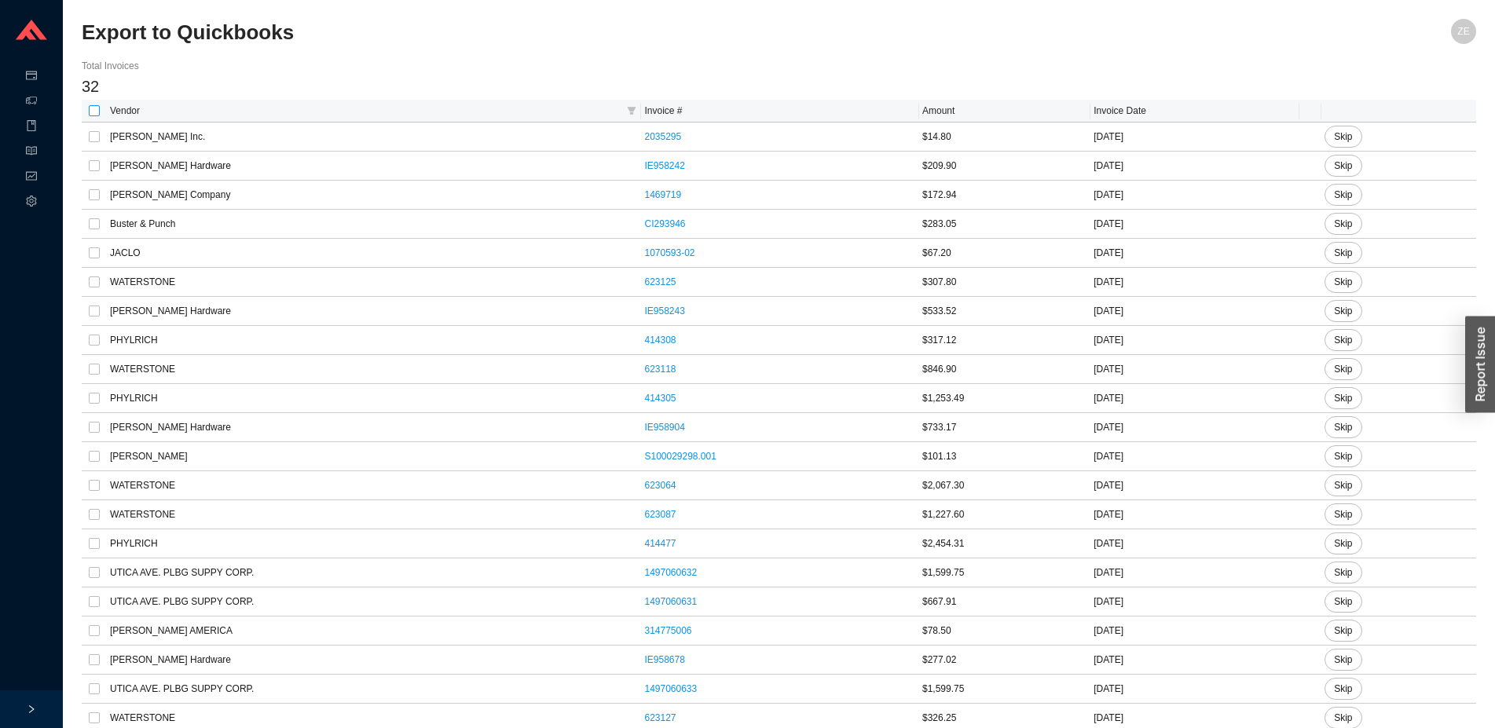
click at [95, 113] on input "checkbox" at bounding box center [94, 110] width 11 height 11
checkbox input "true"
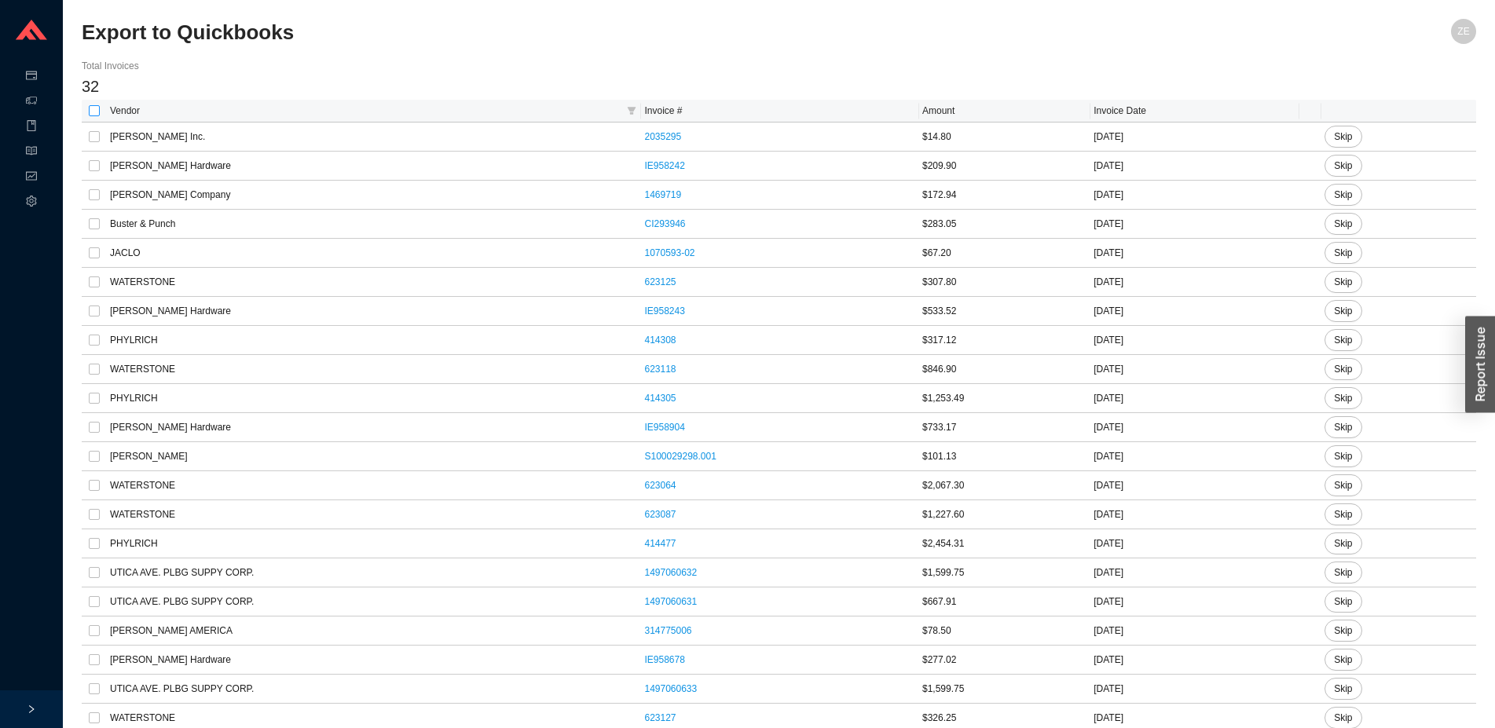
checkbox input "true"
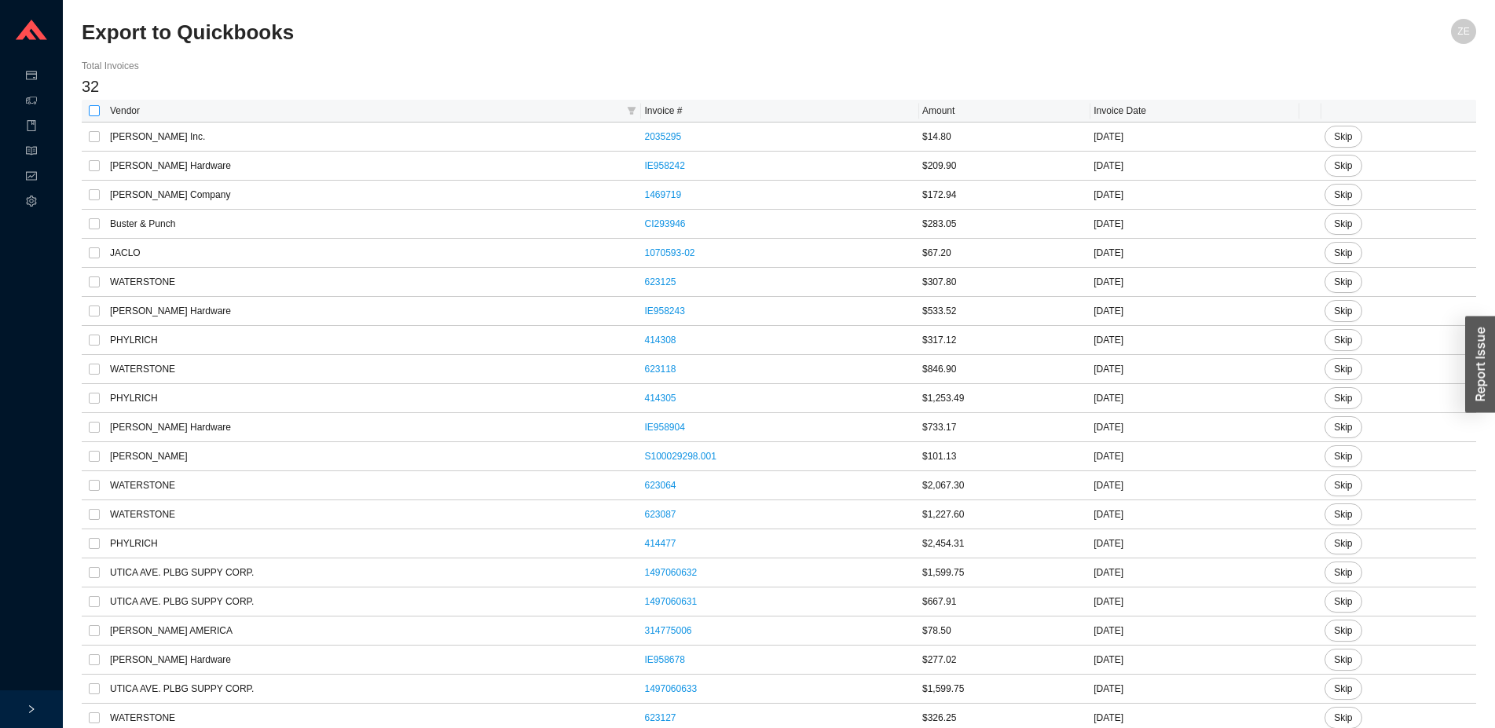
checkbox input "true"
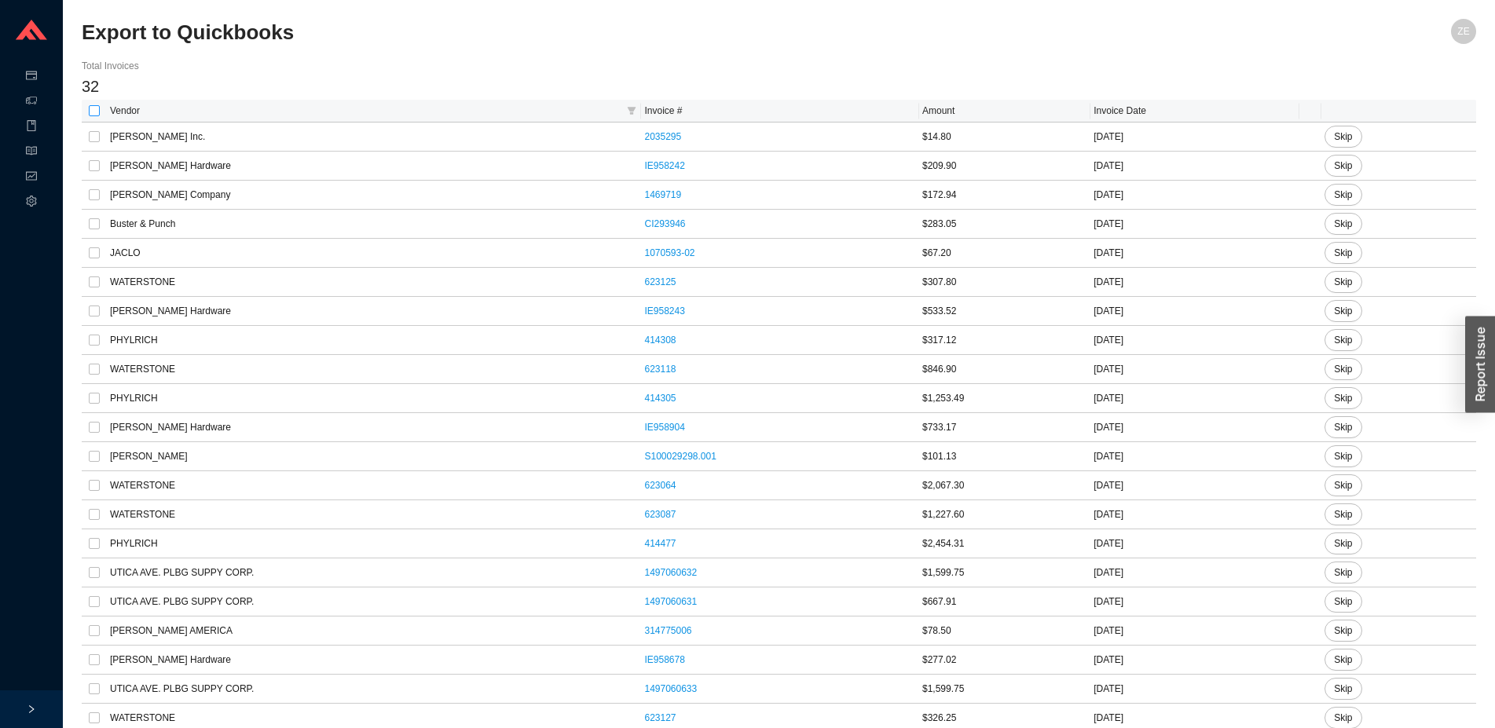
checkbox input "true"
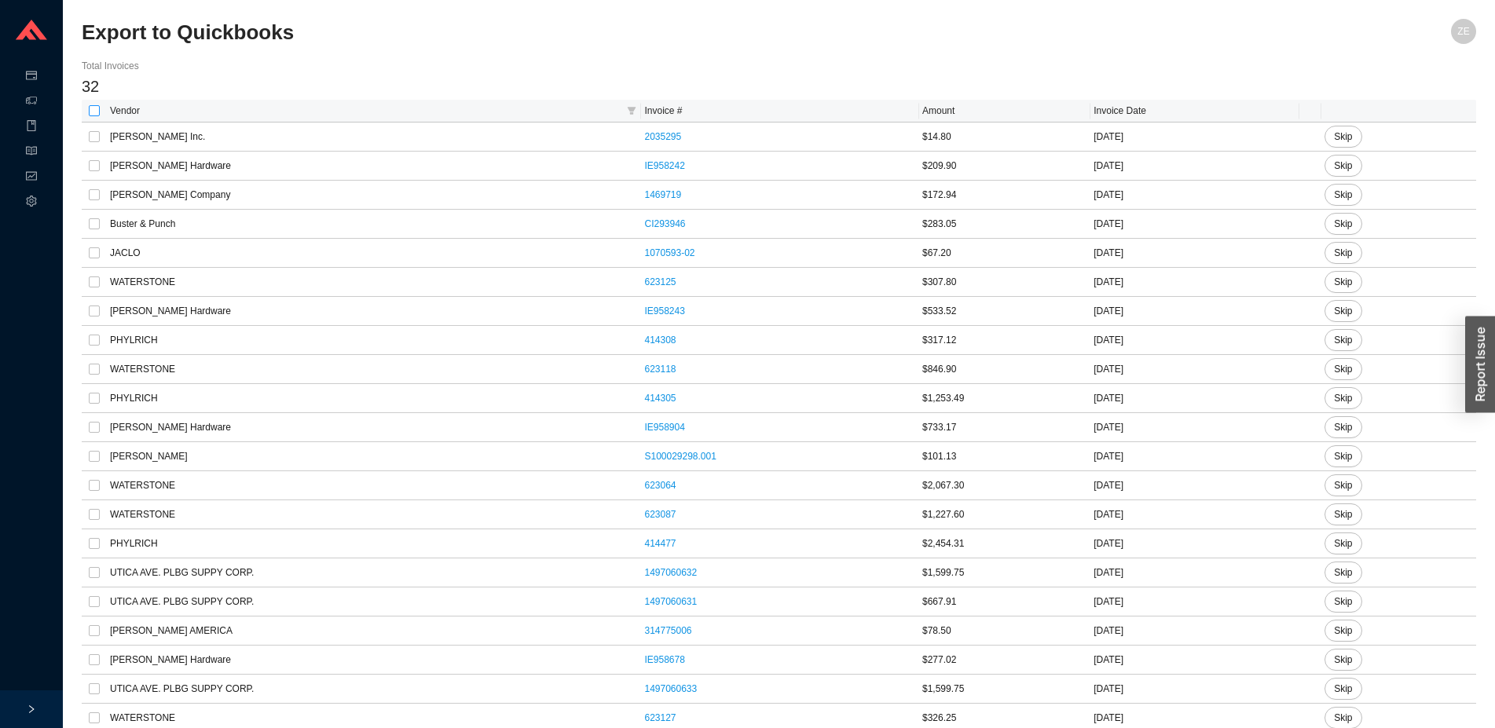
checkbox input "true"
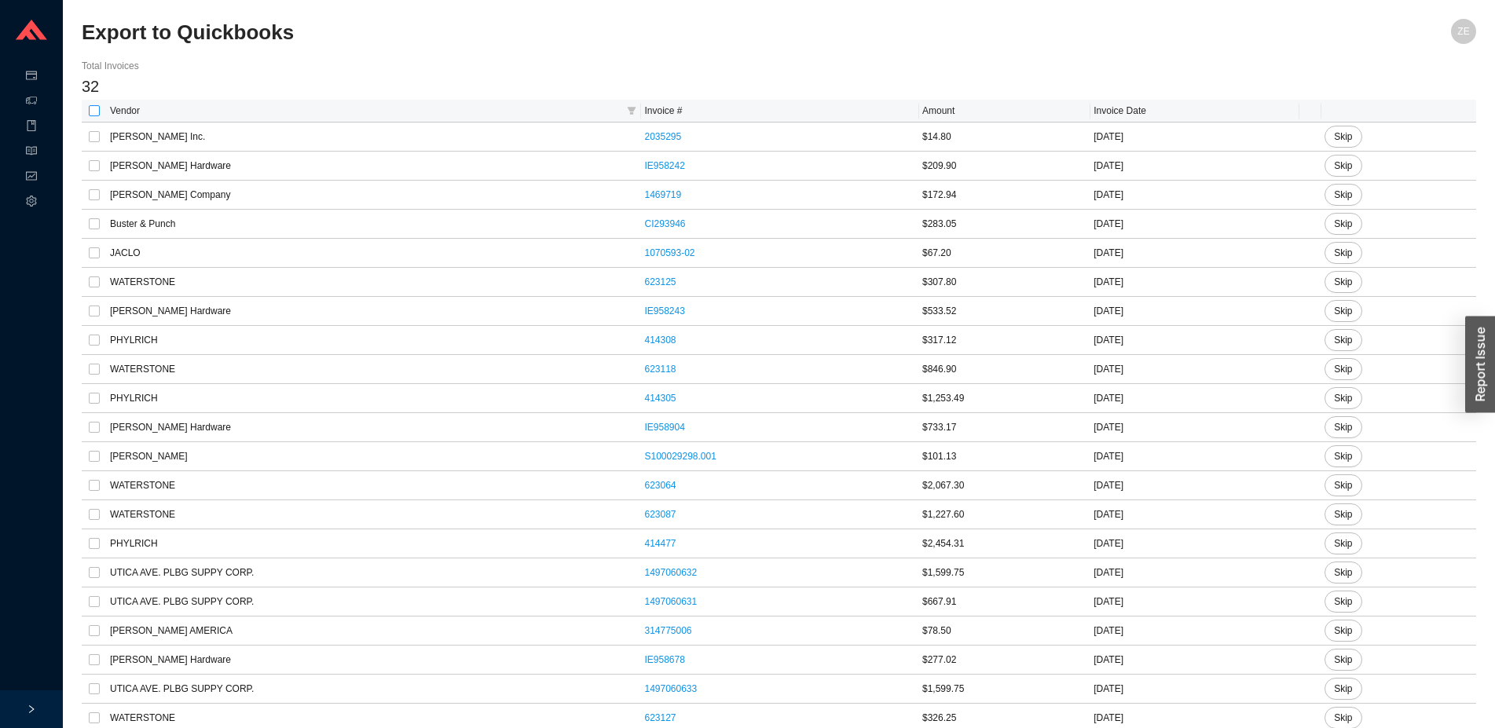
checkbox input "true"
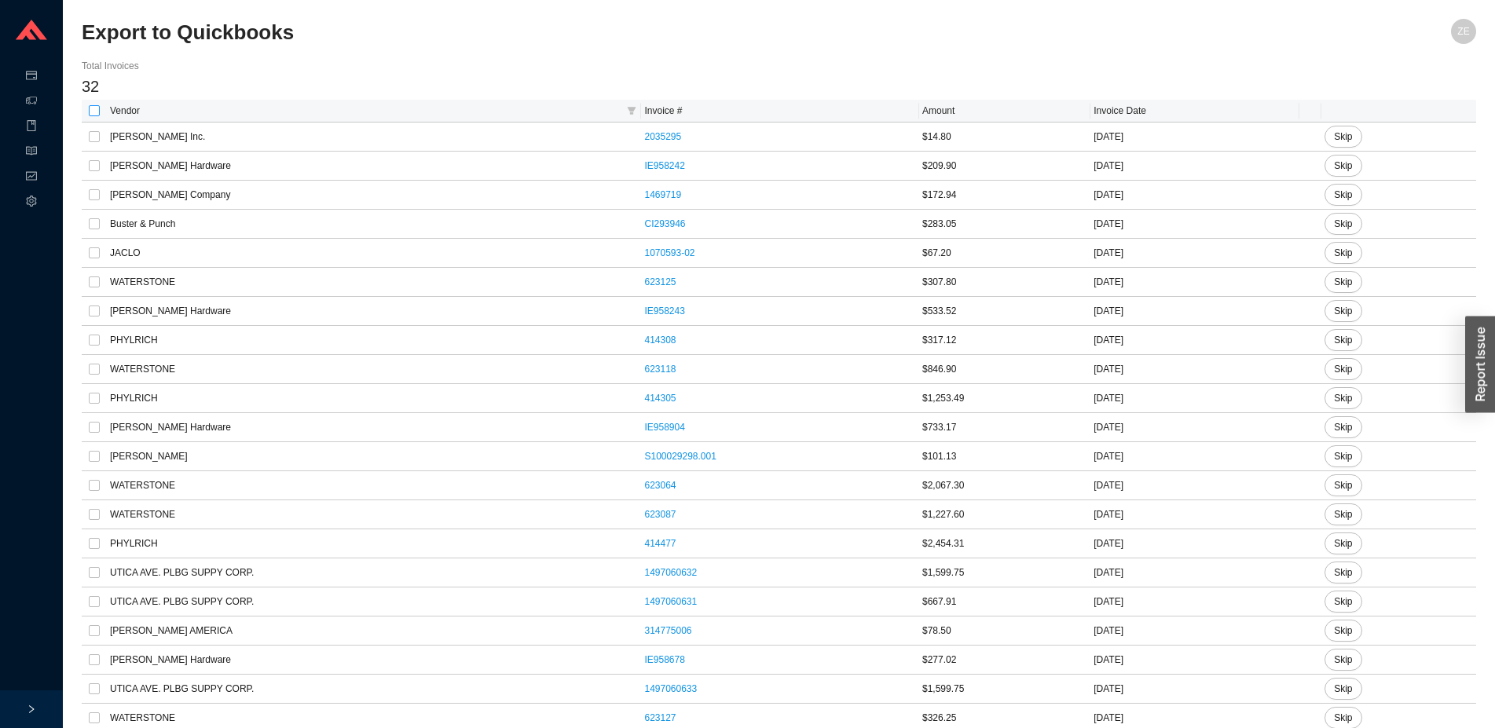
checkbox input "true"
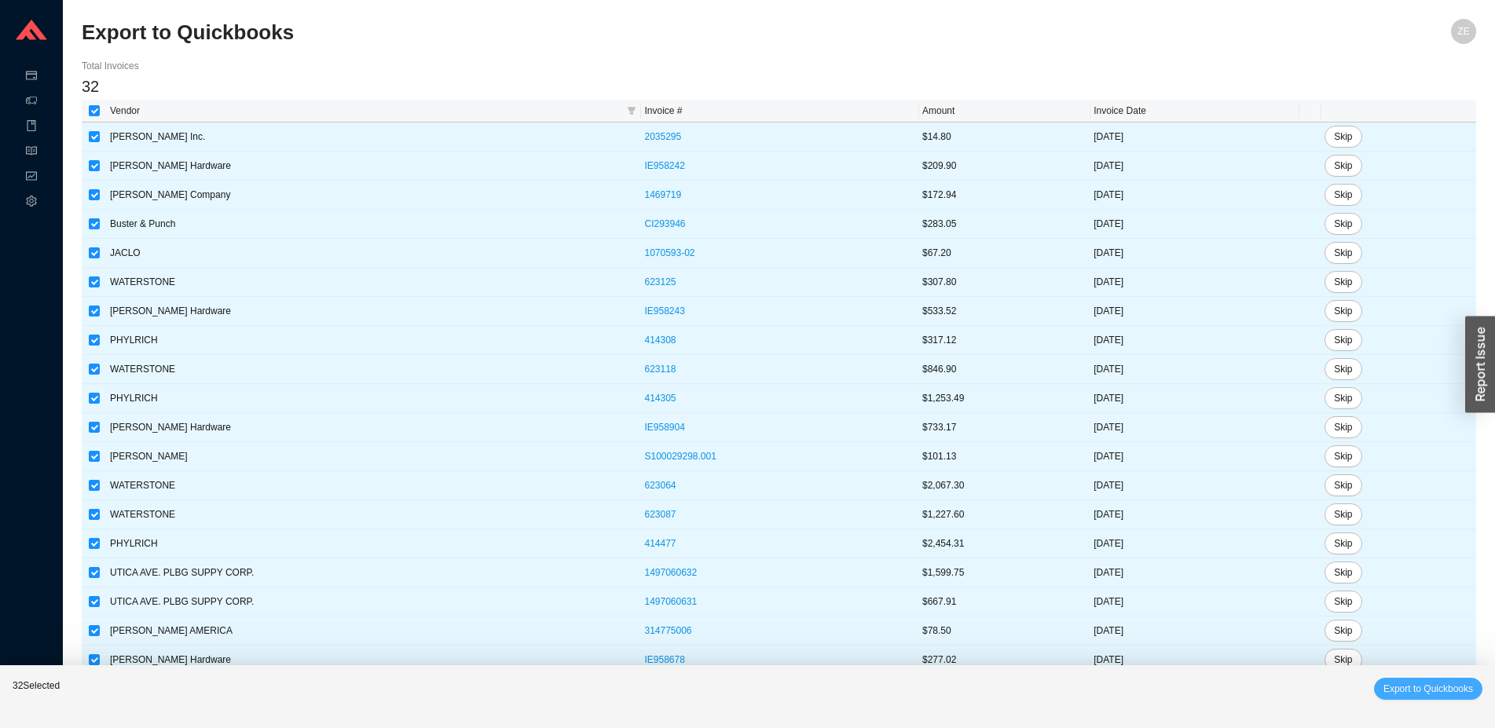
click at [1424, 683] on span "Export to Quickbooks" at bounding box center [1429, 689] width 90 height 16
checkbox input "false"
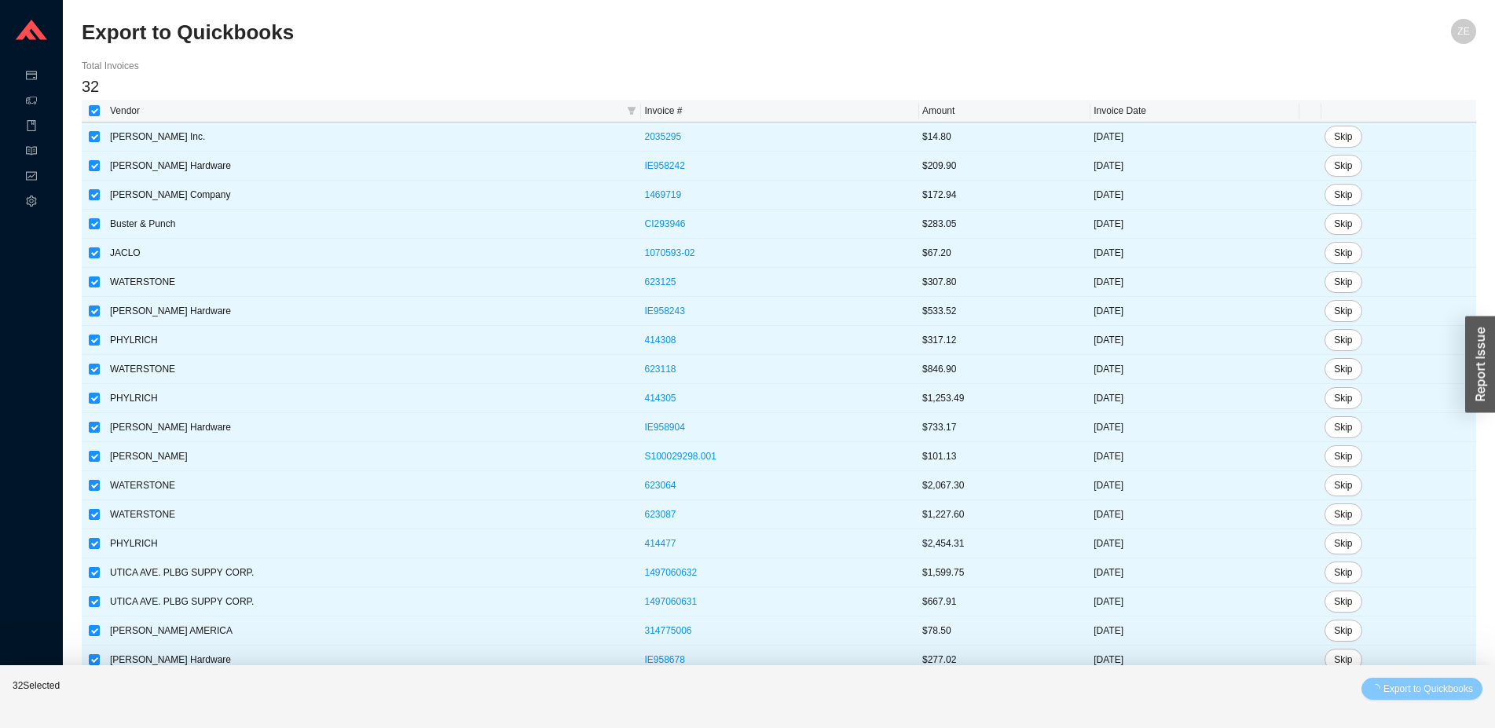
checkbox input "false"
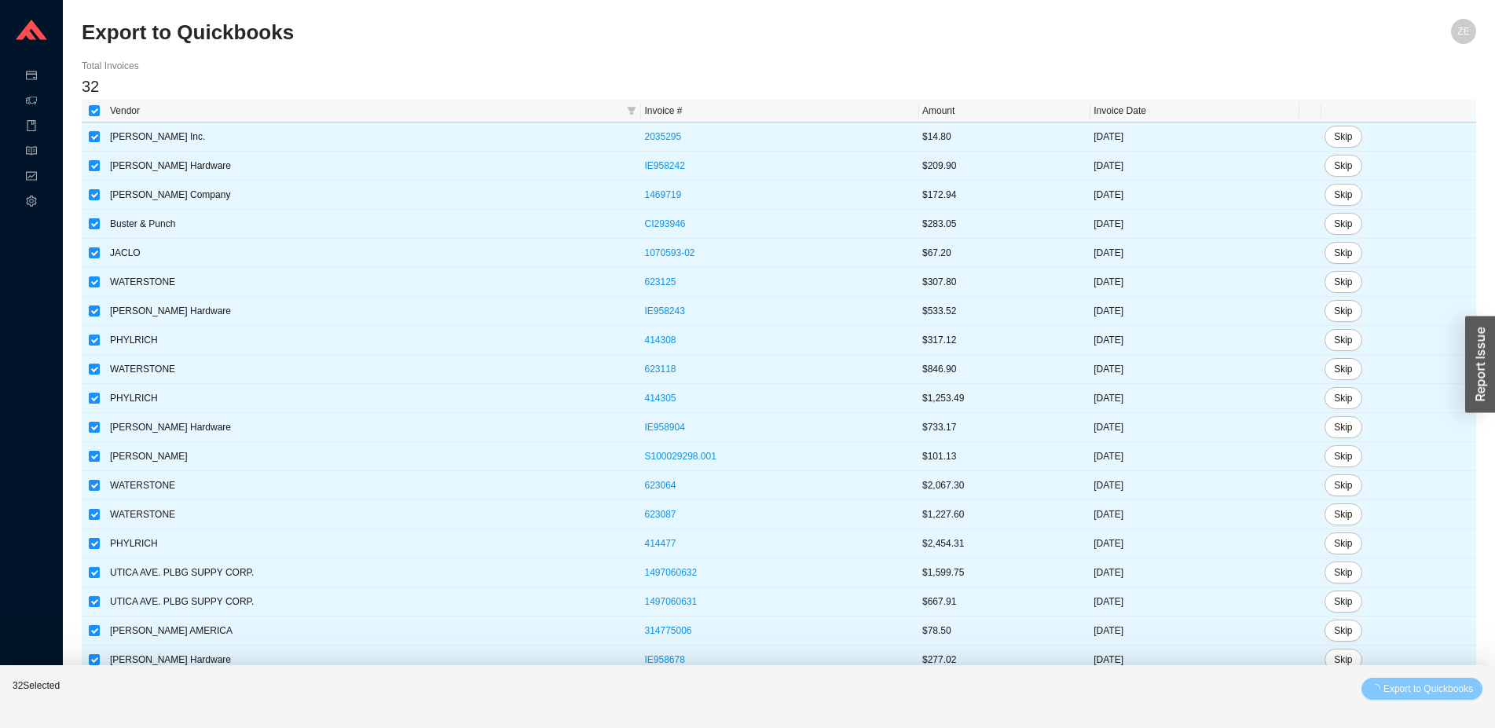
checkbox input "false"
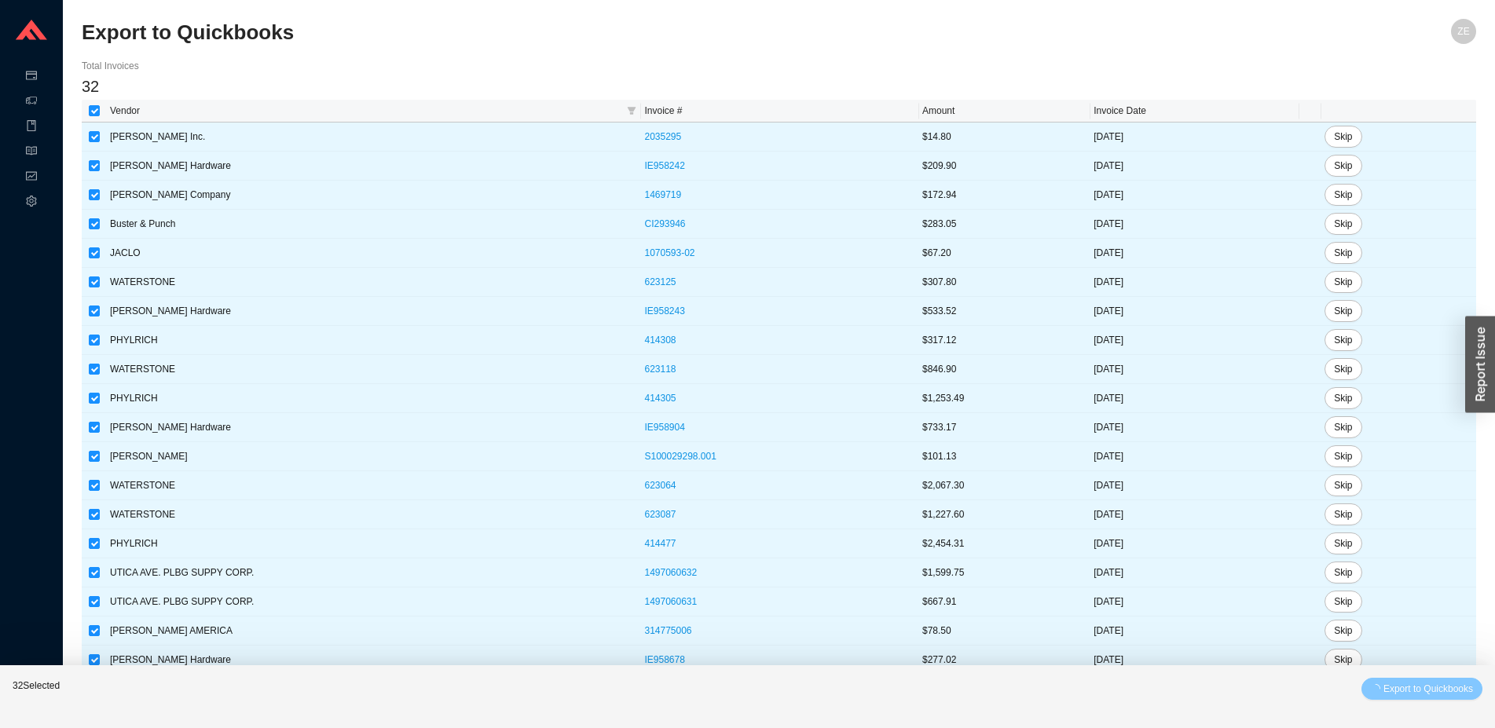
checkbox input "false"
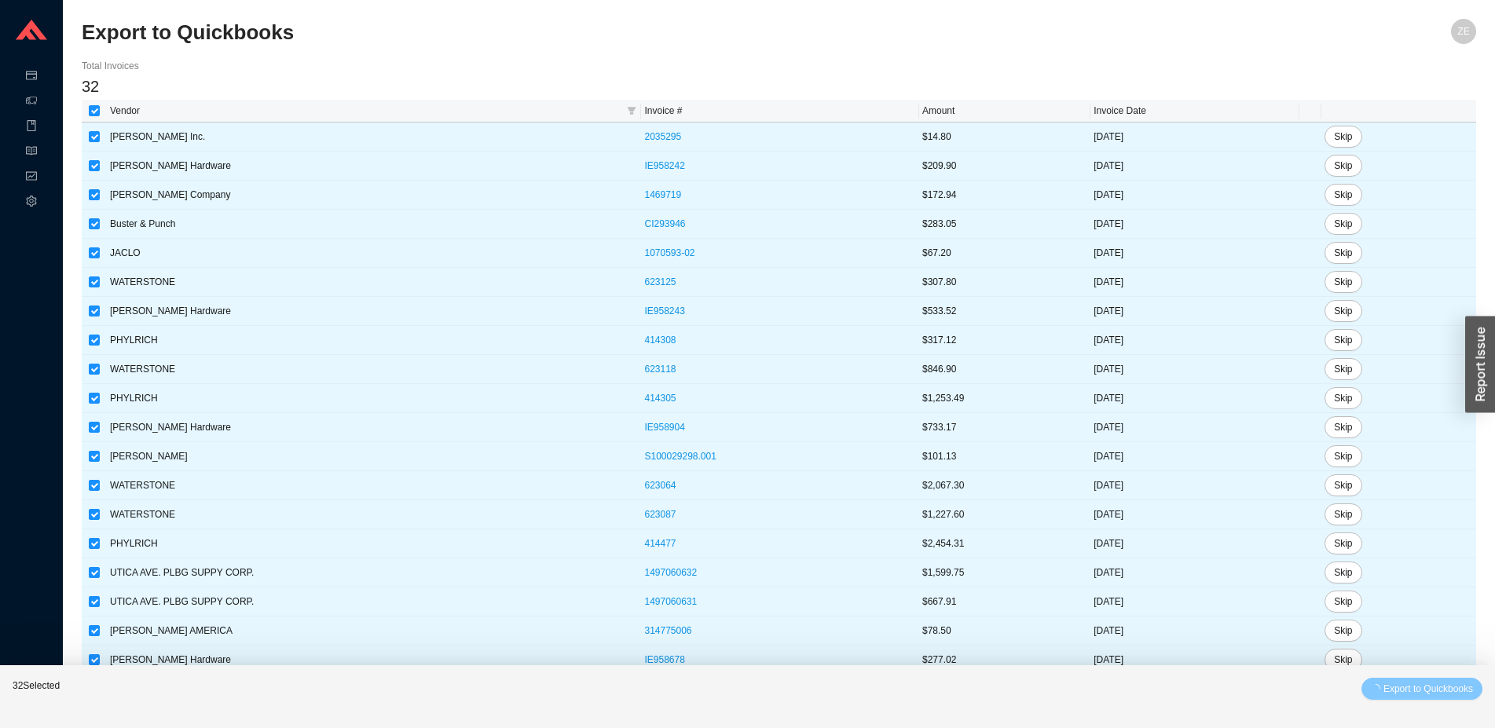
checkbox input "false"
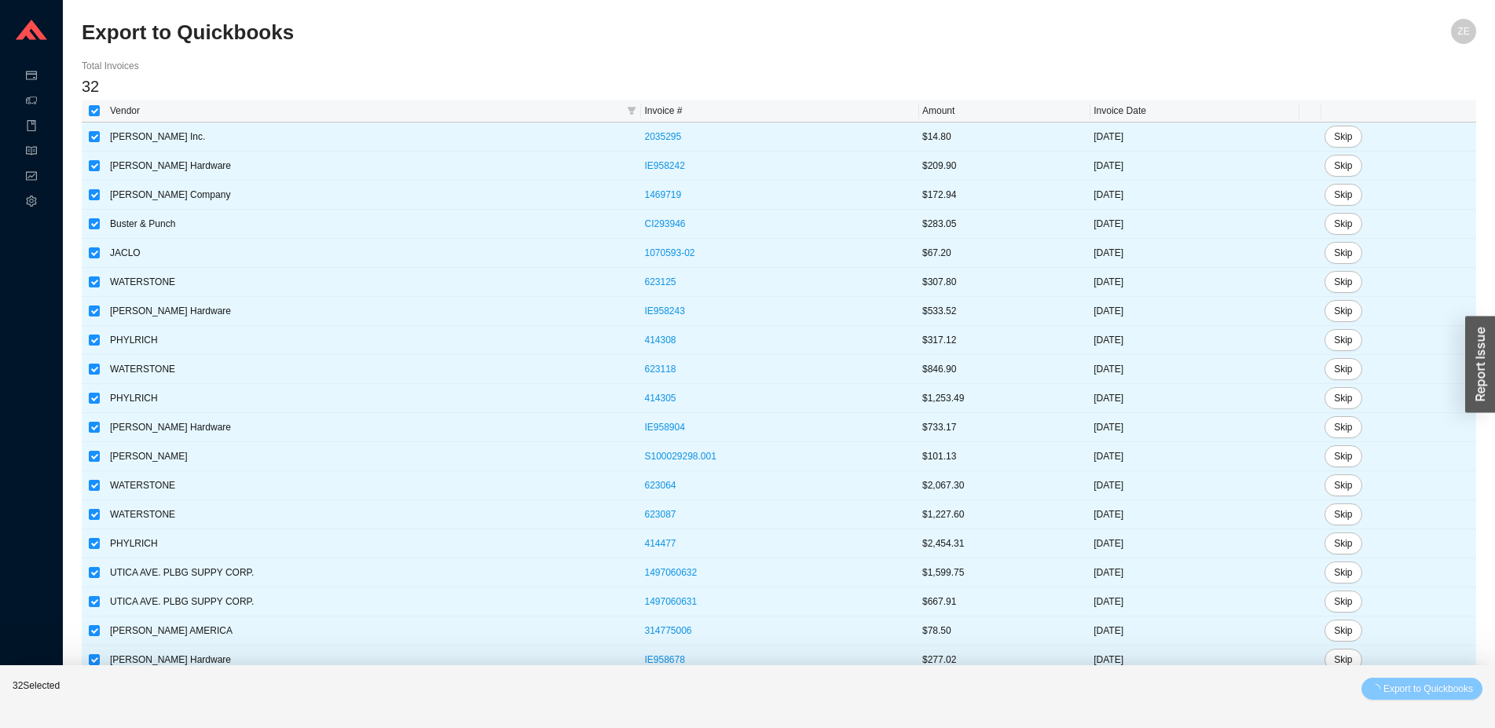
checkbox input "false"
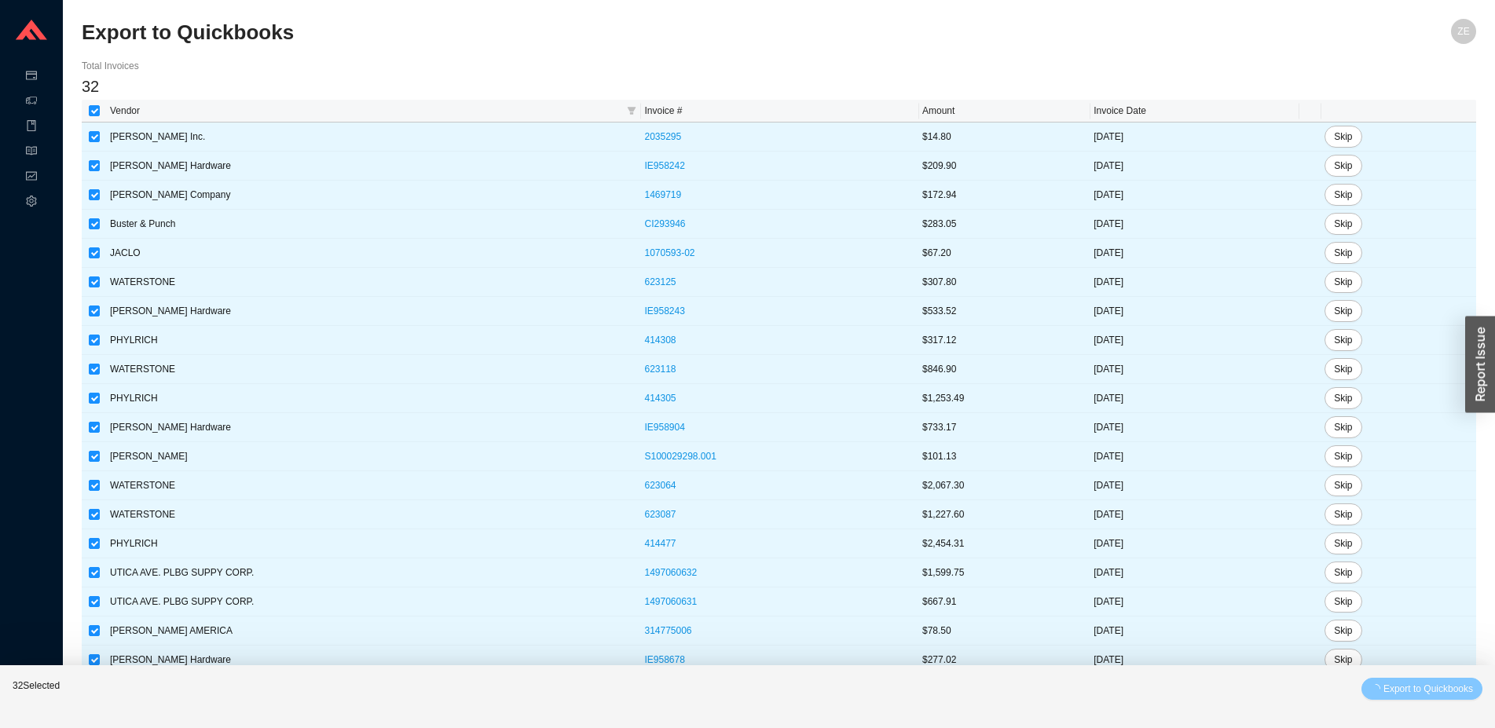
checkbox input "false"
